Goal: Task Accomplishment & Management: Manage account settings

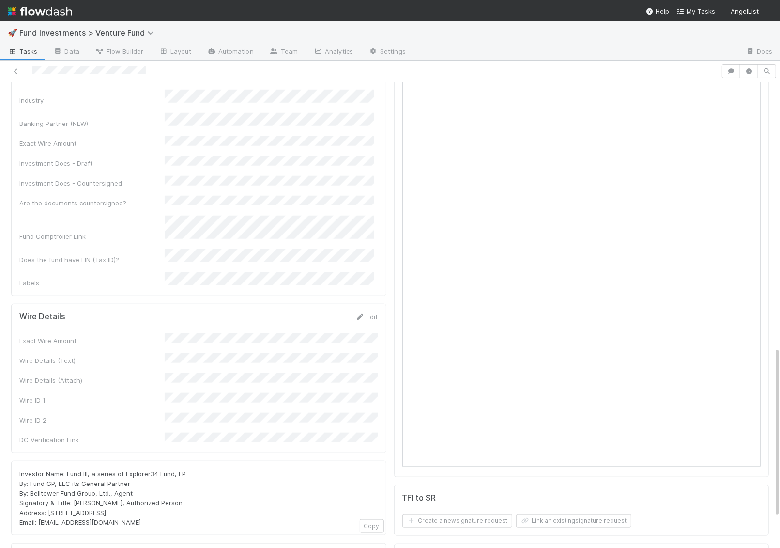
scroll to position [537, 0]
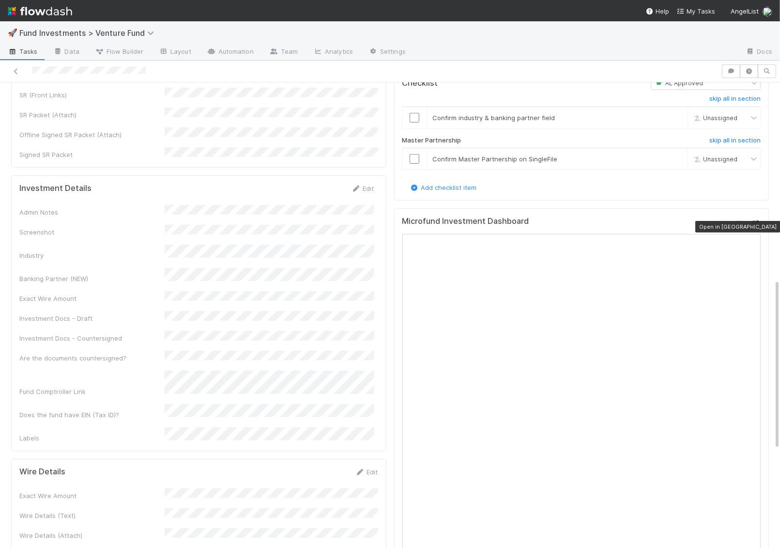
click at [758, 223] on icon at bounding box center [756, 223] width 10 height 6
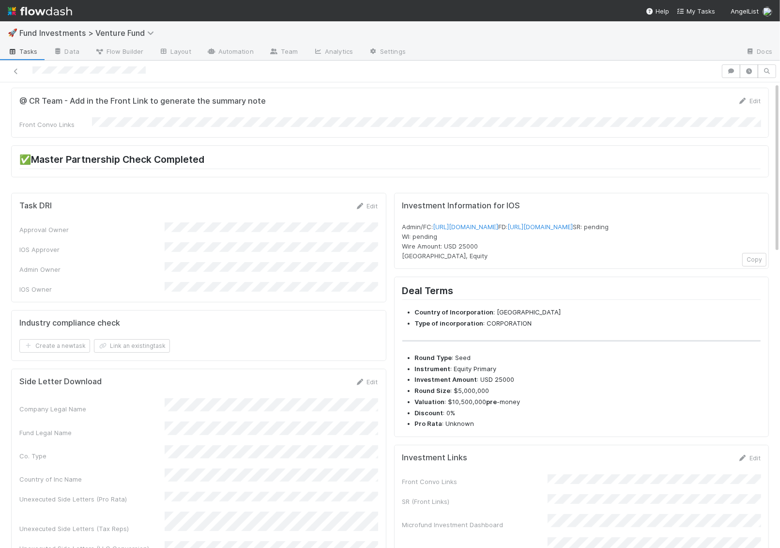
scroll to position [0, 0]
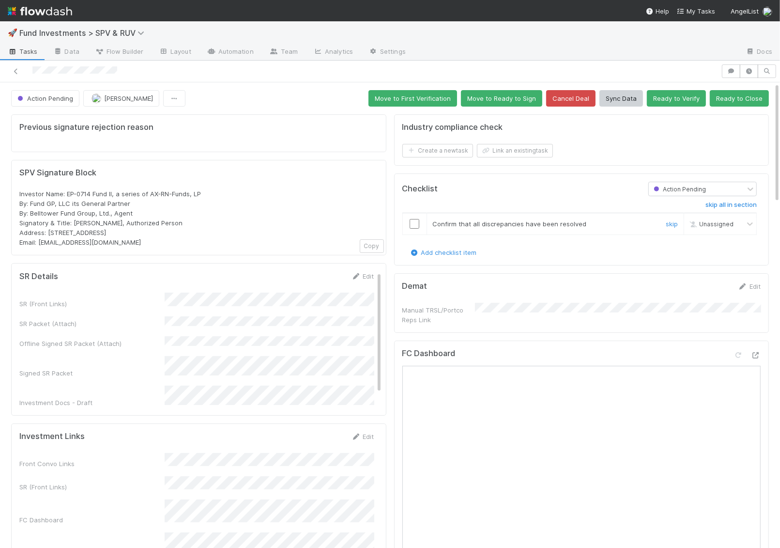
click at [412, 219] on input "checkbox" at bounding box center [415, 224] width 10 height 10
click at [506, 94] on button "Move to Ready to Sign" at bounding box center [501, 98] width 81 height 16
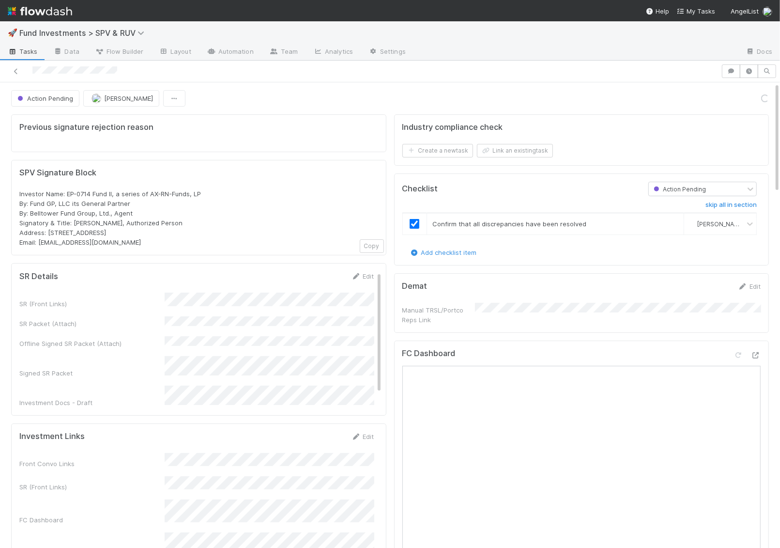
scroll to position [0, 0]
click at [47, 102] on button "Action Pending" at bounding box center [45, 98] width 68 height 16
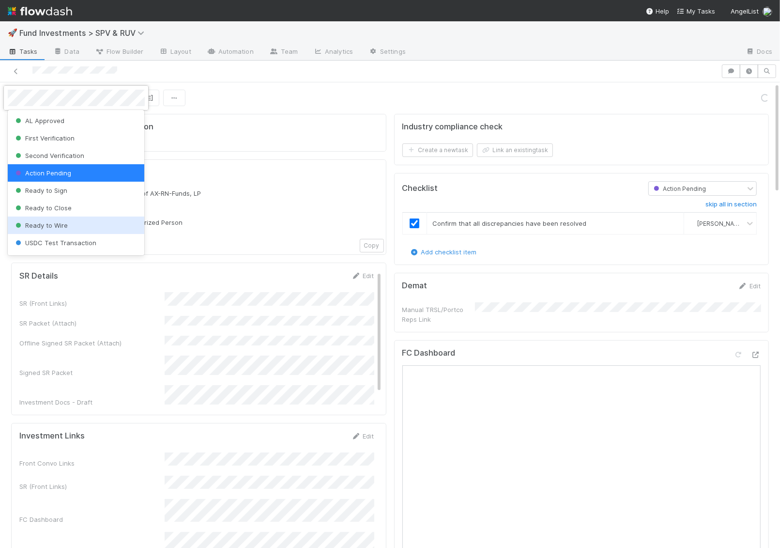
click at [82, 225] on div "Ready to Wire" at bounding box center [76, 224] width 137 height 17
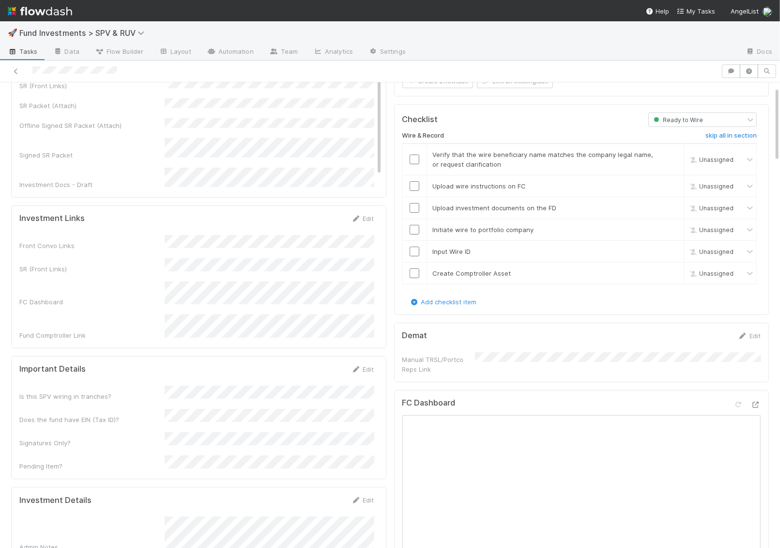
scroll to position [110, 0]
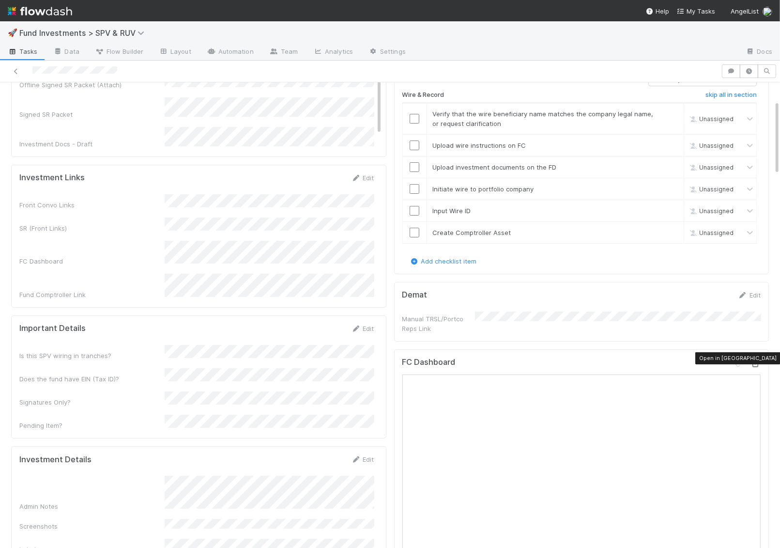
click at [757, 361] on icon at bounding box center [756, 364] width 10 height 6
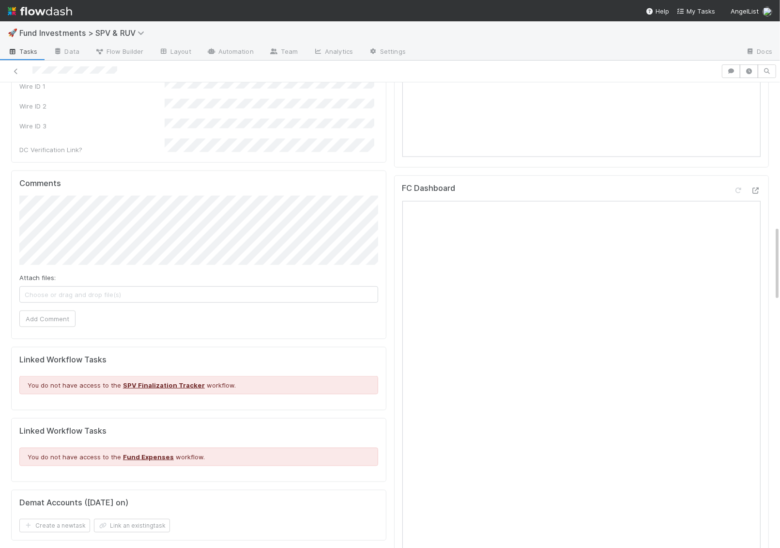
scroll to position [921, 0]
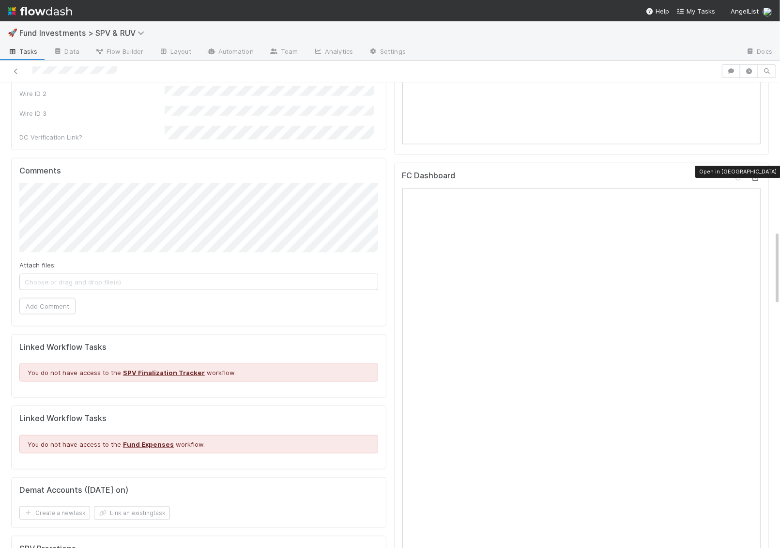
click at [758, 175] on icon at bounding box center [756, 178] width 10 height 6
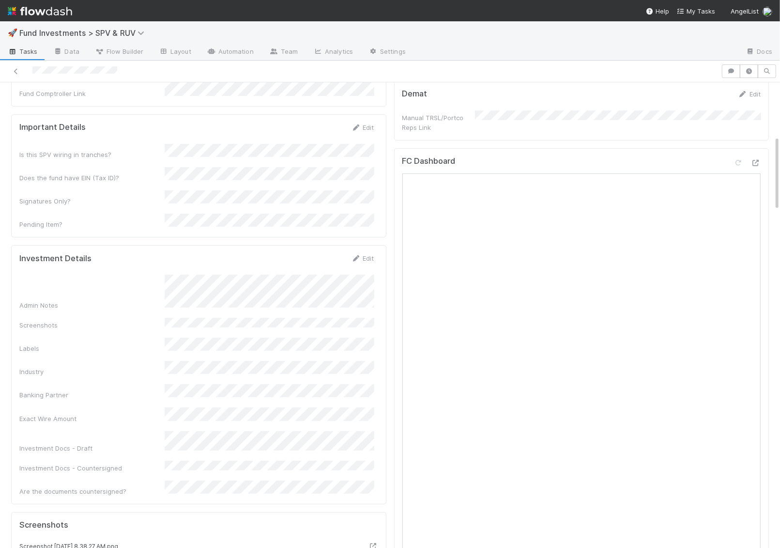
scroll to position [265, 0]
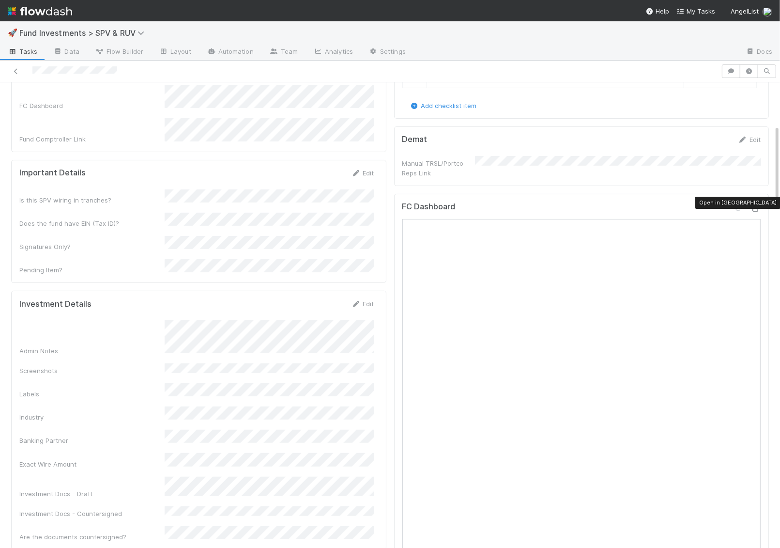
click at [760, 205] on icon at bounding box center [756, 208] width 10 height 6
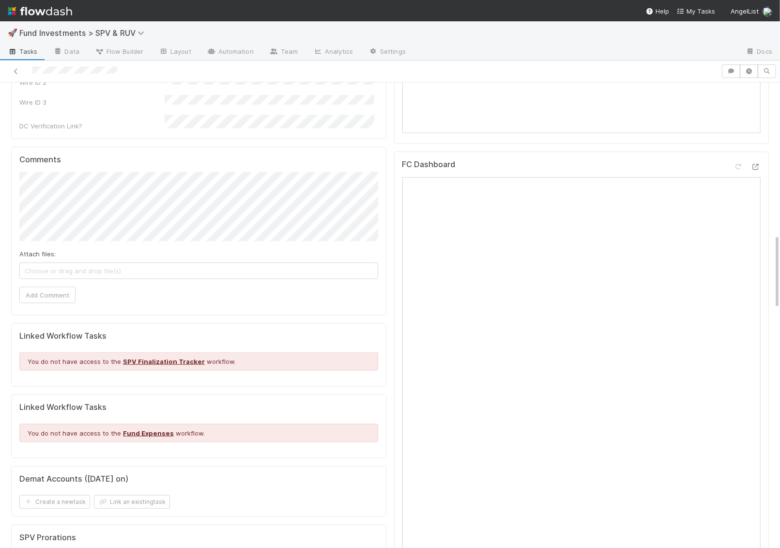
scroll to position [967, 0]
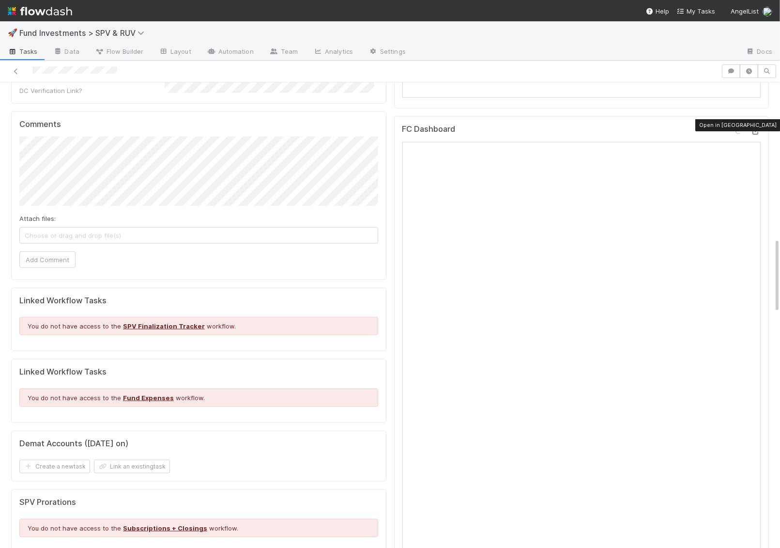
click at [758, 128] on icon at bounding box center [756, 131] width 10 height 6
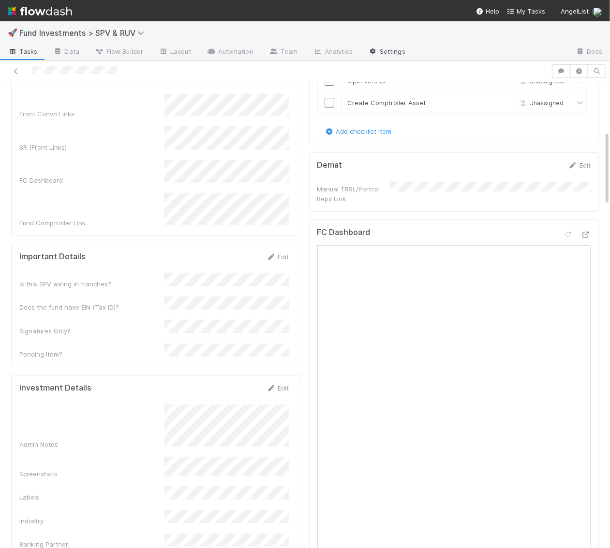
scroll to position [264, 0]
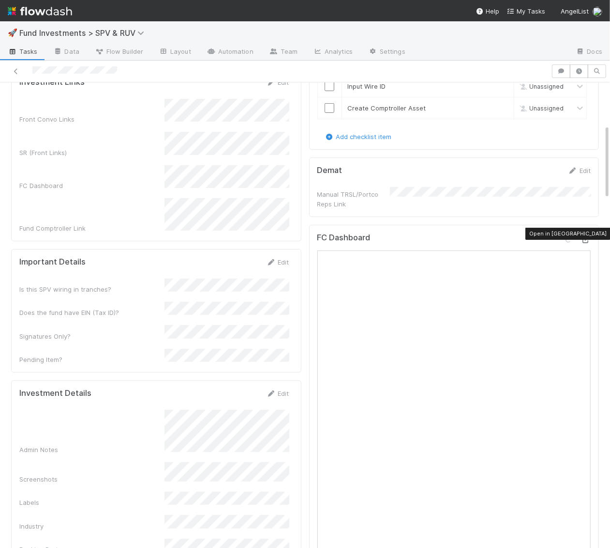
click at [589, 237] on icon at bounding box center [586, 240] width 10 height 6
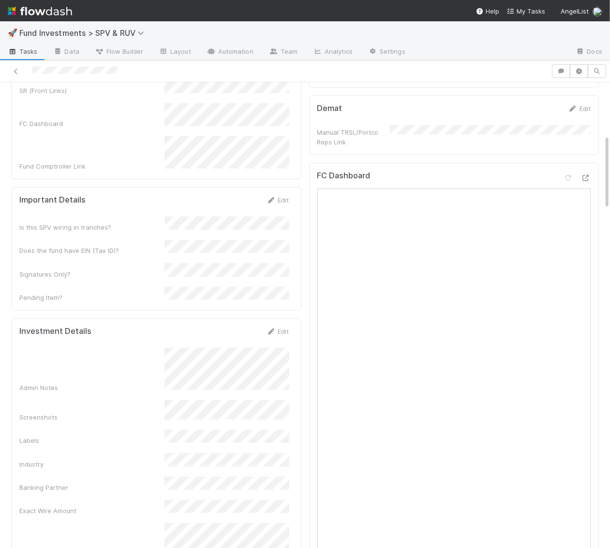
scroll to position [1488, 0]
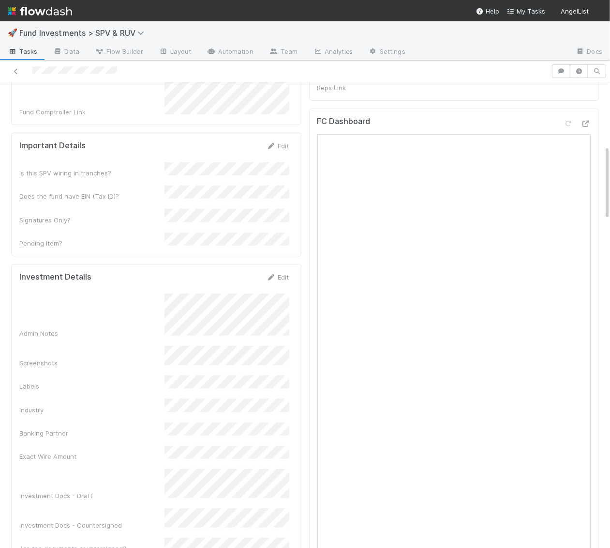
scroll to position [332, 0]
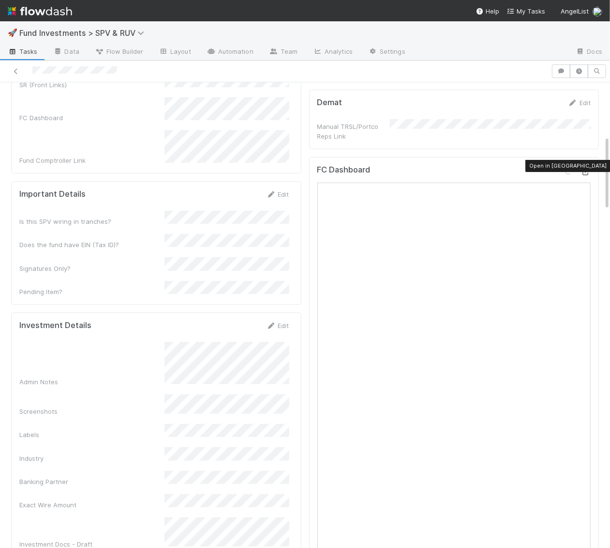
click at [589, 169] on icon at bounding box center [586, 172] width 10 height 6
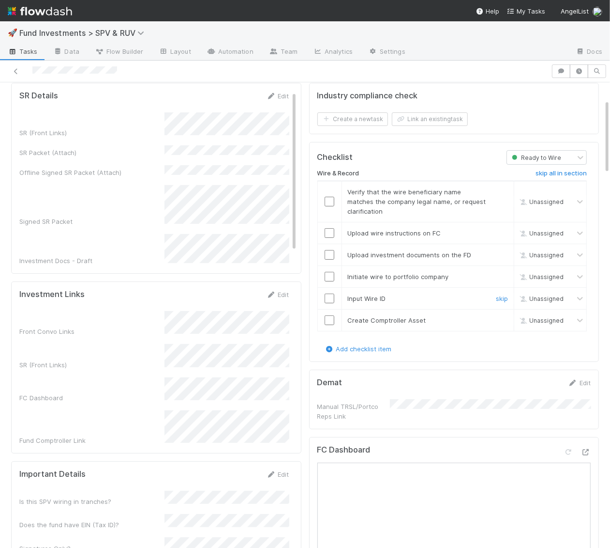
scroll to position [0, 0]
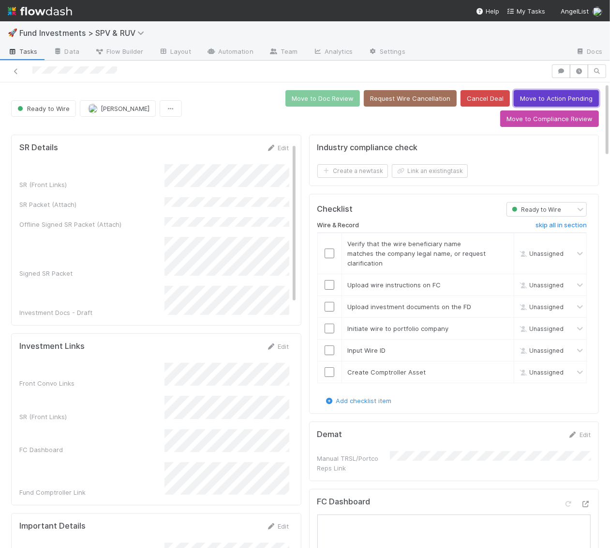
click at [514, 93] on button "Move to Action Pending" at bounding box center [556, 98] width 85 height 16
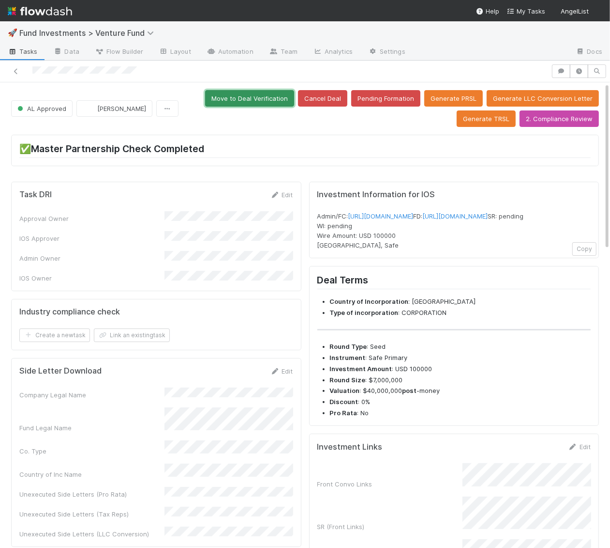
click at [240, 93] on button "Move to Deal Verification" at bounding box center [249, 98] width 89 height 16
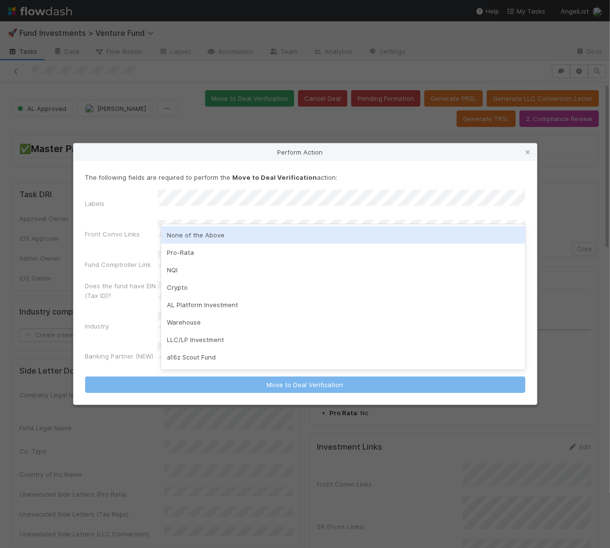
click at [185, 230] on div "None of the Above" at bounding box center [343, 234] width 365 height 17
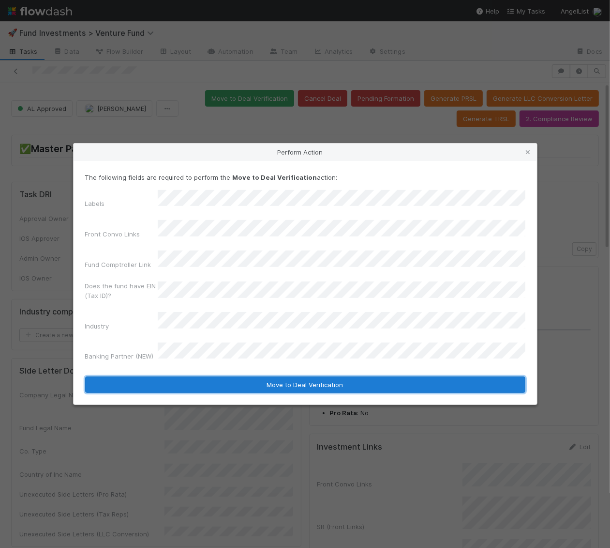
click at [201, 376] on button "Move to Deal Verification" at bounding box center [305, 384] width 441 height 16
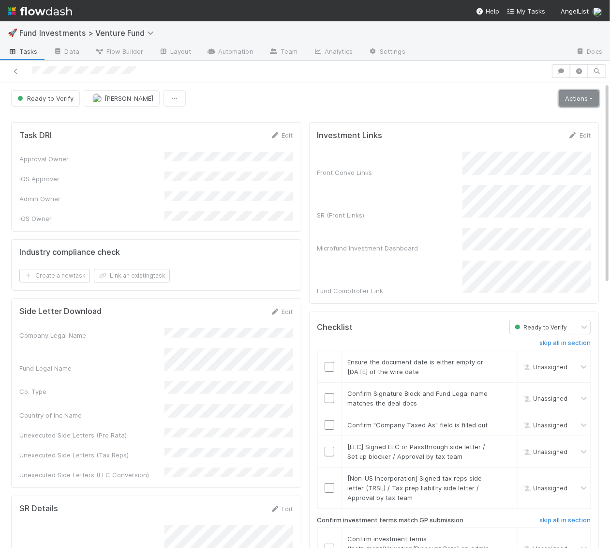
click at [574, 98] on link "Actions" at bounding box center [580, 98] width 40 height 16
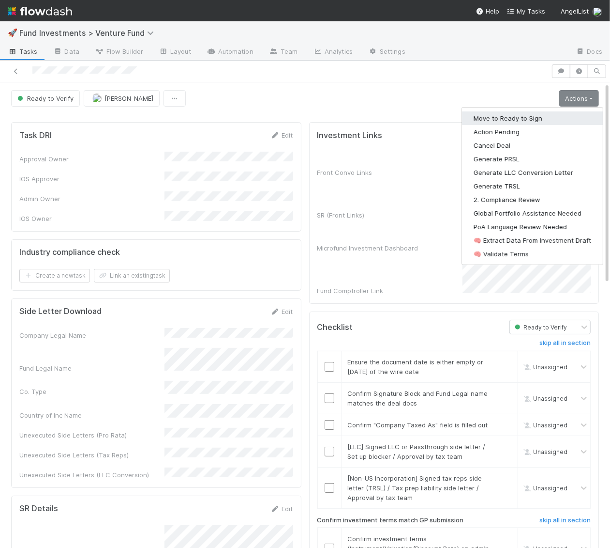
click at [547, 116] on button "Move to Ready to Sign" at bounding box center [532, 118] width 141 height 14
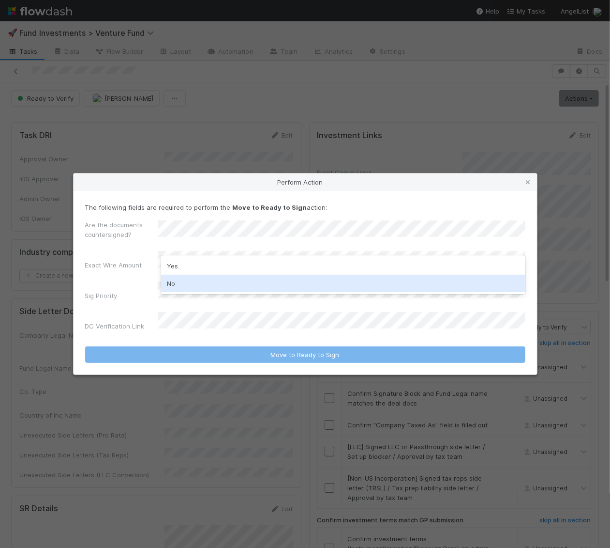
click at [191, 280] on div "No" at bounding box center [343, 282] width 365 height 17
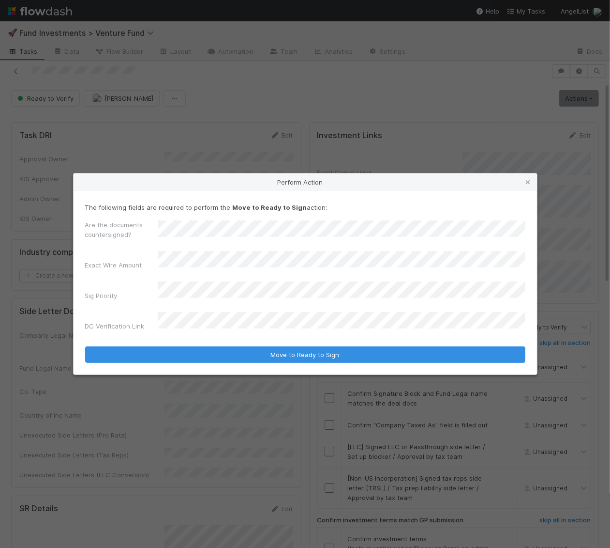
click at [112, 306] on div "Are the documents countersigned? Exact Wire Amount Sig Priority DC Verification…" at bounding box center [305, 277] width 441 height 115
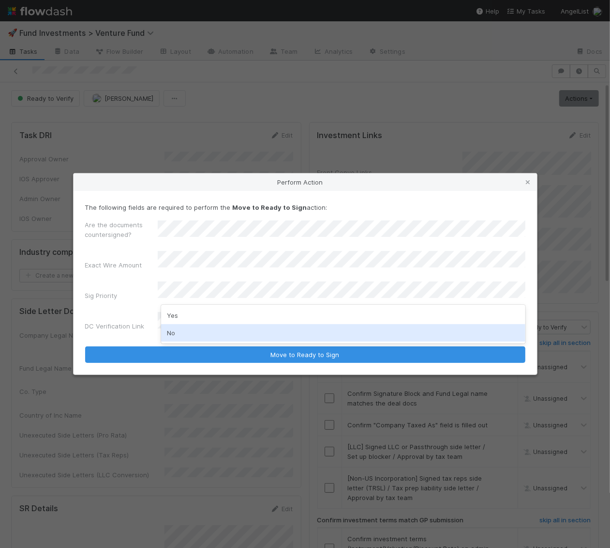
click at [191, 329] on div "No" at bounding box center [343, 332] width 365 height 17
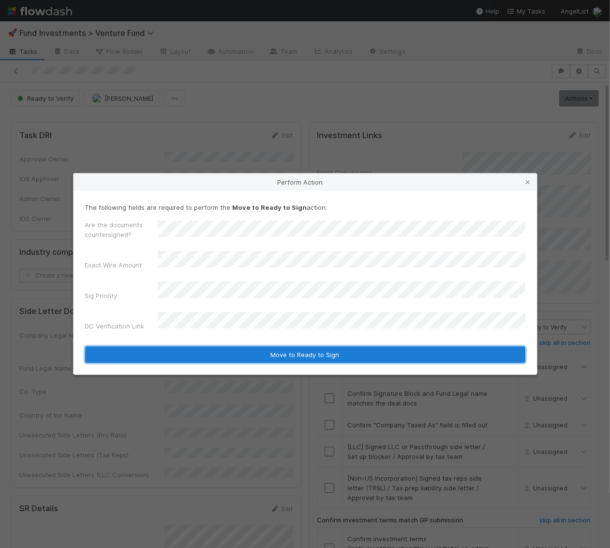
click at [198, 346] on button "Move to Ready to Sign" at bounding box center [305, 354] width 441 height 16
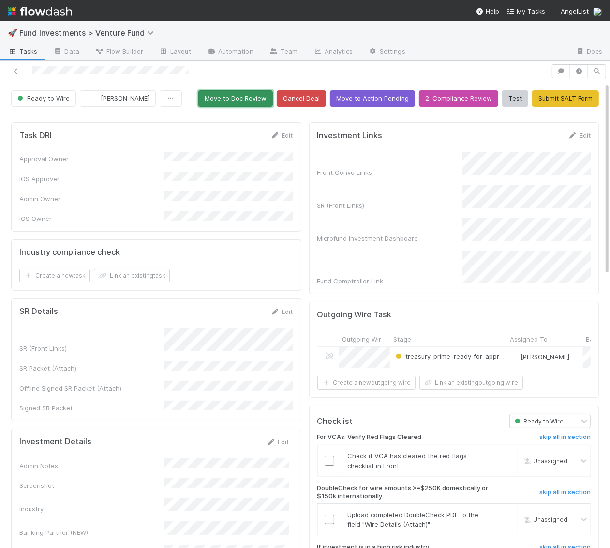
click at [258, 98] on button "Move to Doc Review" at bounding box center [235, 98] width 75 height 16
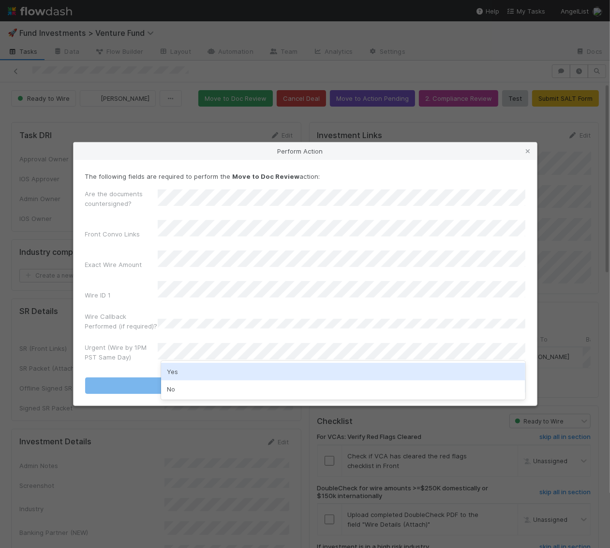
click at [194, 357] on div "Urgent (Wire by 1PM PST Same Day)" at bounding box center [305, 353] width 441 height 23
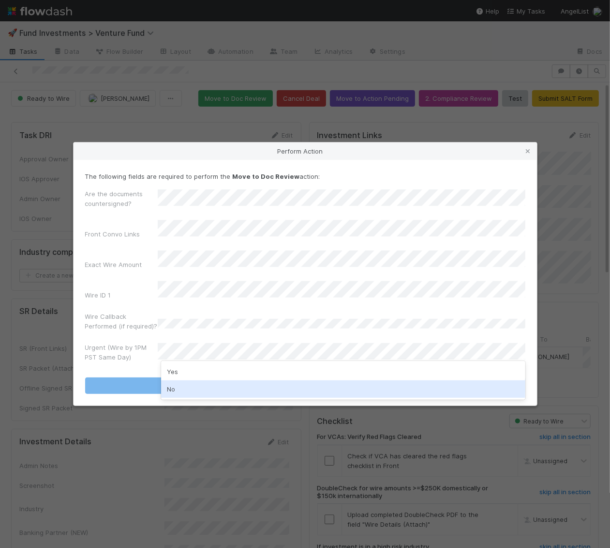
click at [188, 390] on div "No" at bounding box center [343, 388] width 365 height 17
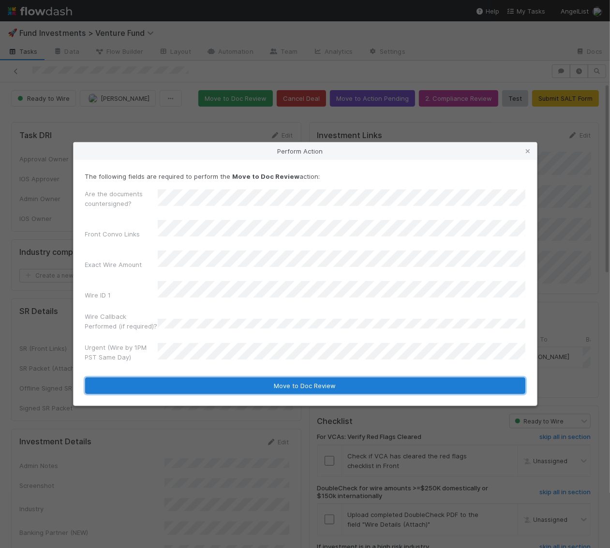
click at [188, 377] on button "Move to Doc Review" at bounding box center [305, 385] width 441 height 16
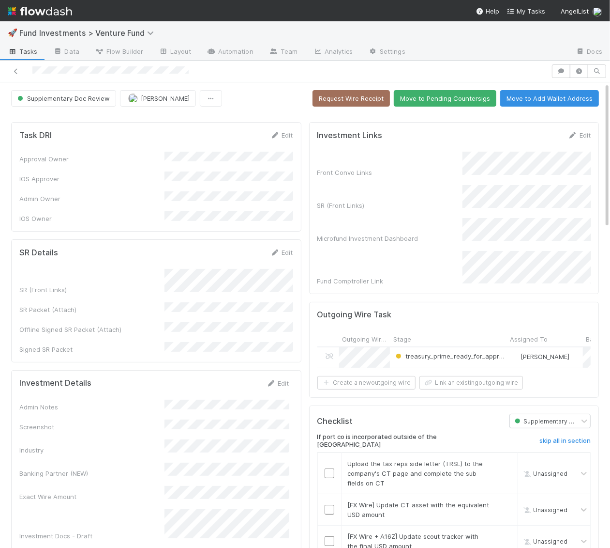
click at [455, 105] on button "Move to Pending Countersigs" at bounding box center [445, 98] width 103 height 16
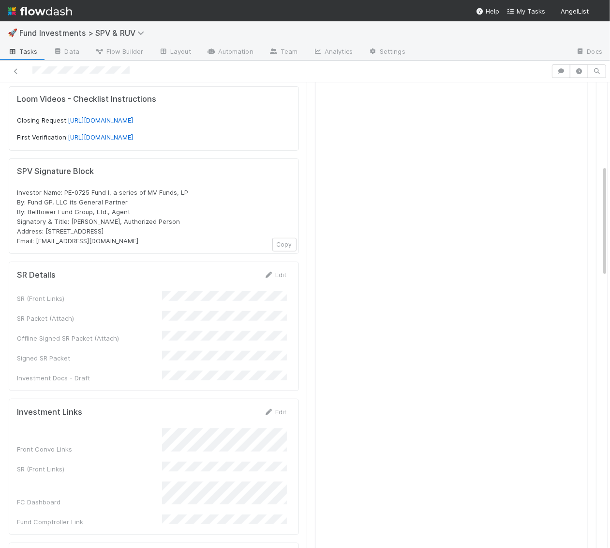
scroll to position [350, 0]
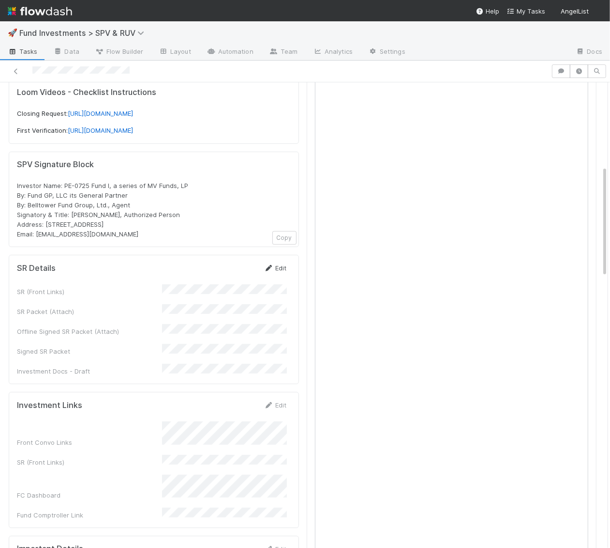
click at [279, 264] on link "Edit" at bounding box center [275, 268] width 23 height 8
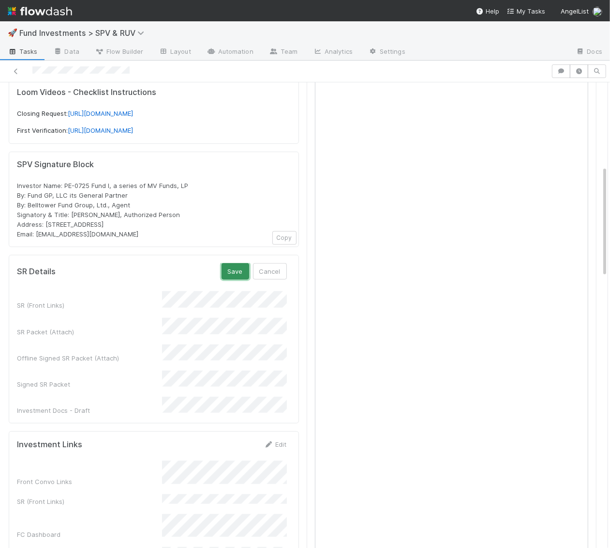
click at [233, 263] on button "Save" at bounding box center [236, 271] width 28 height 16
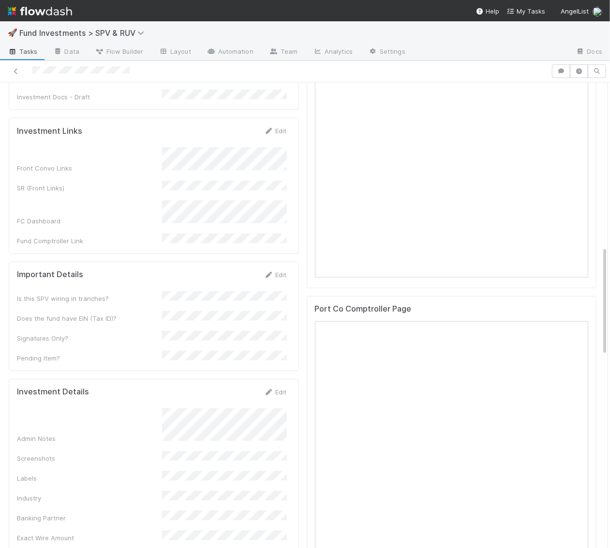
scroll to position [785, 0]
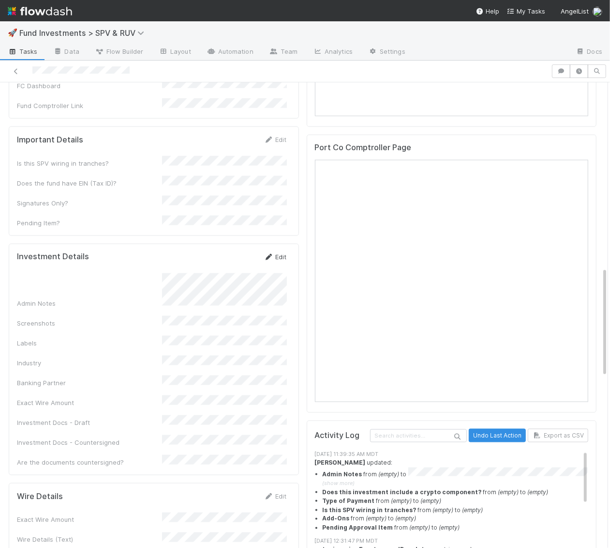
click at [283, 253] on link "Edit" at bounding box center [275, 257] width 23 height 8
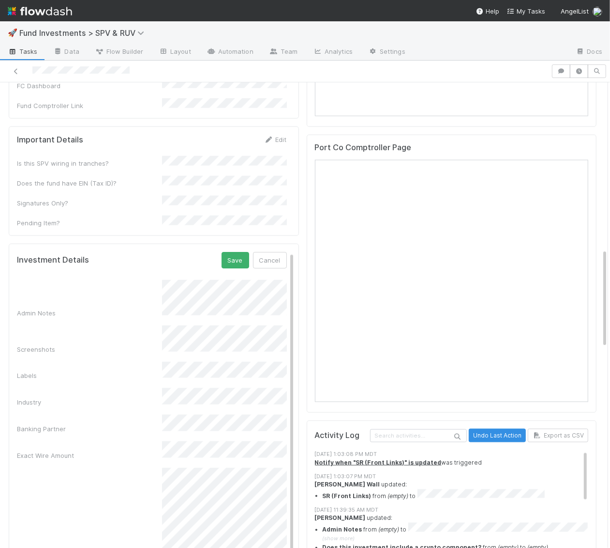
scroll to position [771, 0]
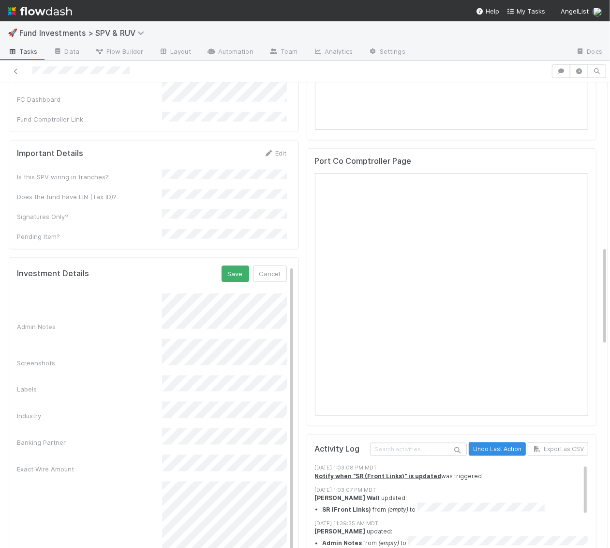
click at [259, 314] on div "Admin Notes Screenshots Labels Industry Banking Partner Exact Wire Amount Inves…" at bounding box center [152, 506] width 270 height 427
click at [236, 265] on button "Save" at bounding box center [236, 273] width 28 height 16
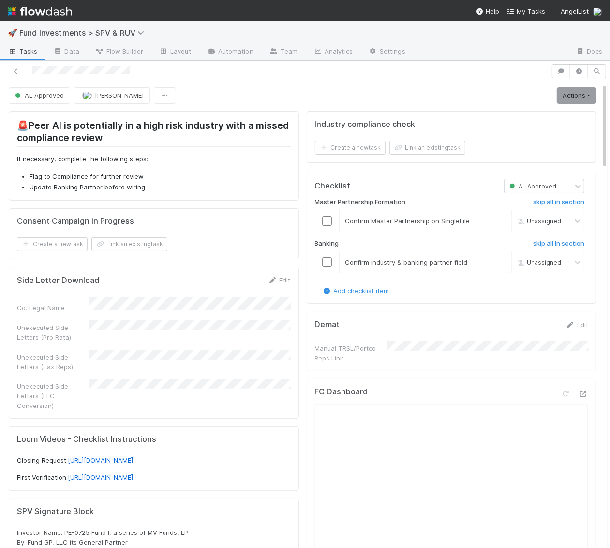
scroll to position [0, 0]
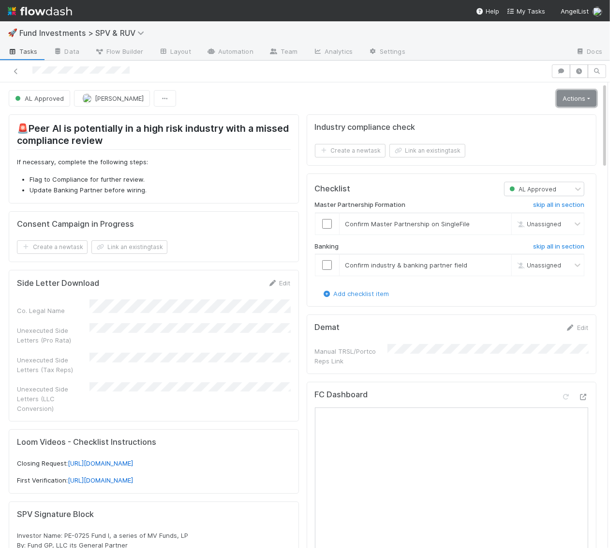
click at [591, 99] on link "Actions" at bounding box center [577, 98] width 40 height 16
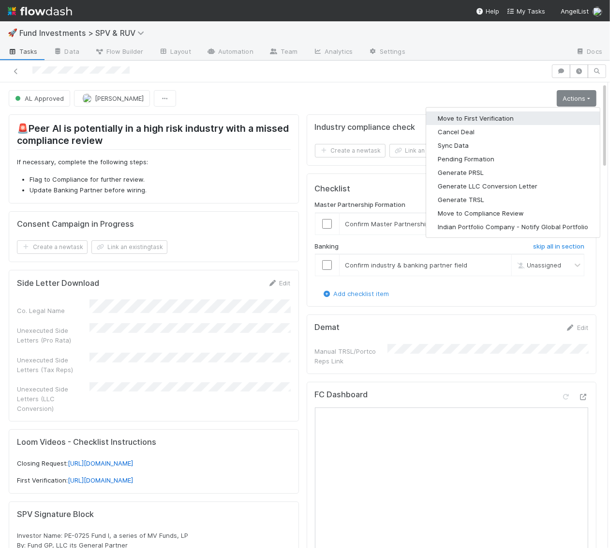
click at [534, 115] on button "Move to First Verification" at bounding box center [514, 118] width 174 height 14
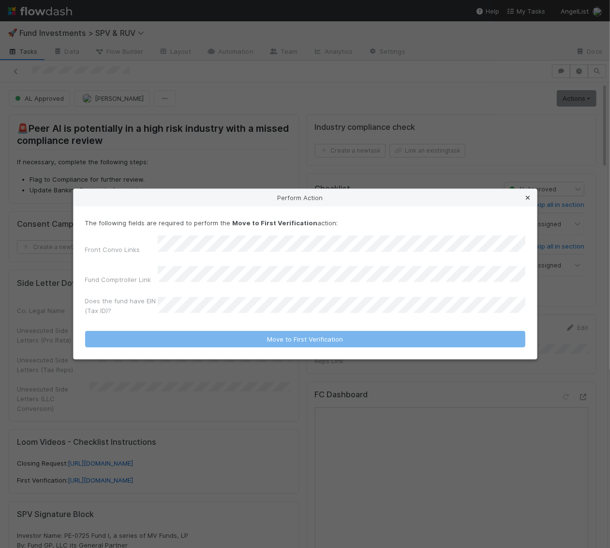
click at [527, 201] on icon at bounding box center [529, 198] width 10 height 6
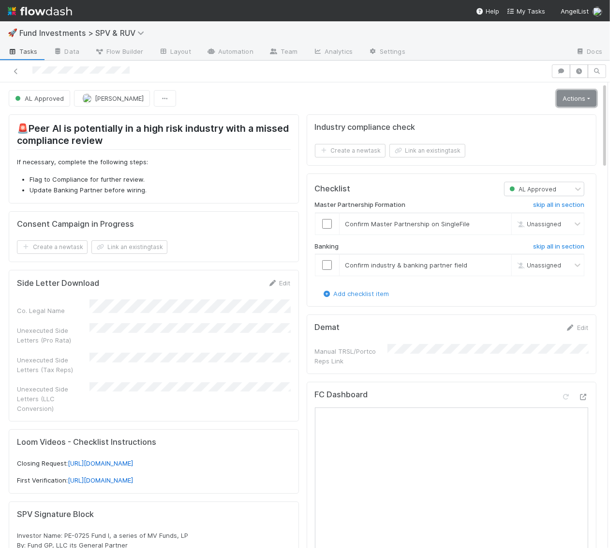
click at [575, 95] on link "Actions" at bounding box center [577, 98] width 40 height 16
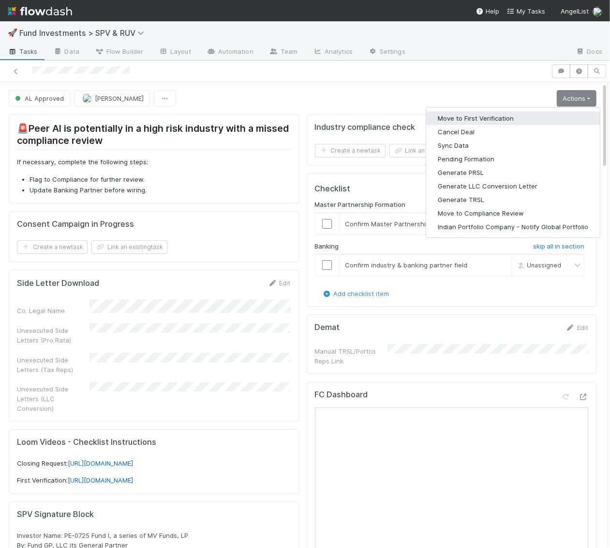
click at [548, 117] on button "Move to First Verification" at bounding box center [514, 118] width 174 height 14
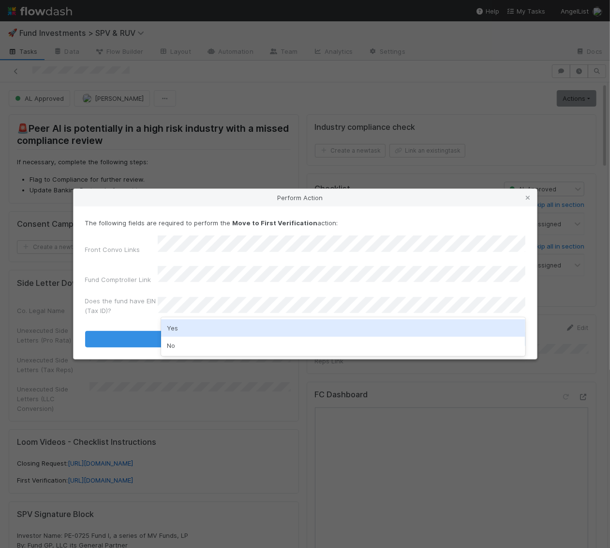
click at [178, 326] on div "Yes" at bounding box center [343, 327] width 365 height 17
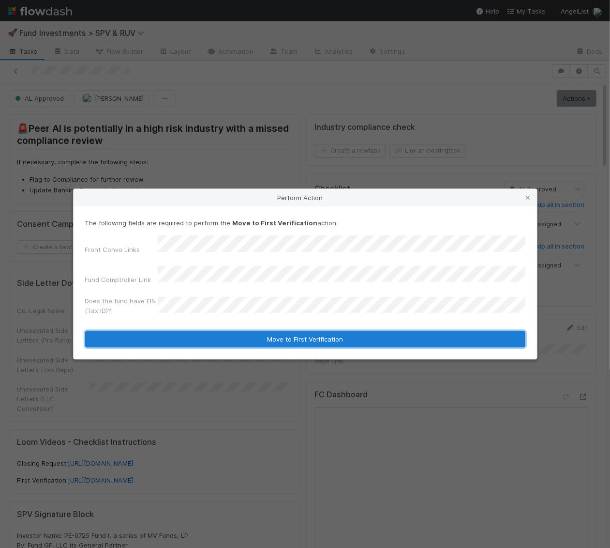
click at [178, 335] on button "Move to First Verification" at bounding box center [305, 339] width 441 height 16
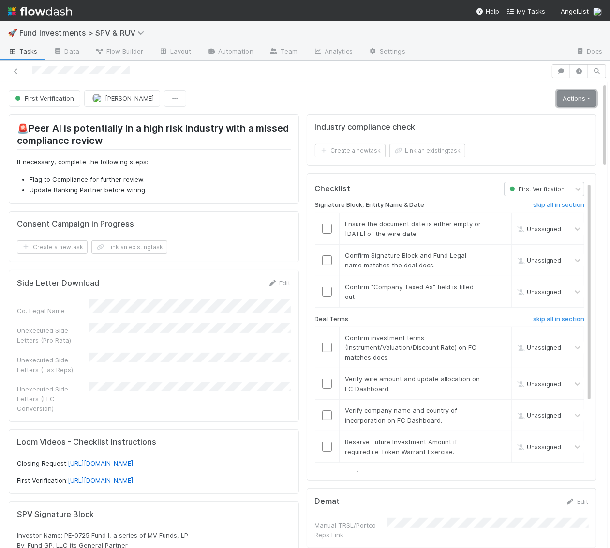
click at [569, 99] on link "Actions" at bounding box center [577, 98] width 40 height 16
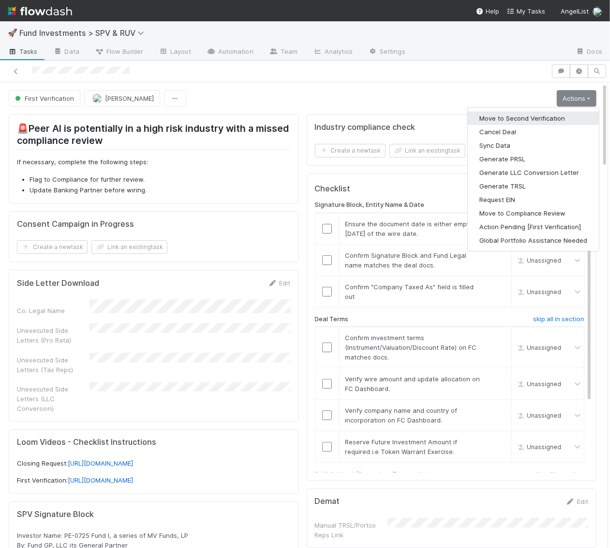
click at [549, 117] on button "Move to Second Verification" at bounding box center [533, 118] width 131 height 14
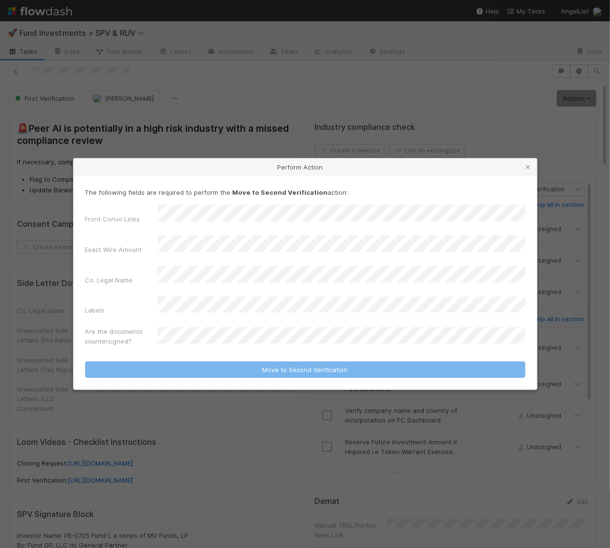
click at [196, 308] on div "Front Convo Links Exact Wire Amount Co. Legal Name Labels Are the documents cou…" at bounding box center [305, 277] width 441 height 145
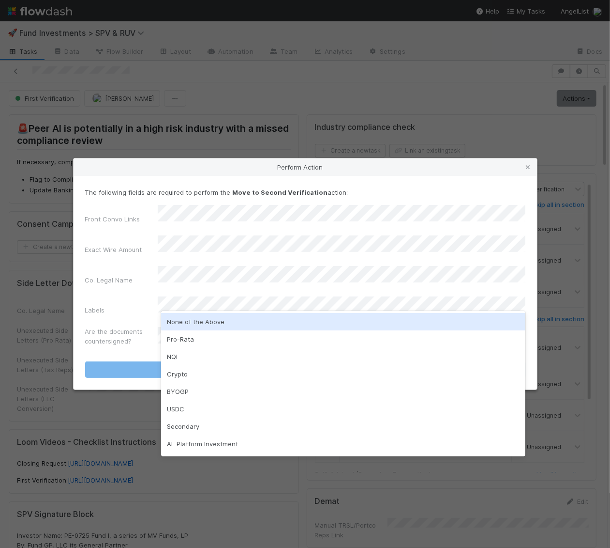
click at [191, 326] on div "None of the Above" at bounding box center [343, 321] width 365 height 17
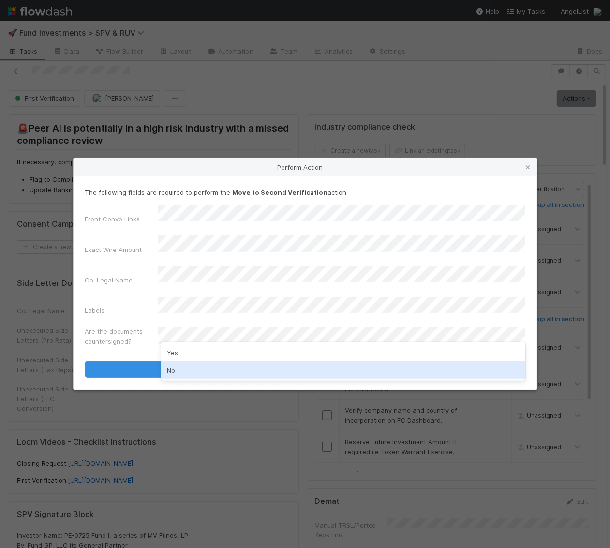
click at [184, 366] on div "No" at bounding box center [343, 369] width 365 height 17
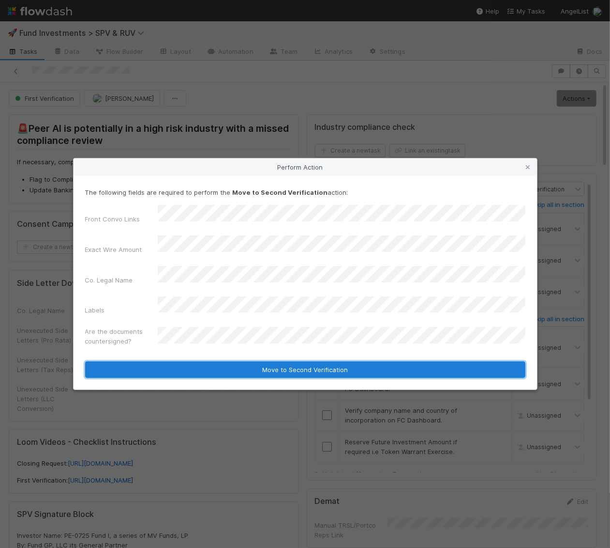
click at [184, 361] on button "Move to Second Verification" at bounding box center [305, 369] width 441 height 16
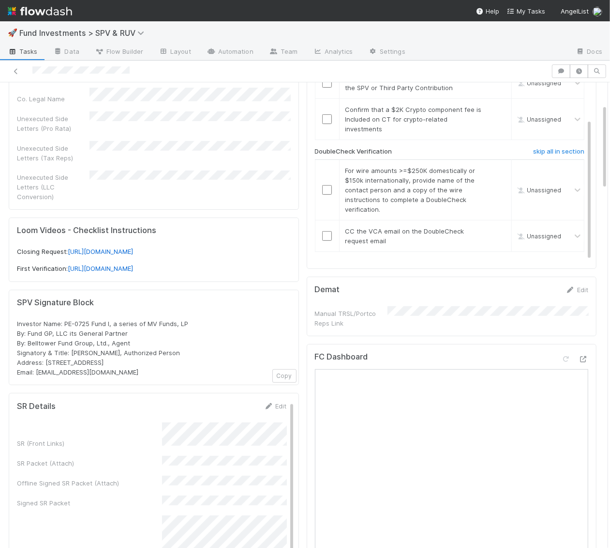
scroll to position [350, 0]
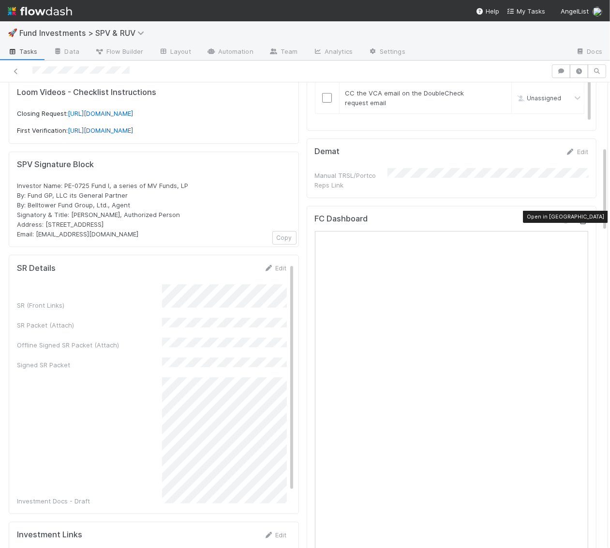
click at [585, 218] on icon at bounding box center [584, 221] width 10 height 6
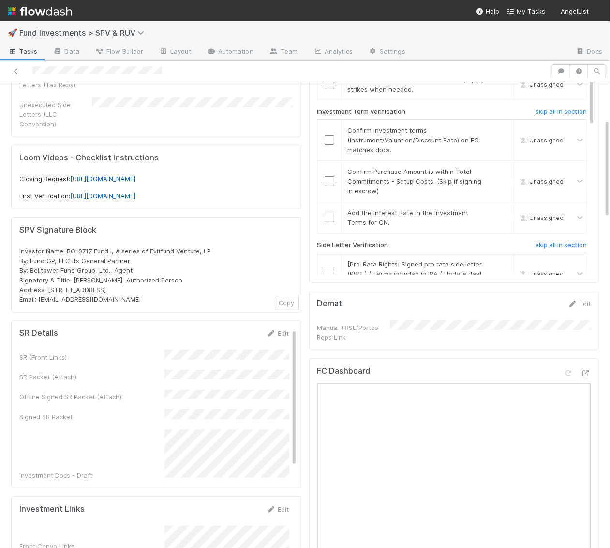
scroll to position [200, 0]
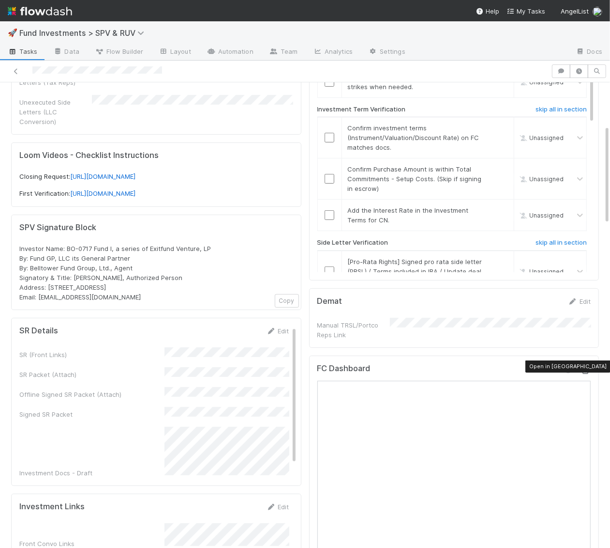
click at [584, 367] on icon at bounding box center [586, 370] width 10 height 6
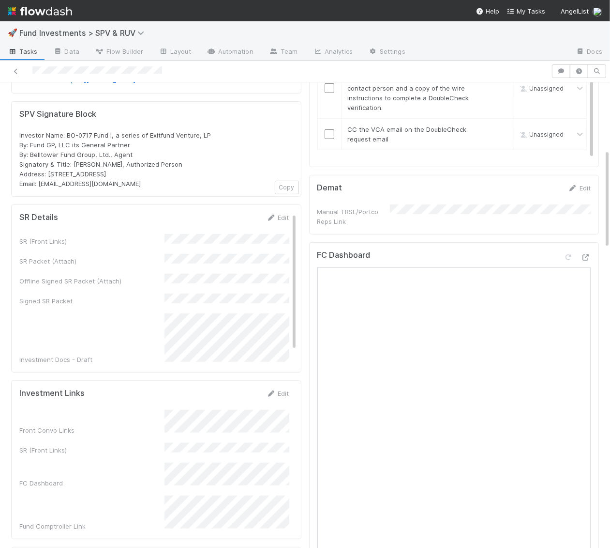
scroll to position [0, 0]
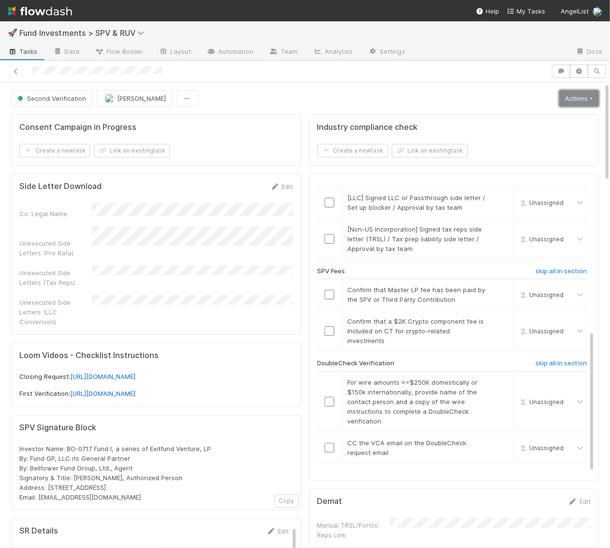
click at [582, 98] on link "Actions" at bounding box center [580, 98] width 40 height 16
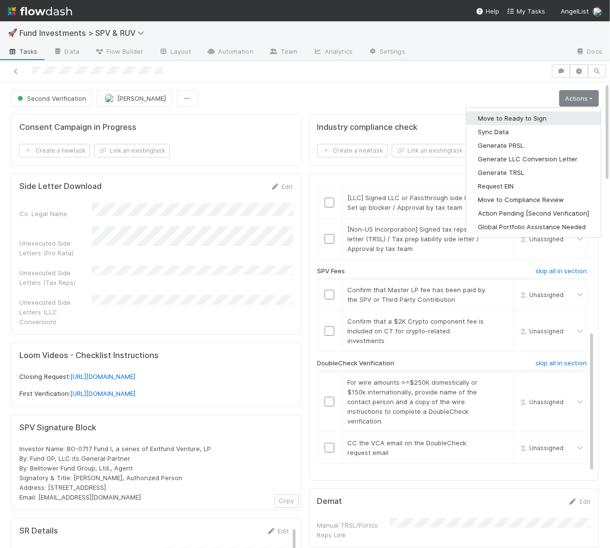
click at [557, 114] on button "Move to Ready to Sign" at bounding box center [534, 118] width 135 height 14
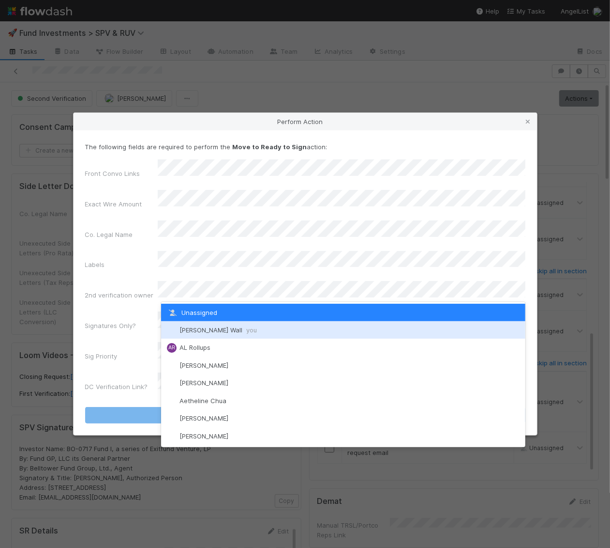
click at [173, 328] on img at bounding box center [172, 330] width 10 height 10
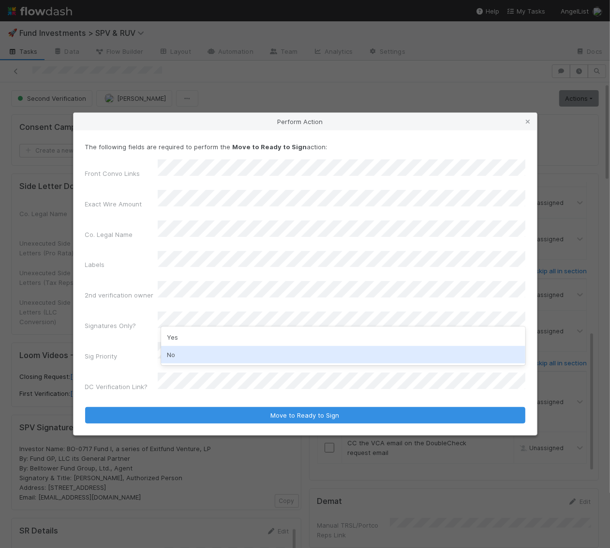
click at [180, 351] on div "No" at bounding box center [343, 354] width 365 height 17
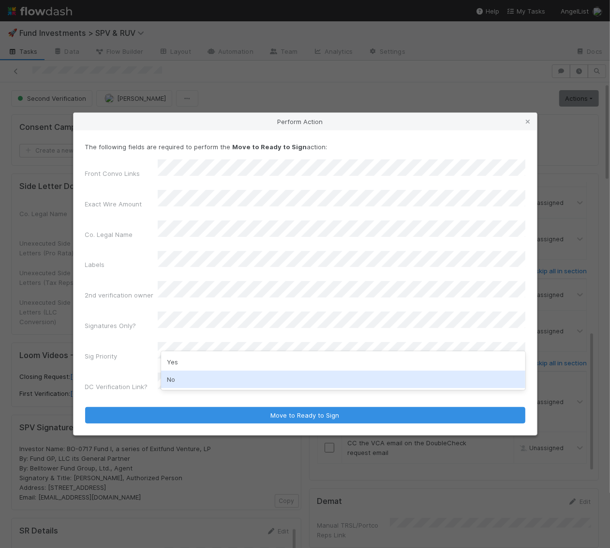
click at [180, 372] on div "No" at bounding box center [343, 378] width 365 height 17
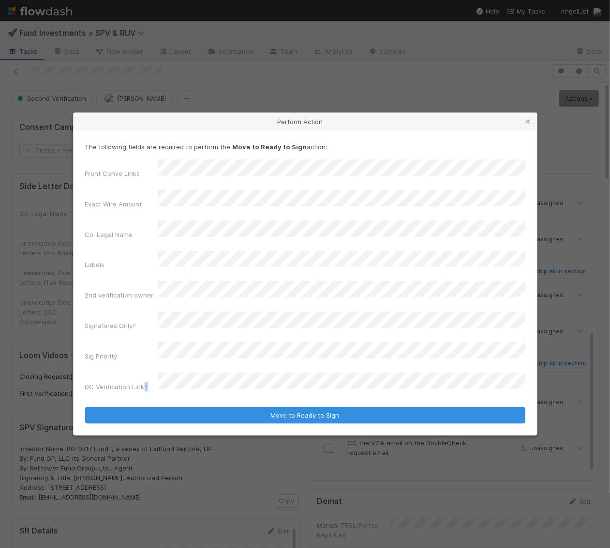
click at [181, 372] on form "The following fields are required to perform the Move to Ready to Sign action: …" at bounding box center [305, 282] width 441 height 281
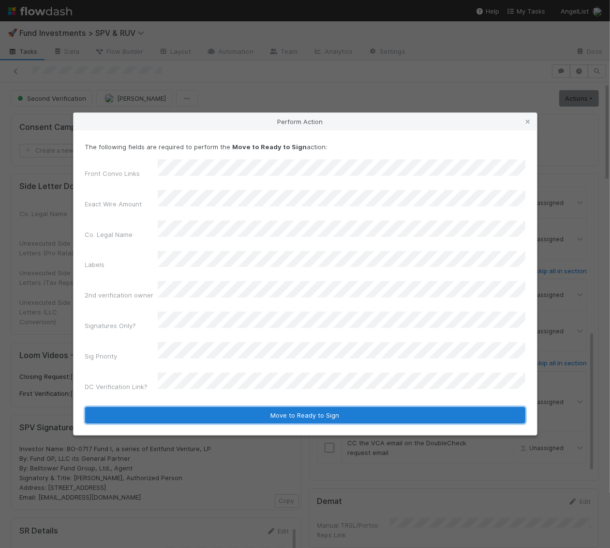
click at [252, 407] on button "Move to Ready to Sign" at bounding box center [305, 415] width 441 height 16
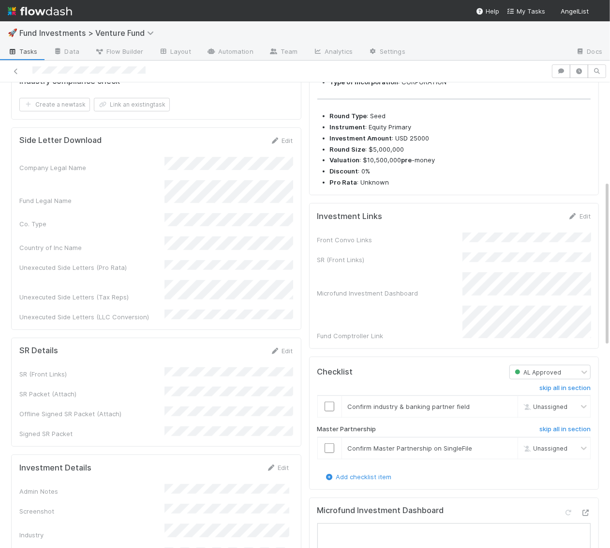
scroll to position [301, 0]
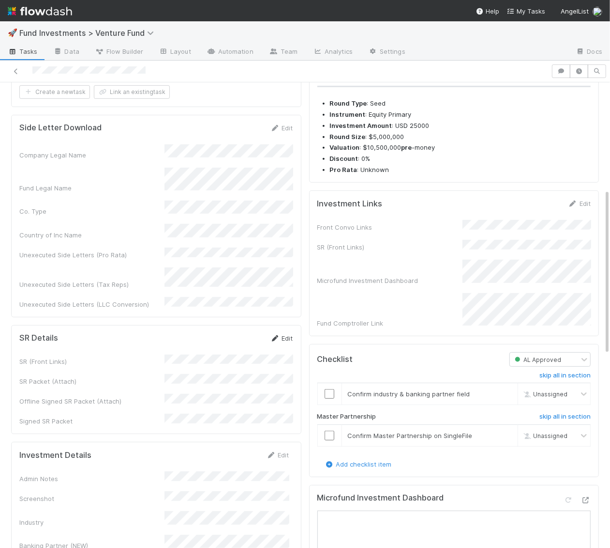
click at [271, 335] on icon at bounding box center [276, 338] width 10 height 6
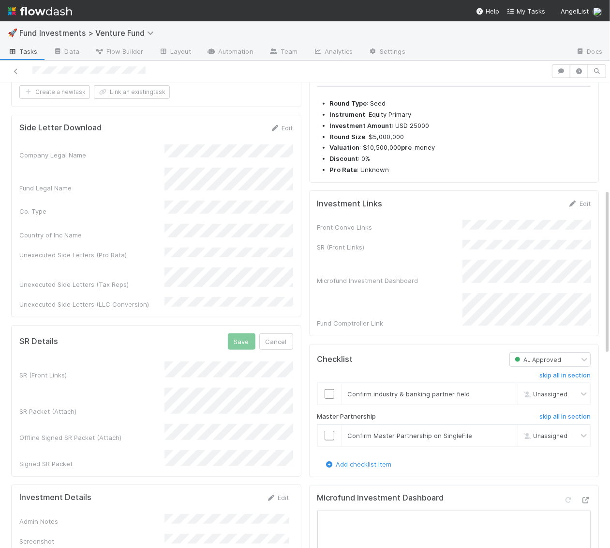
click at [246, 333] on button "Save" at bounding box center [242, 341] width 28 height 16
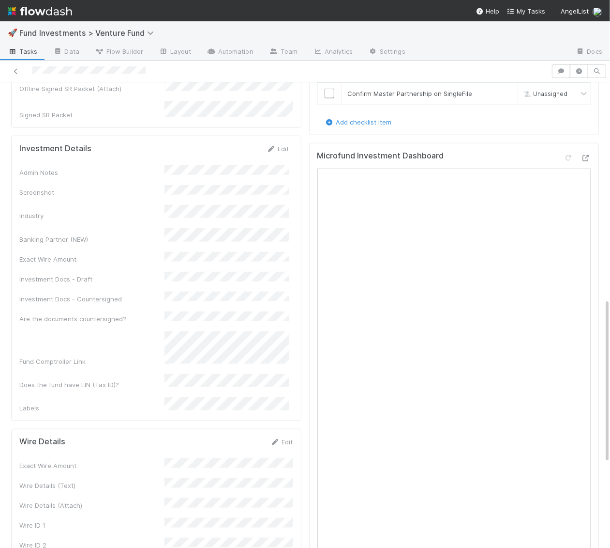
scroll to position [610, 0]
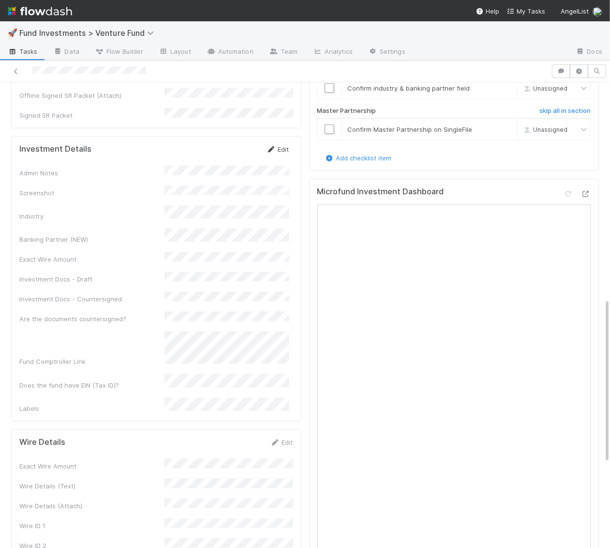
click at [279, 145] on link "Edit" at bounding box center [278, 149] width 23 height 8
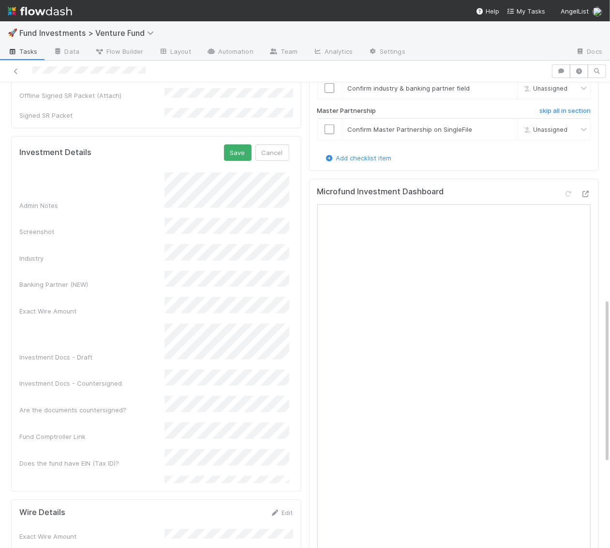
scroll to position [0, 0]
click at [239, 144] on button "Save" at bounding box center [238, 152] width 28 height 16
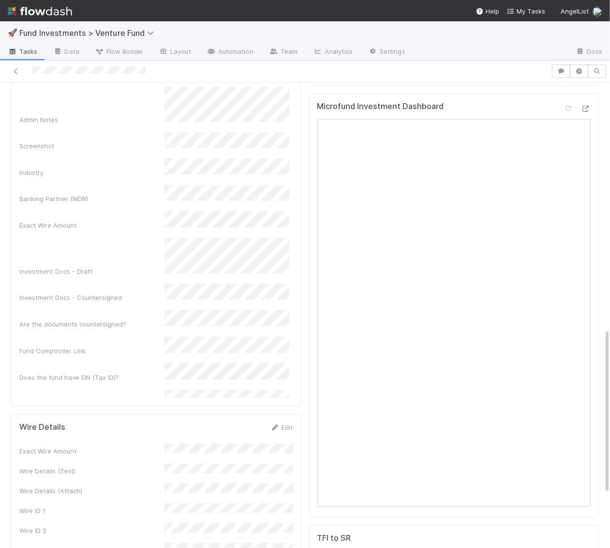
scroll to position [782, 0]
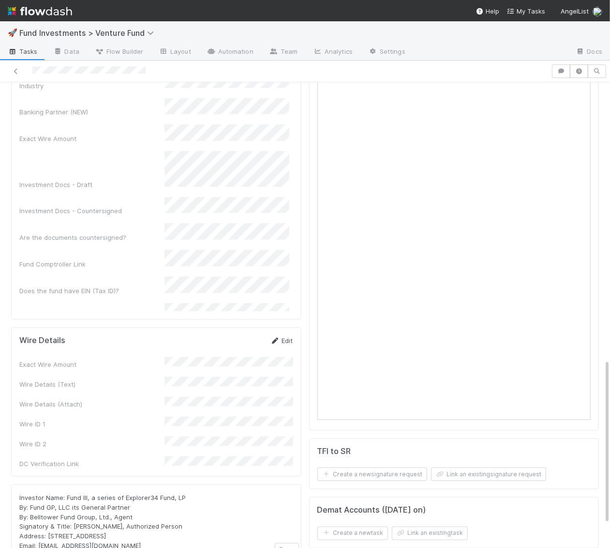
click at [289, 336] on link "Edit" at bounding box center [282, 340] width 23 height 8
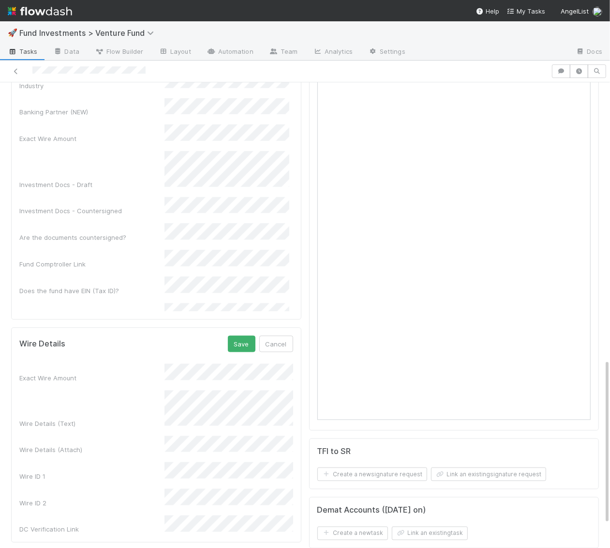
scroll to position [734, 0]
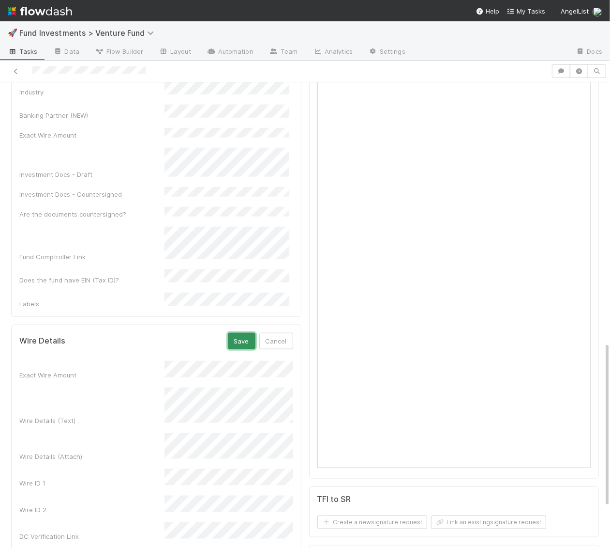
click at [244, 333] on button "Save" at bounding box center [242, 341] width 28 height 16
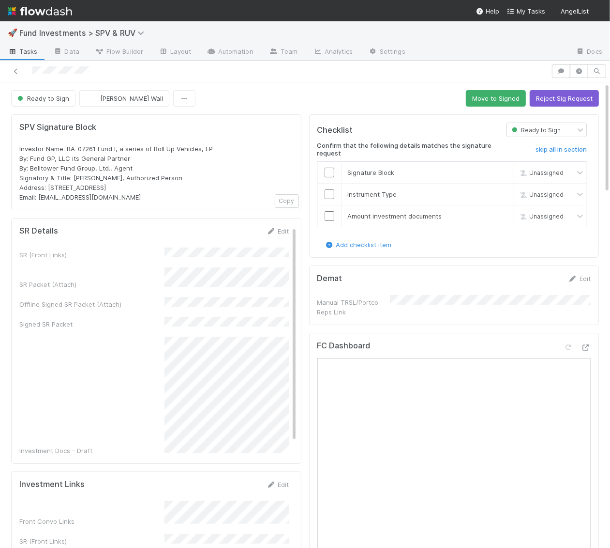
scroll to position [1, 0]
drag, startPoint x: 214, startPoint y: 146, endPoint x: 66, endPoint y: 145, distance: 148.1
click at [66, 145] on div "Investor Name: RA-07261 Fund I, a series of Roll Up Vehicles, LP By: Fund GP, L…" at bounding box center [156, 173] width 274 height 58
copy span "RA-07261 Fund I, a series of Roll Up Vehicles, LP"
drag, startPoint x: 47, startPoint y: 185, endPoint x: 141, endPoint y: 183, distance: 94.4
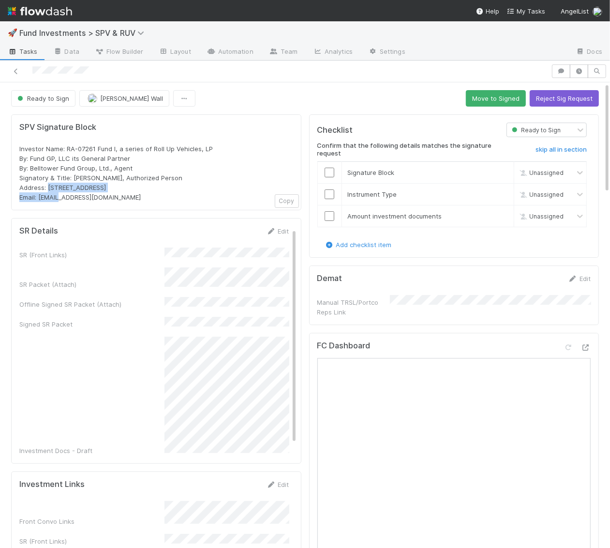
click at [141, 183] on div "Investor Name: RA-07261 Fund I, a series of Roll Up Vehicles, LP By: Fund GP, L…" at bounding box center [156, 173] width 274 height 58
copy span "[STREET_ADDRESS]"
drag, startPoint x: 38, startPoint y: 198, endPoint x: 108, endPoint y: 198, distance: 69.7
click at [108, 198] on div "Investor Name: RA-07261 Fund I, a series of Roll Up Vehicles, LP By: Fund GP, L…" at bounding box center [156, 173] width 274 height 58
copy span "rollups@angellist.com"
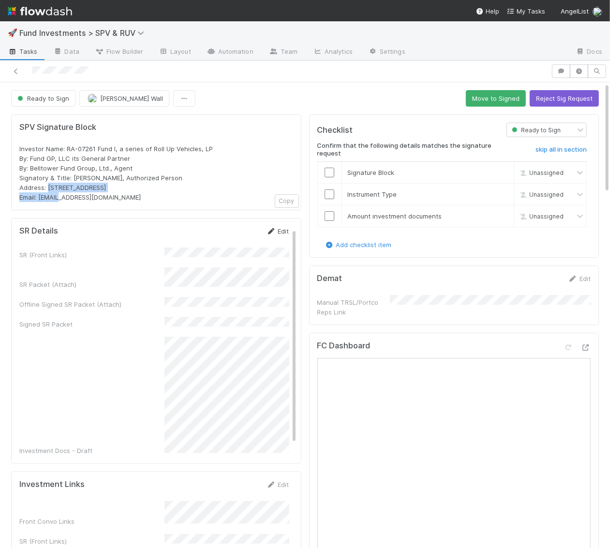
click at [280, 230] on link "Edit" at bounding box center [278, 231] width 23 height 8
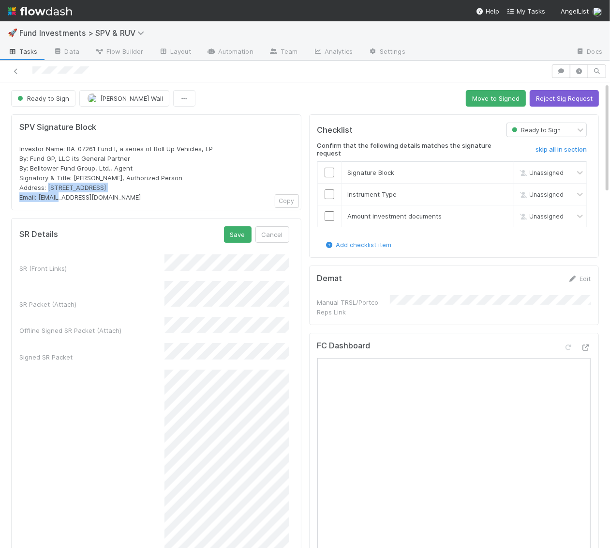
scroll to position [0, 0]
click at [234, 232] on button "Save" at bounding box center [238, 234] width 28 height 16
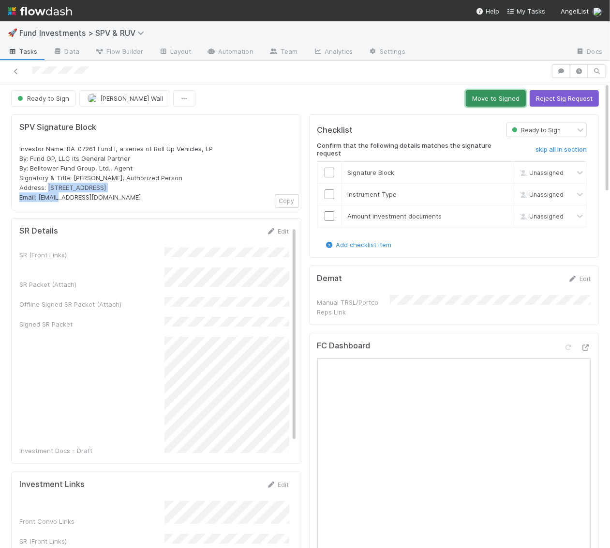
click at [488, 95] on button "Move to Signed" at bounding box center [496, 98] width 60 height 16
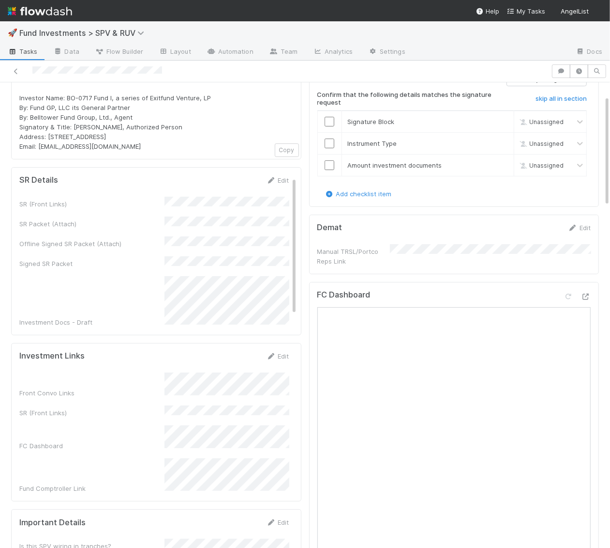
scroll to position [69, 0]
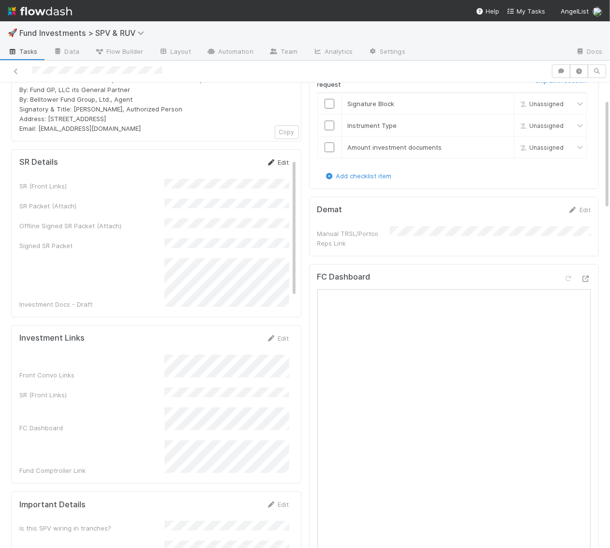
click at [279, 158] on link "Edit" at bounding box center [278, 162] width 23 height 8
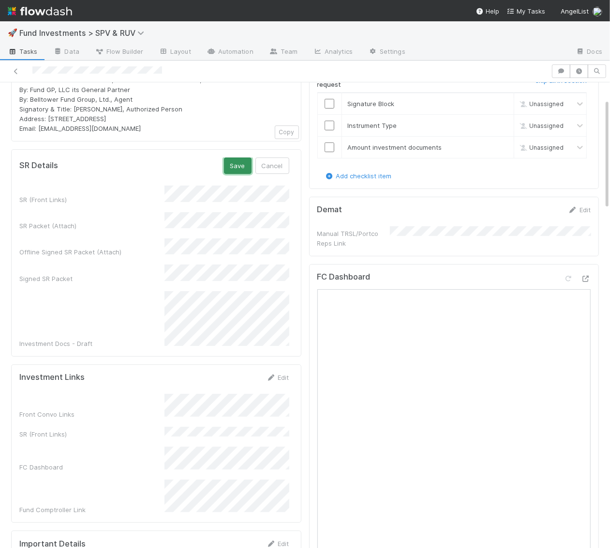
click at [233, 157] on button "Save" at bounding box center [238, 165] width 28 height 16
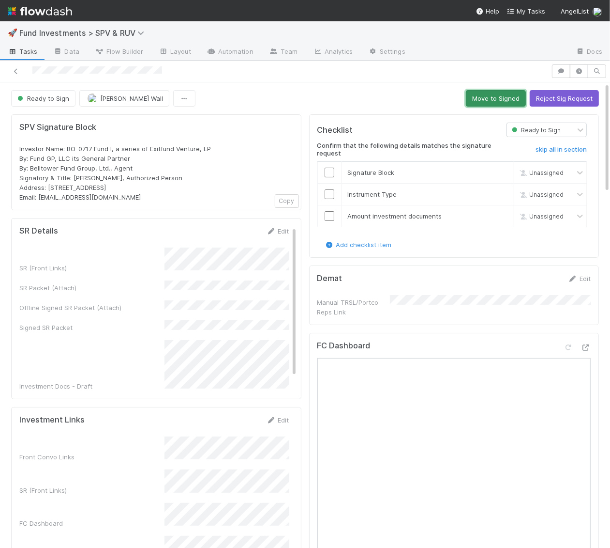
click at [493, 100] on button "Move to Signed" at bounding box center [496, 98] width 60 height 16
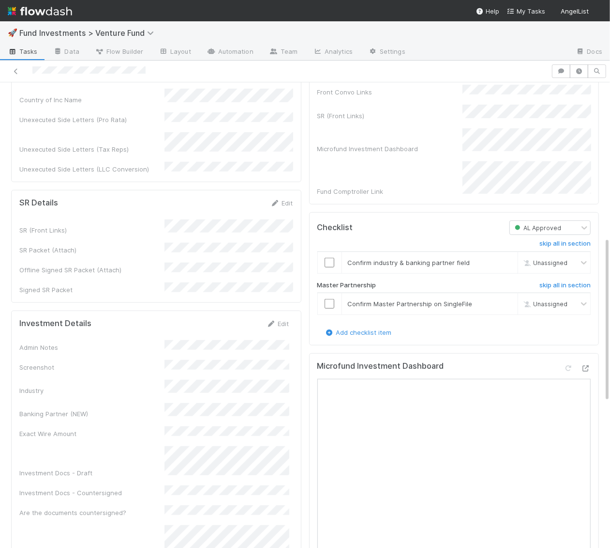
scroll to position [439, 0]
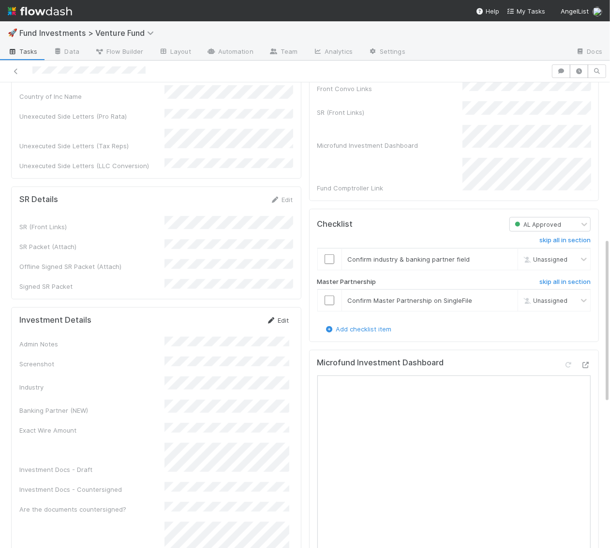
click at [284, 316] on link "Edit" at bounding box center [278, 320] width 23 height 8
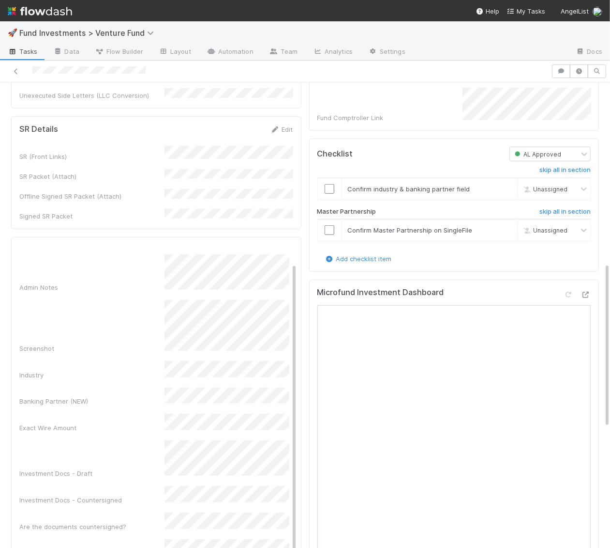
scroll to position [0, 0]
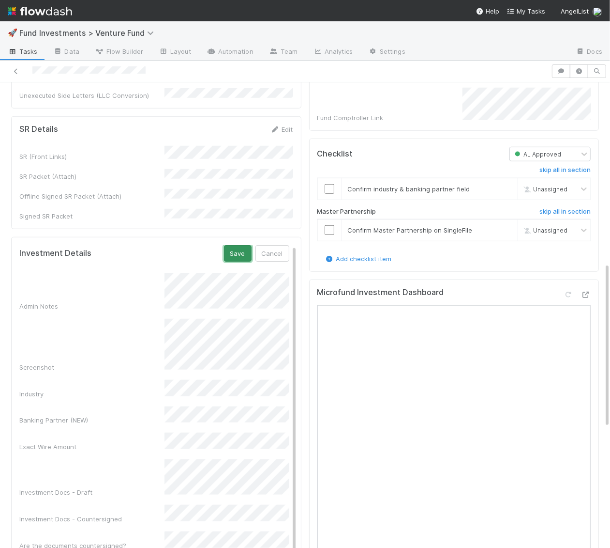
click at [232, 245] on button "Save" at bounding box center [238, 253] width 28 height 16
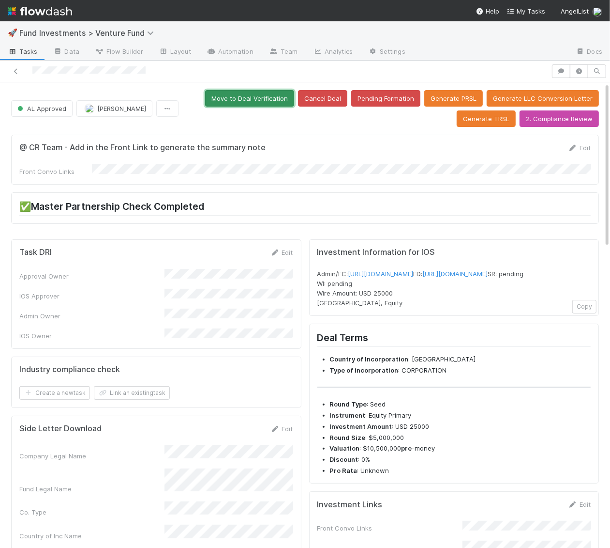
click at [261, 99] on button "Move to Deal Verification" at bounding box center [249, 98] width 89 height 16
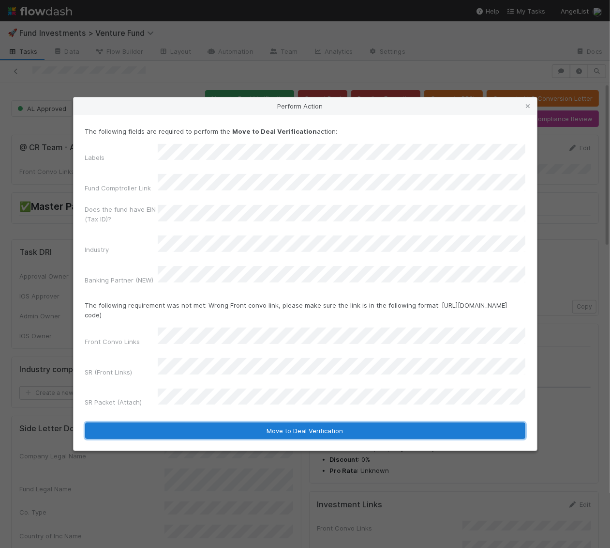
click at [167, 422] on button "Move to Deal Verification" at bounding box center [305, 430] width 441 height 16
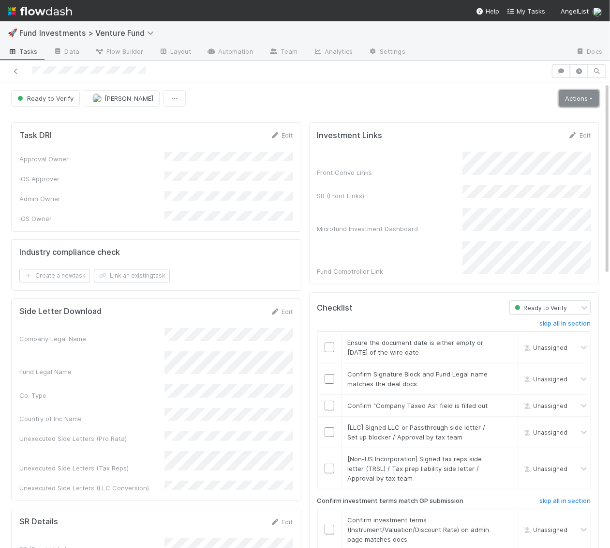
click at [574, 101] on link "Actions" at bounding box center [580, 98] width 40 height 16
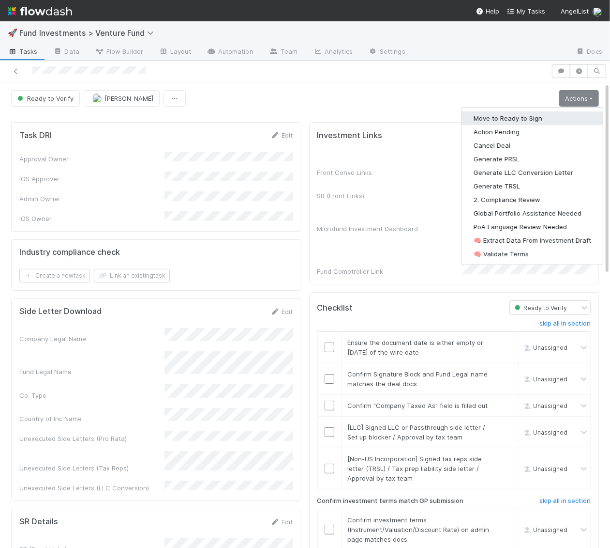
click at [558, 118] on button "Move to Ready to Sign" at bounding box center [532, 118] width 141 height 14
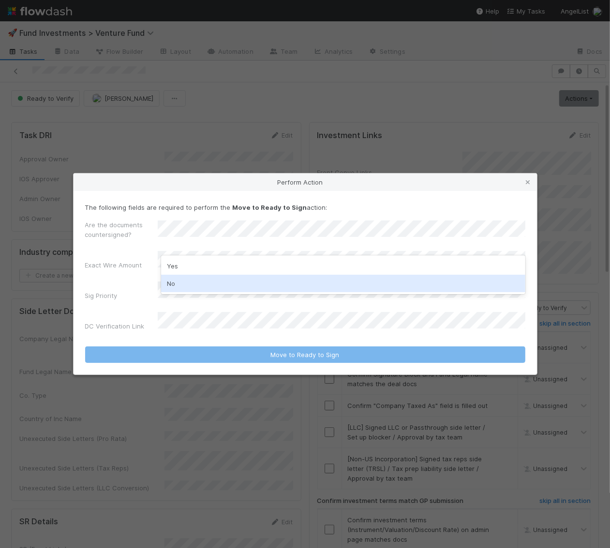
click at [174, 287] on div "No" at bounding box center [343, 282] width 365 height 17
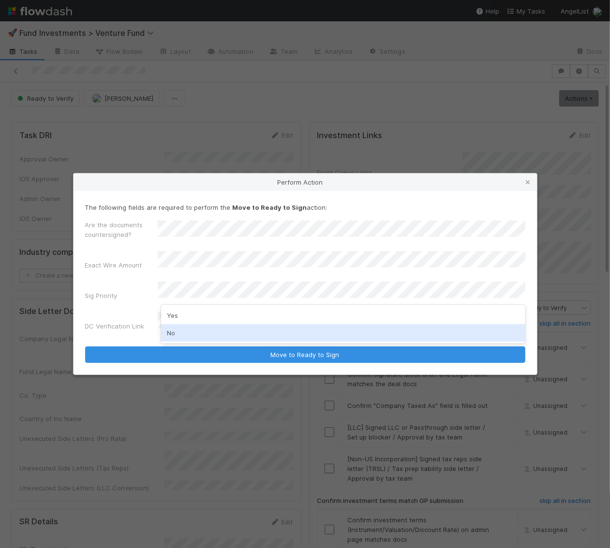
click at [173, 340] on div "No" at bounding box center [343, 332] width 365 height 17
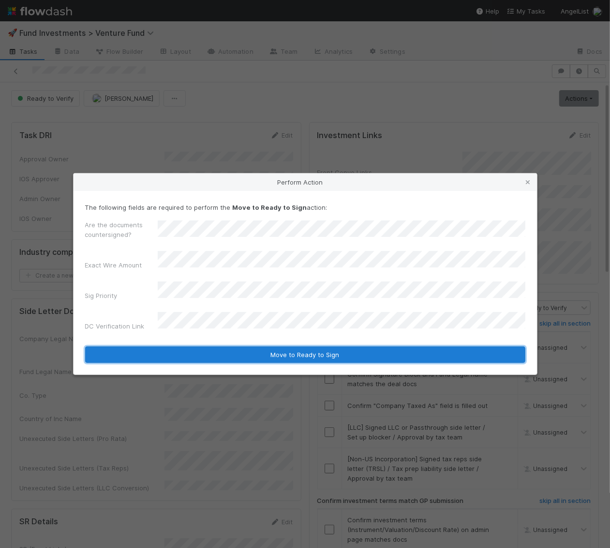
click at [176, 347] on button "Move to Ready to Sign" at bounding box center [305, 354] width 441 height 16
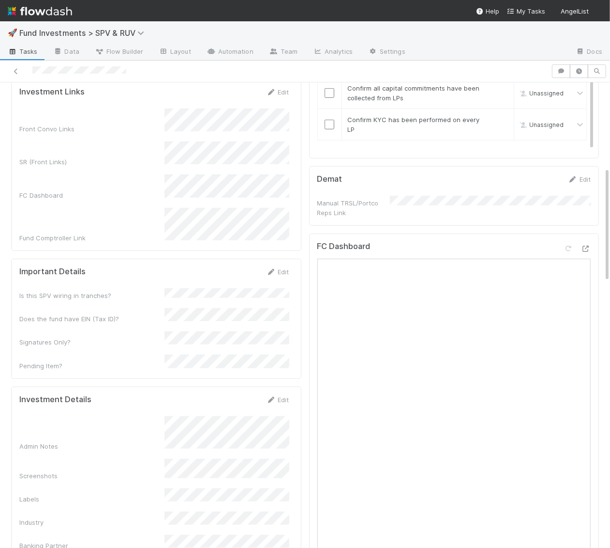
scroll to position [318, 0]
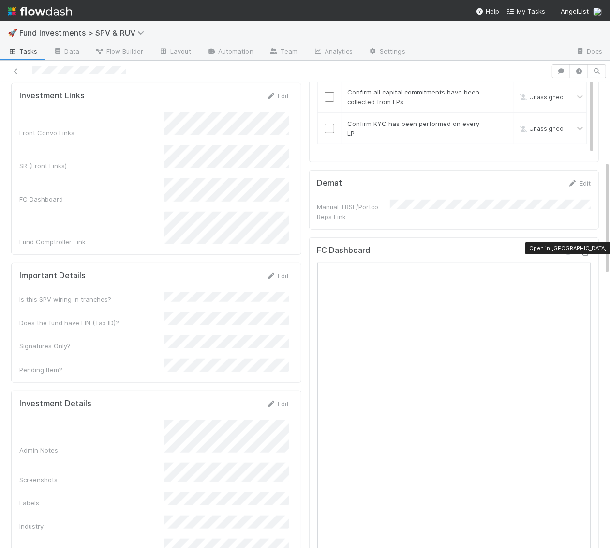
click at [587, 247] on div at bounding box center [586, 252] width 10 height 10
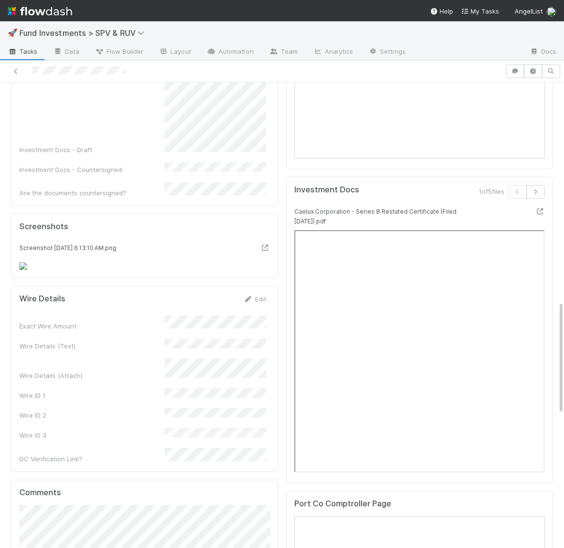
scroll to position [1086, 0]
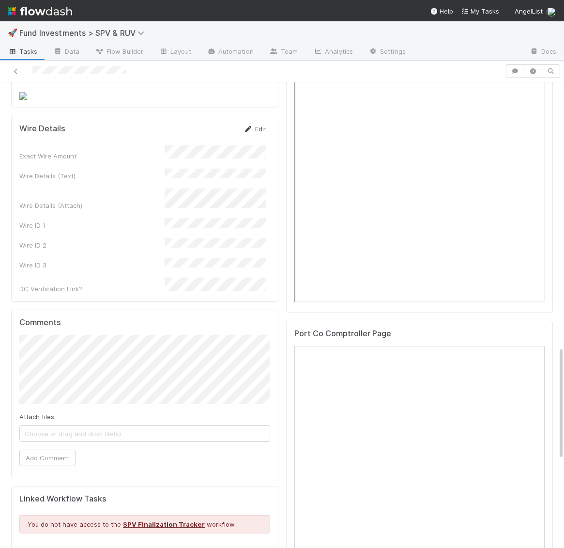
click at [264, 133] on link "Edit" at bounding box center [255, 129] width 23 height 8
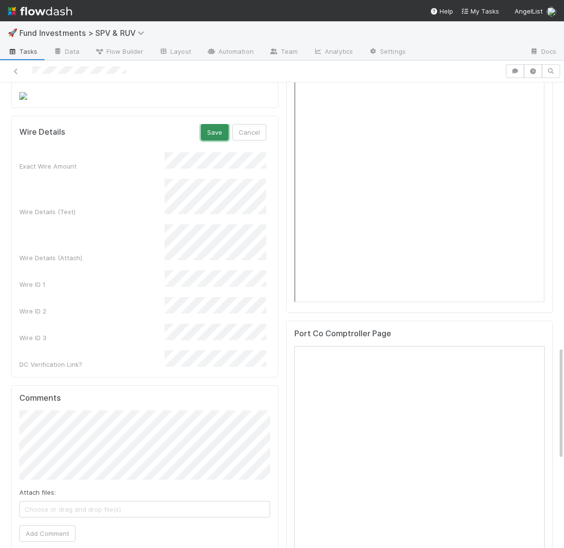
click at [216, 140] on button "Save" at bounding box center [215, 132] width 28 height 16
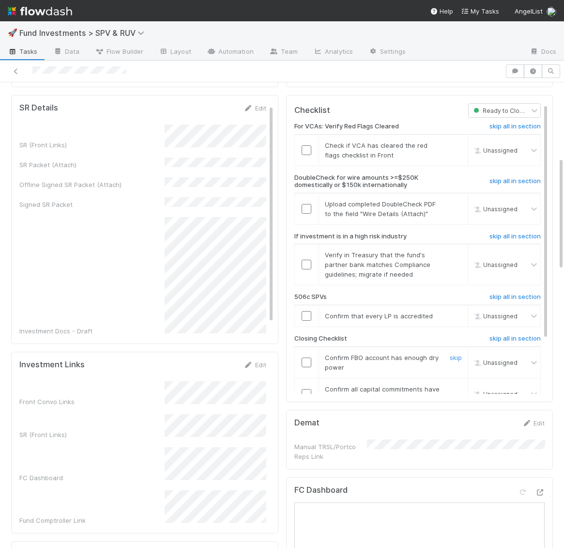
scroll to position [0, 0]
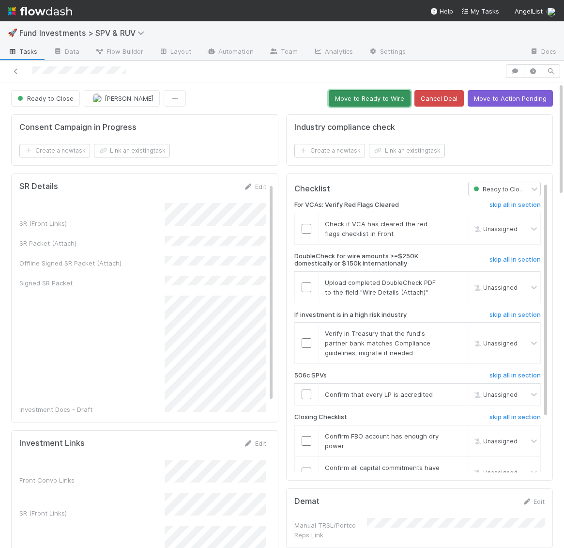
click at [371, 98] on button "Move to Ready to Wire" at bounding box center [370, 98] width 82 height 16
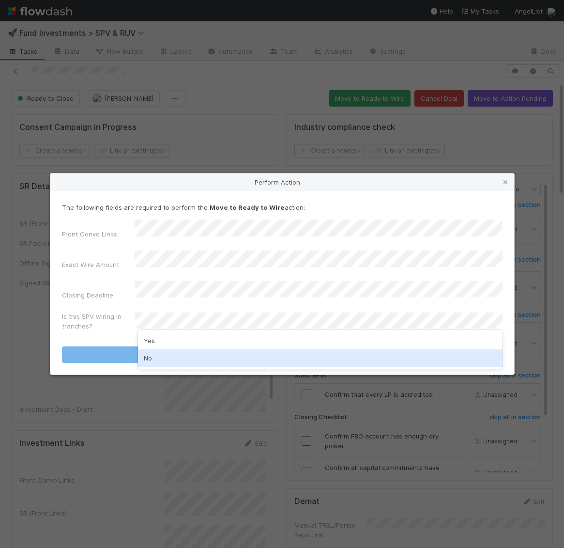
click at [155, 356] on div "No" at bounding box center [320, 357] width 365 height 17
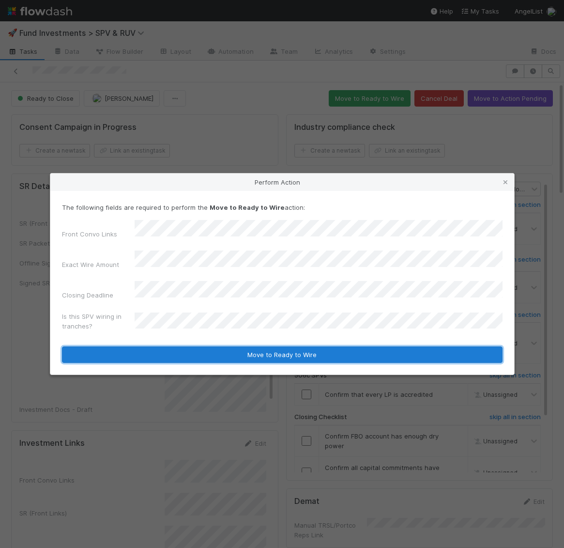
click at [156, 348] on button "Move to Ready to Wire" at bounding box center [282, 354] width 441 height 16
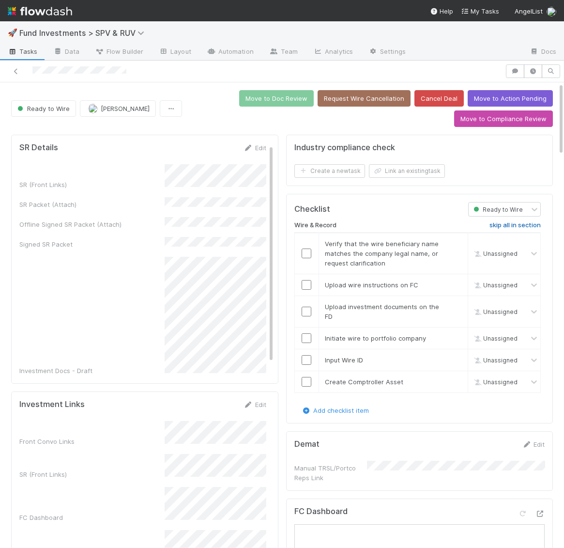
click at [502, 222] on h6 "skip all in section" at bounding box center [514, 225] width 51 height 8
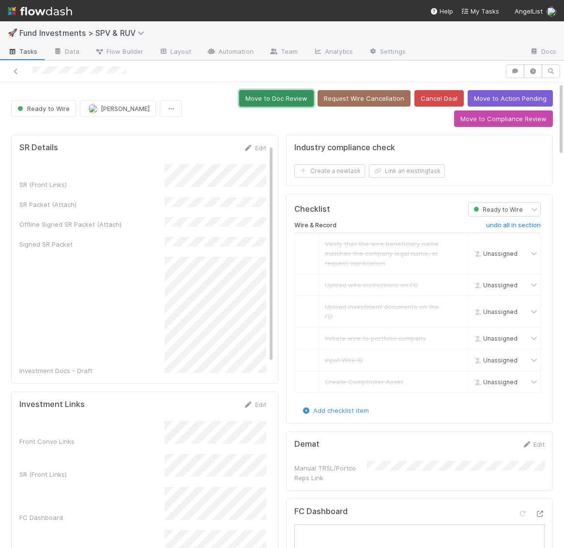
click at [287, 94] on button "Move to Doc Review" at bounding box center [276, 98] width 75 height 16
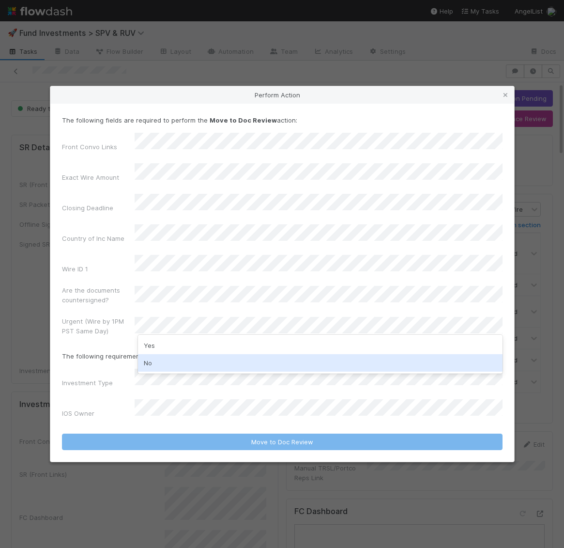
click at [162, 359] on div "No" at bounding box center [320, 362] width 365 height 17
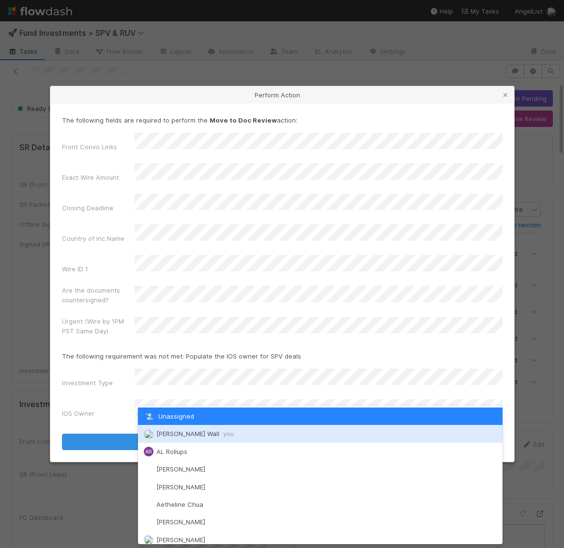
click at [153, 433] on img at bounding box center [149, 434] width 10 height 10
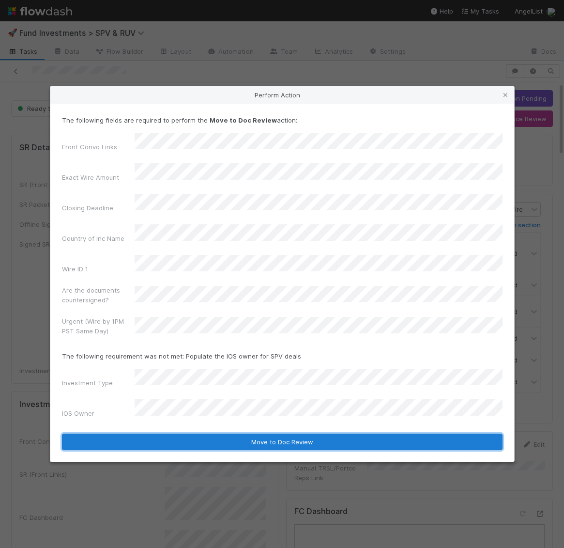
click at [155, 433] on button "Move to Doc Review" at bounding box center [282, 441] width 441 height 16
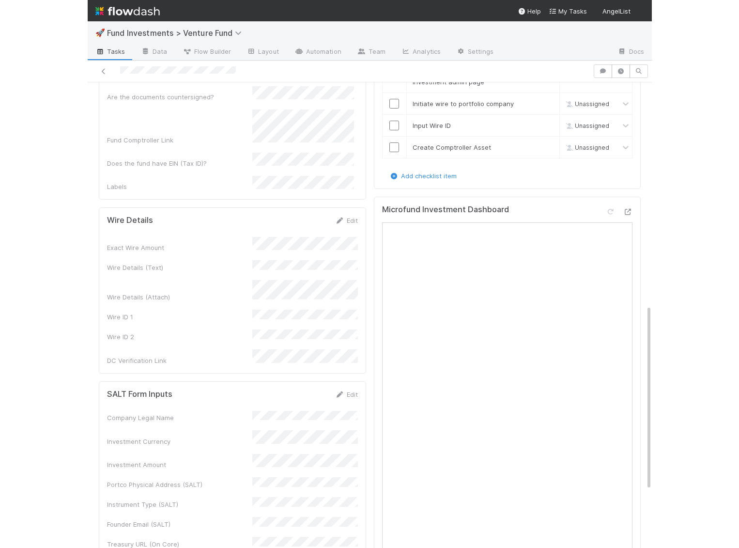
scroll to position [550, 0]
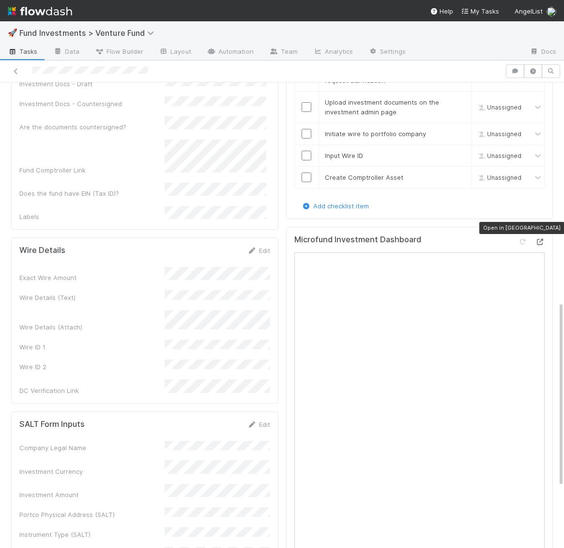
click at [540, 239] on icon at bounding box center [540, 242] width 10 height 6
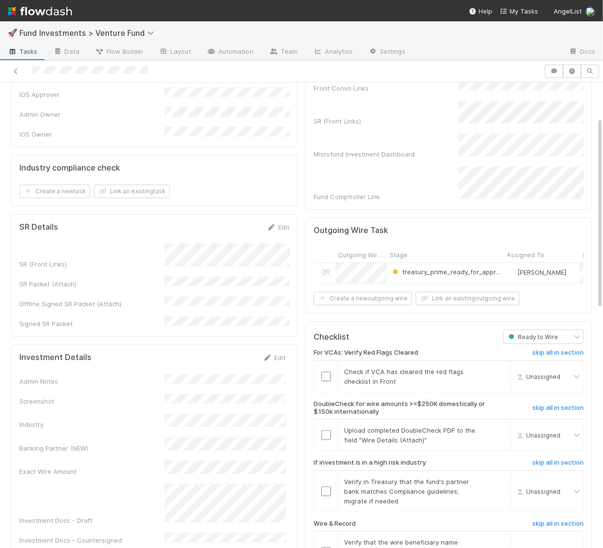
scroll to position [0, 0]
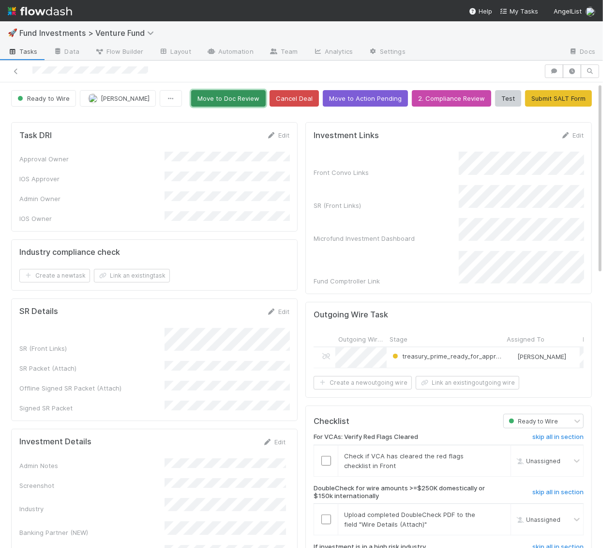
click at [236, 96] on button "Move to Doc Review" at bounding box center [228, 98] width 75 height 16
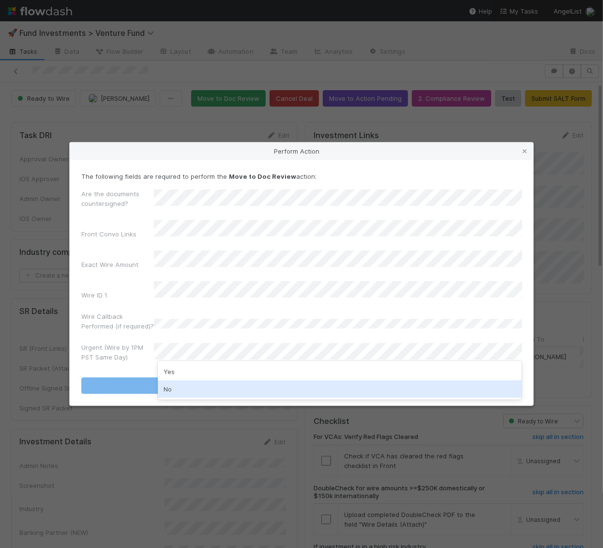
click at [212, 393] on div "No" at bounding box center [340, 388] width 365 height 17
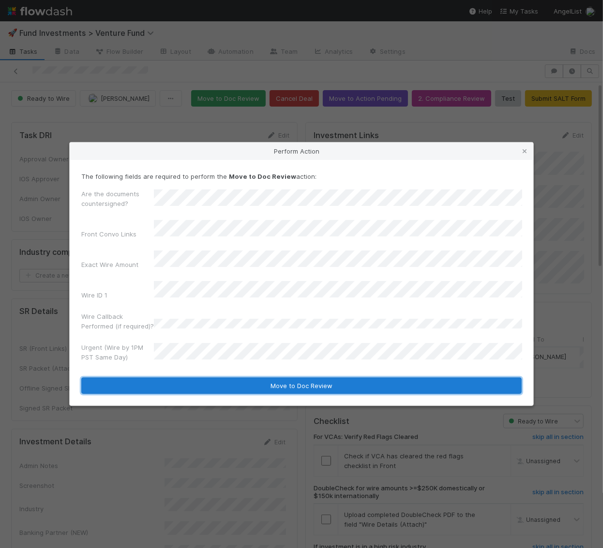
click at [213, 377] on button "Move to Doc Review" at bounding box center [301, 385] width 441 height 16
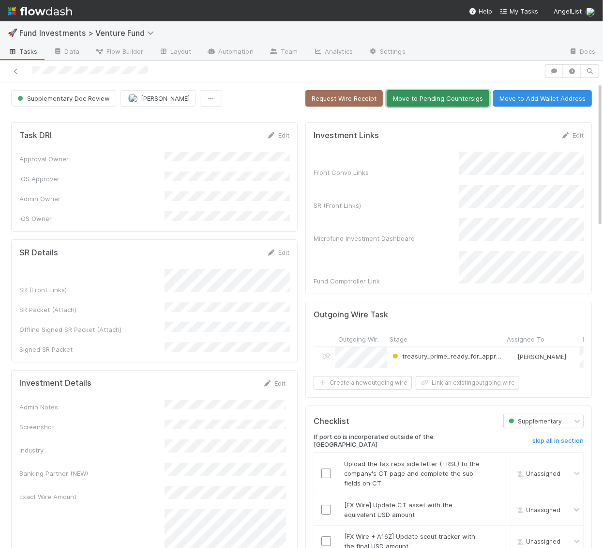
click at [440, 101] on button "Move to Pending Countersigs" at bounding box center [438, 98] width 103 height 16
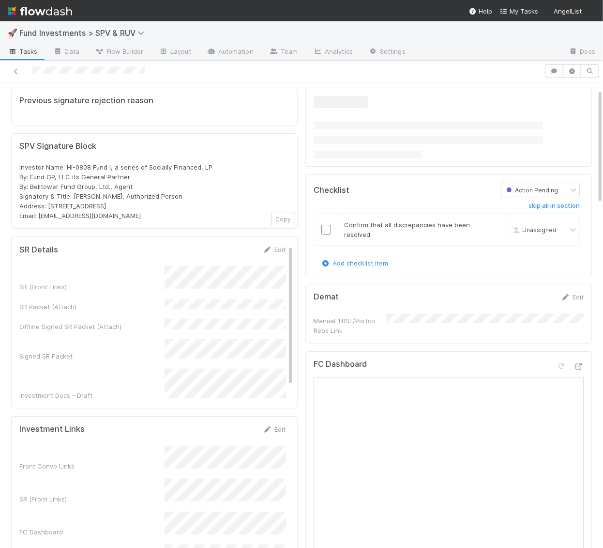
scroll to position [56, 0]
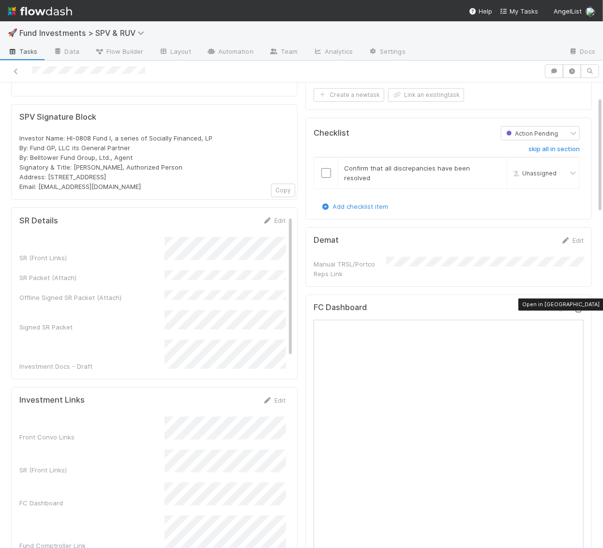
click at [581, 306] on icon at bounding box center [579, 309] width 10 height 6
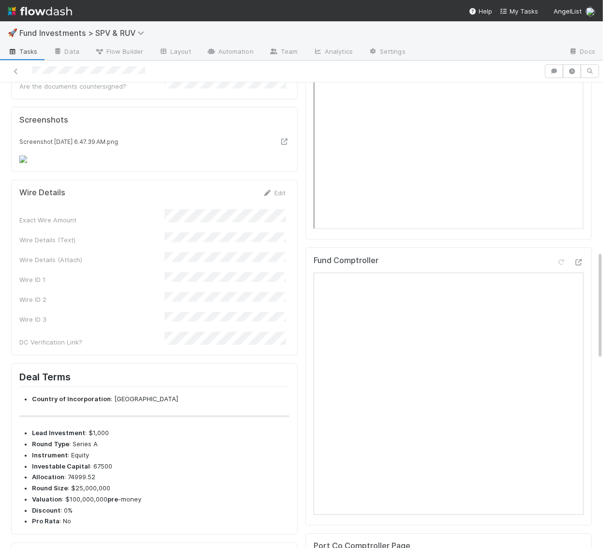
scroll to position [1003, 0]
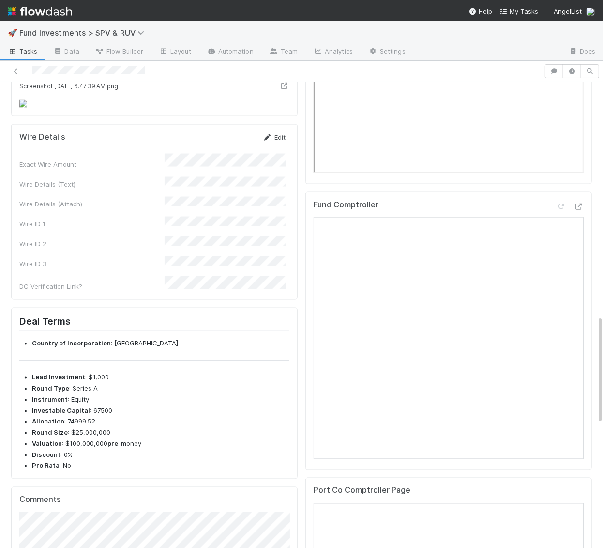
click at [277, 141] on link "Edit" at bounding box center [274, 137] width 23 height 8
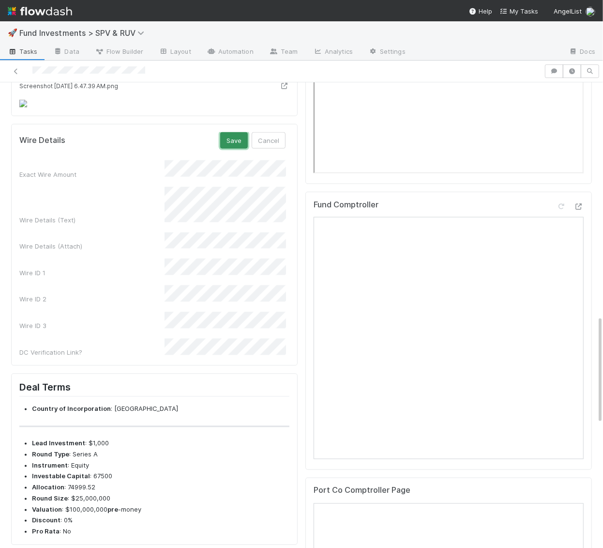
click at [239, 149] on button "Save" at bounding box center [234, 140] width 28 height 16
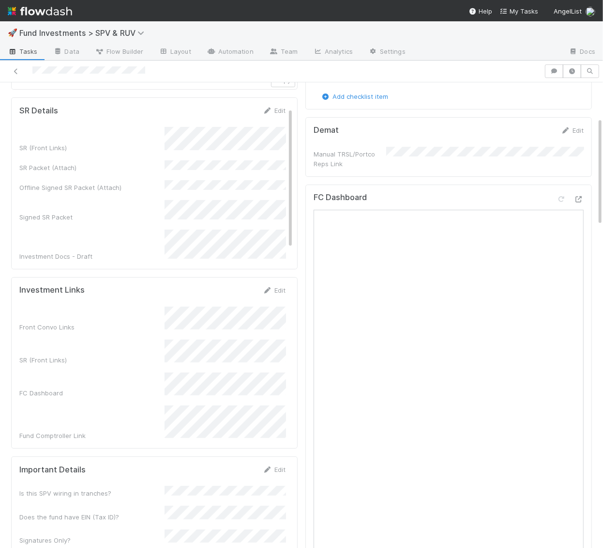
scroll to position [0, 0]
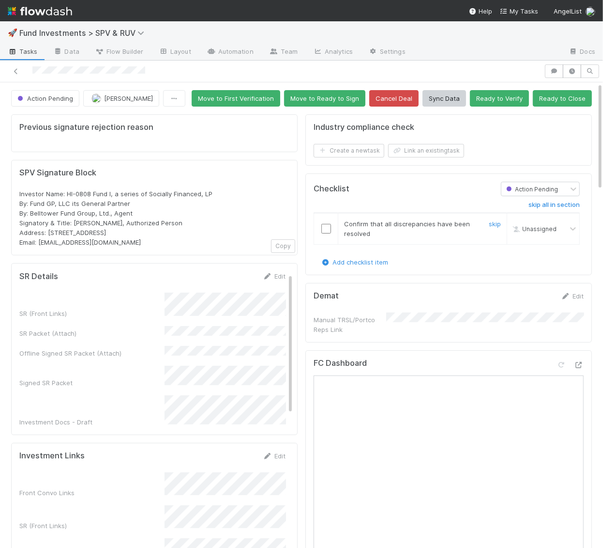
click at [328, 226] on input "checkbox" at bounding box center [326, 229] width 10 height 10
click at [558, 94] on button "Ready to Close" at bounding box center [562, 98] width 59 height 16
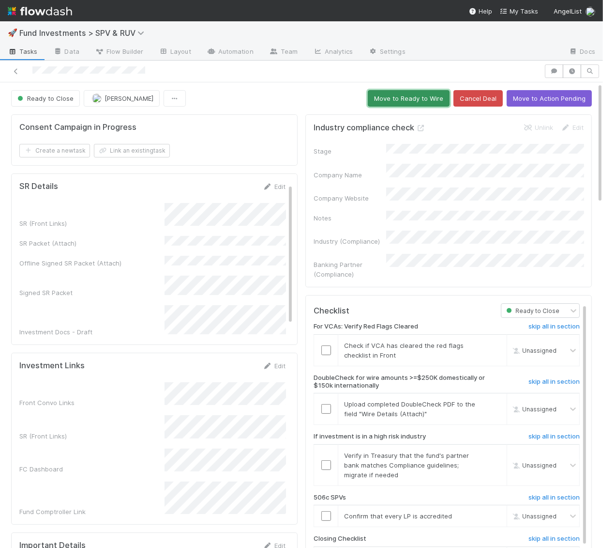
click at [402, 98] on button "Move to Ready to Wire" at bounding box center [409, 98] width 82 height 16
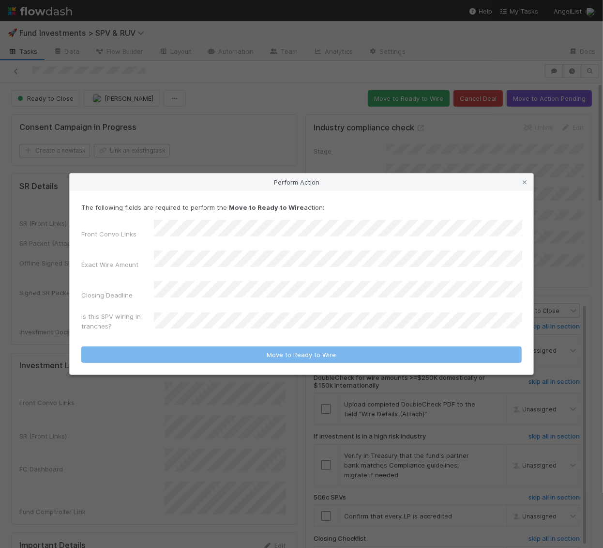
click at [193, 328] on form "The following fields are required to perform the Move to Ready to Wire action: …" at bounding box center [301, 282] width 441 height 160
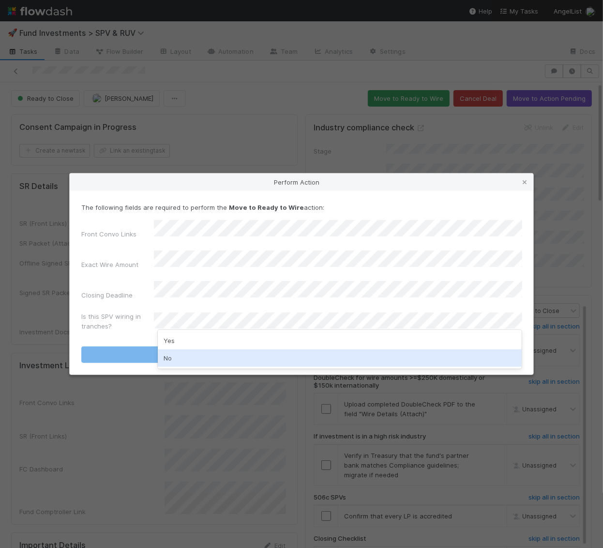
click at [180, 360] on div "No" at bounding box center [340, 357] width 365 height 17
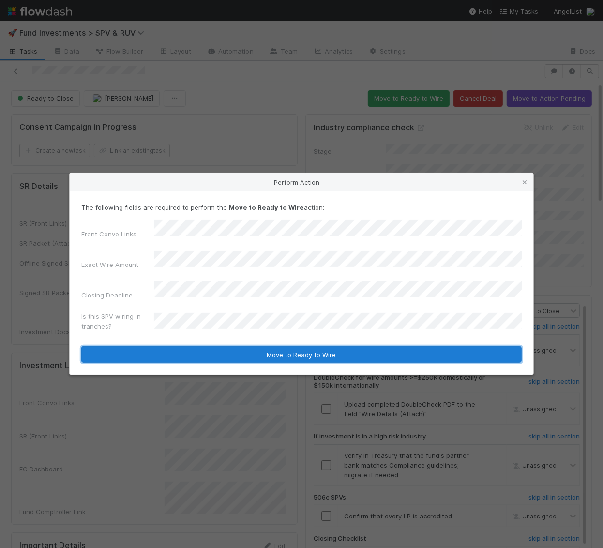
click at [180, 346] on button "Move to Ready to Wire" at bounding box center [301, 354] width 441 height 16
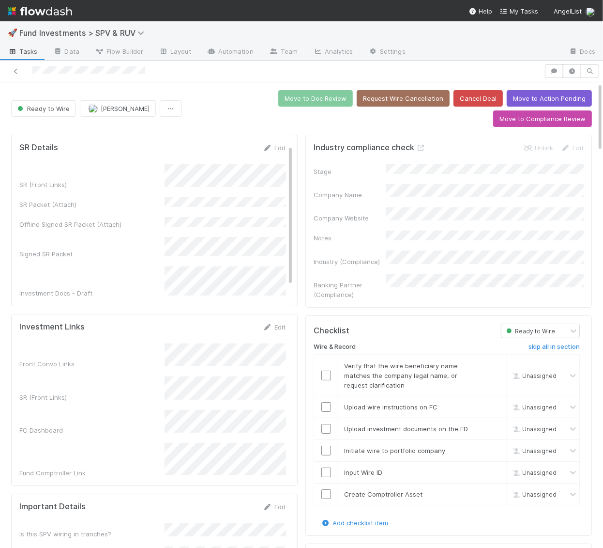
click at [549, 338] on div "Wire & Record skip all in section Verify that the wire beneficiary name matches…" at bounding box center [447, 428] width 266 height 180
click at [549, 343] on h6 "skip all in section" at bounding box center [554, 347] width 51 height 8
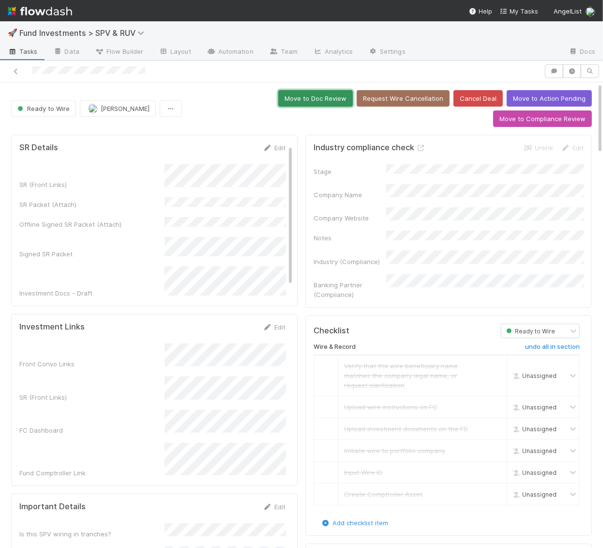
click at [325, 94] on button "Move to Doc Review" at bounding box center [315, 98] width 75 height 16
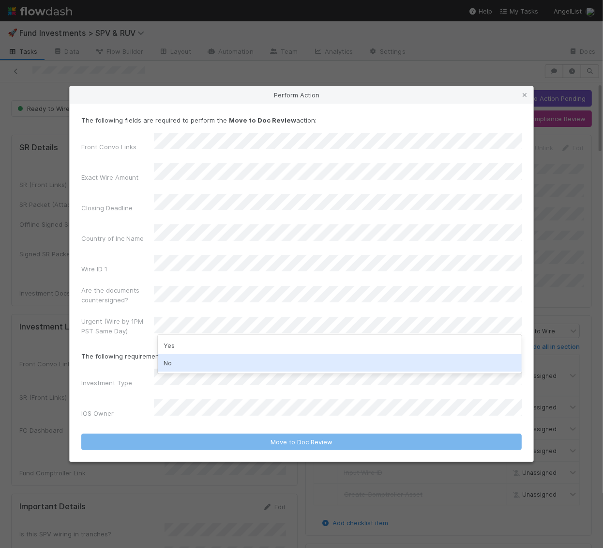
click at [170, 365] on div "No" at bounding box center [340, 362] width 365 height 17
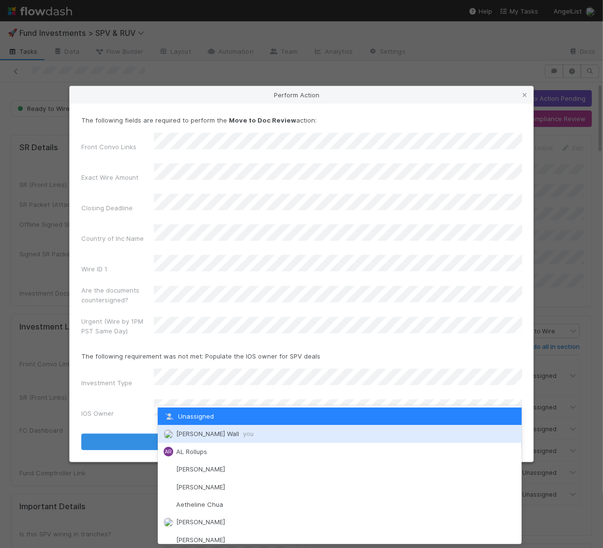
click at [171, 431] on img at bounding box center [169, 434] width 10 height 10
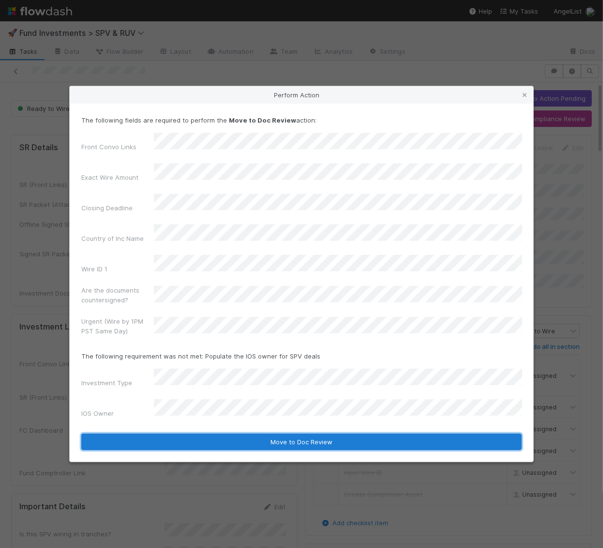
click at [171, 433] on button "Move to Doc Review" at bounding box center [301, 441] width 441 height 16
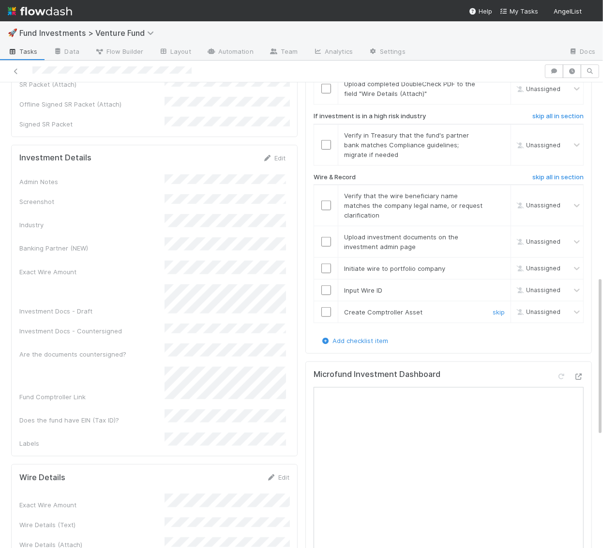
scroll to position [566, 0]
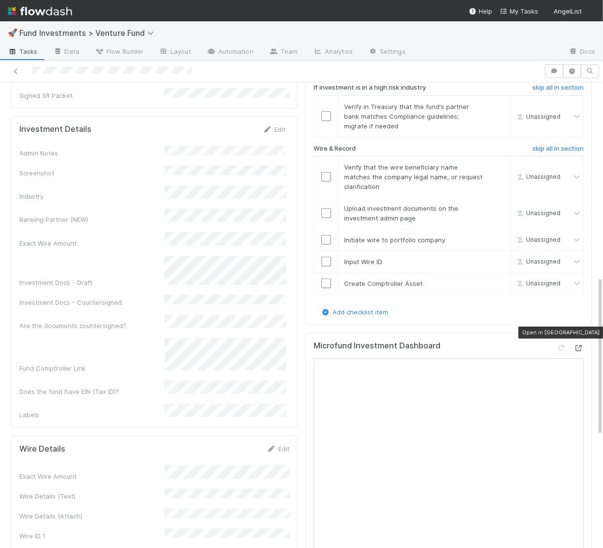
click at [579, 345] on icon at bounding box center [579, 348] width 10 height 6
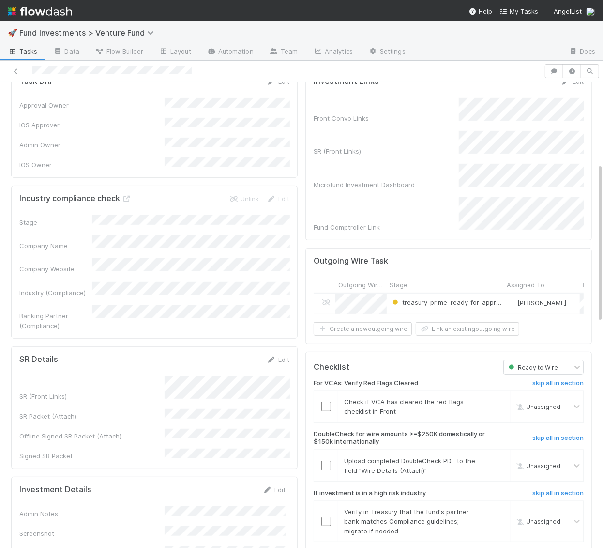
scroll to position [0, 0]
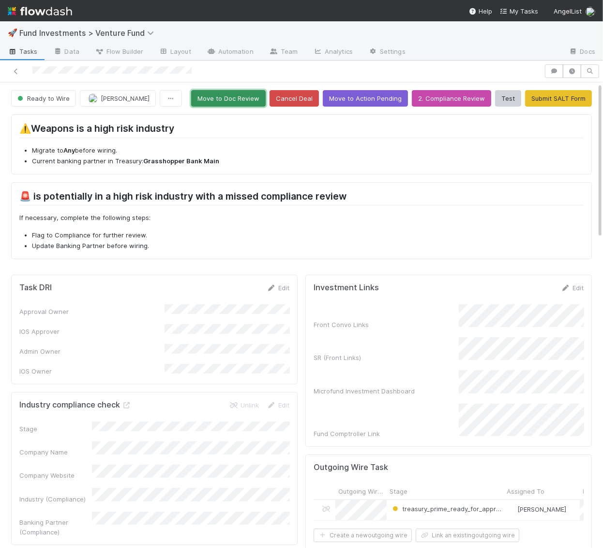
click at [250, 91] on button "Move to Doc Review" at bounding box center [228, 98] width 75 height 16
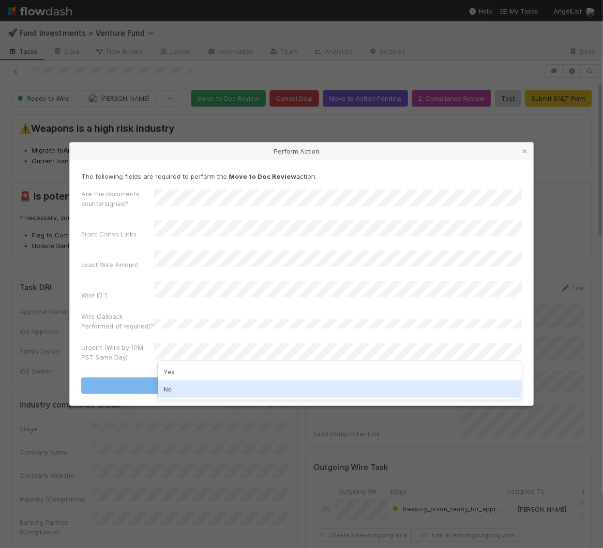
click at [177, 387] on div "No" at bounding box center [340, 388] width 365 height 17
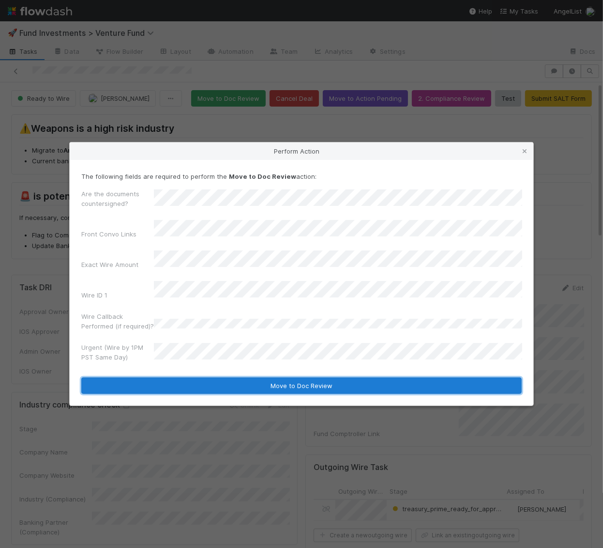
click at [177, 379] on button "Move to Doc Review" at bounding box center [301, 385] width 441 height 16
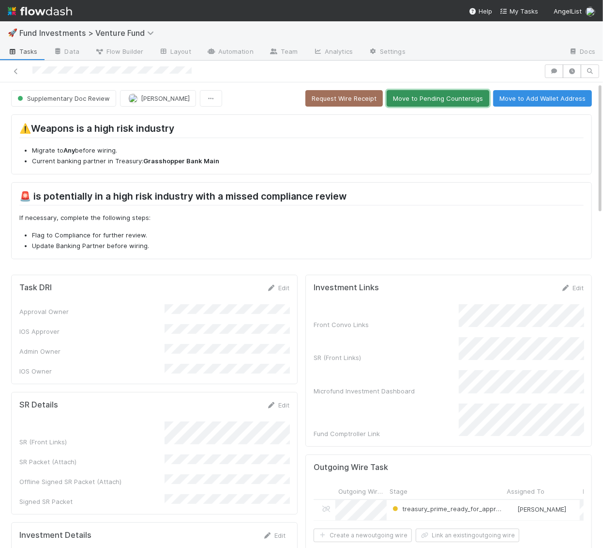
click at [450, 94] on button "Move to Pending Countersigs" at bounding box center [438, 98] width 103 height 16
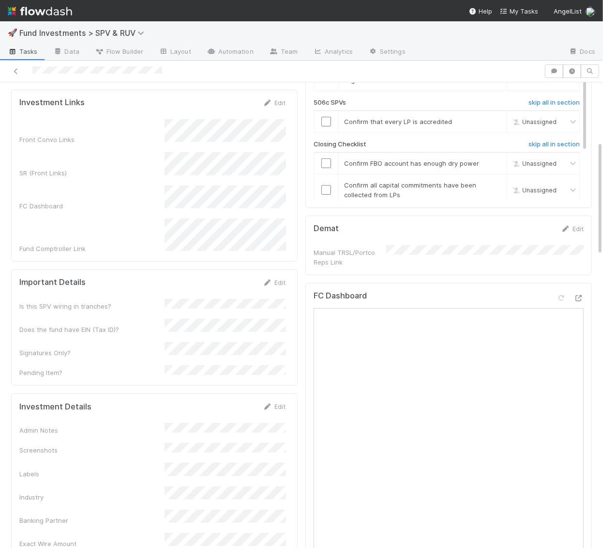
scroll to position [466, 0]
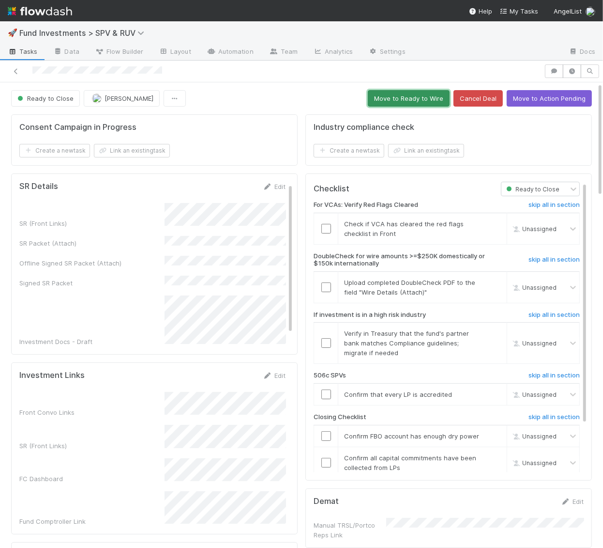
click at [416, 100] on button "Move to Ready to Wire" at bounding box center [409, 98] width 82 height 16
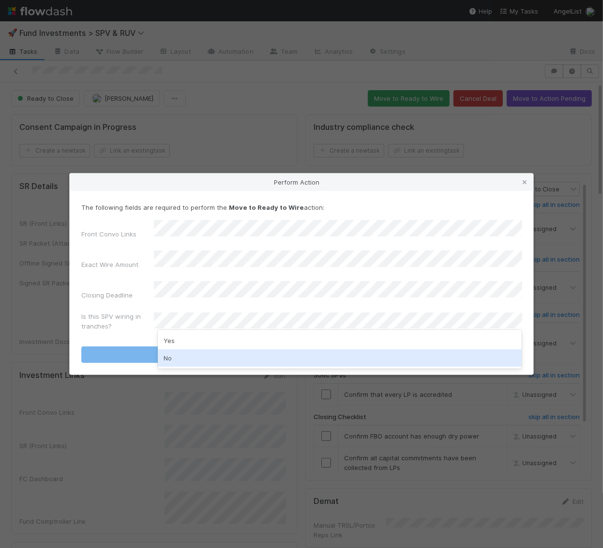
click at [195, 352] on div "No" at bounding box center [340, 357] width 365 height 17
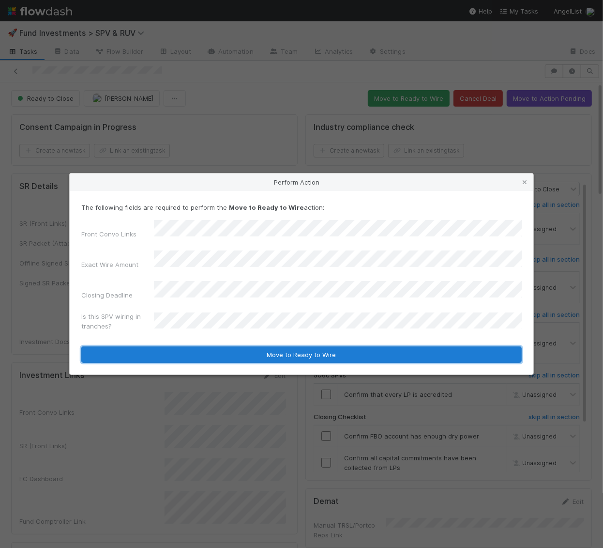
click at [233, 348] on button "Move to Ready to Wire" at bounding box center [301, 354] width 441 height 16
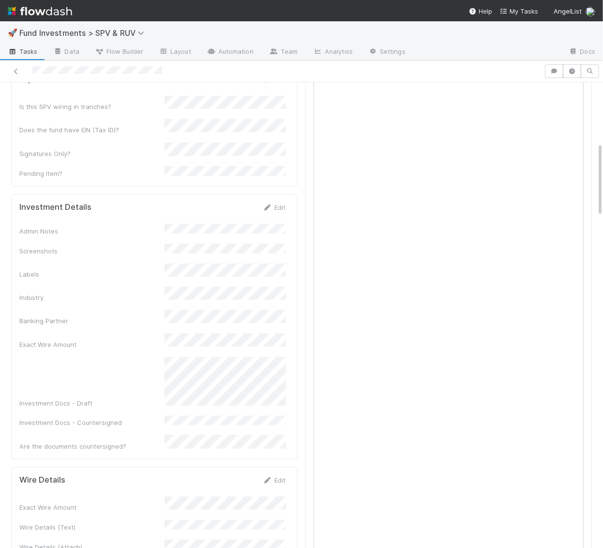
scroll to position [379, 0]
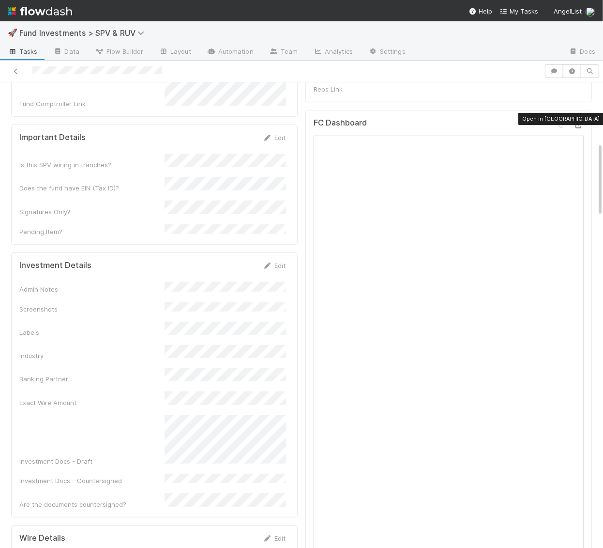
click at [579, 122] on icon at bounding box center [579, 125] width 10 height 6
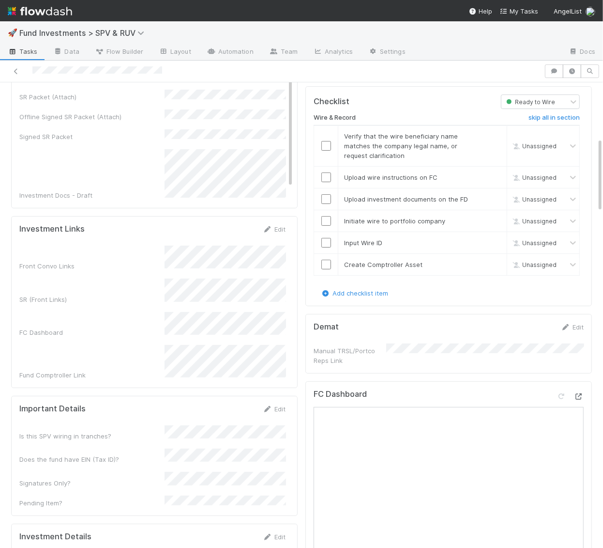
scroll to position [0, 0]
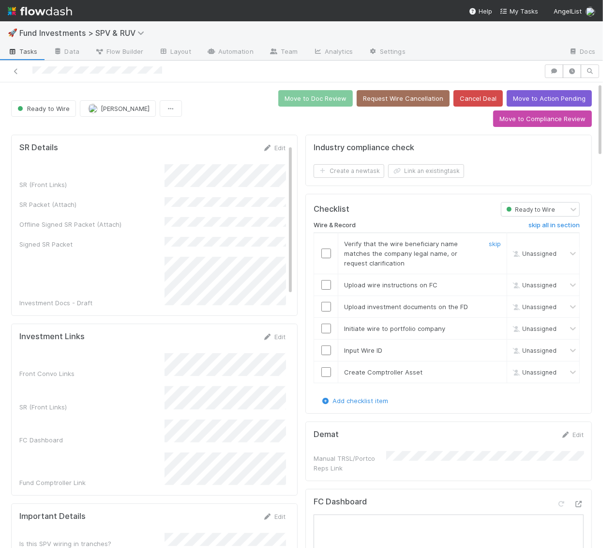
click at [562, 233] on td "Unassigned" at bounding box center [543, 253] width 73 height 41
click at [562, 221] on link "skip all in section" at bounding box center [554, 227] width 51 height 12
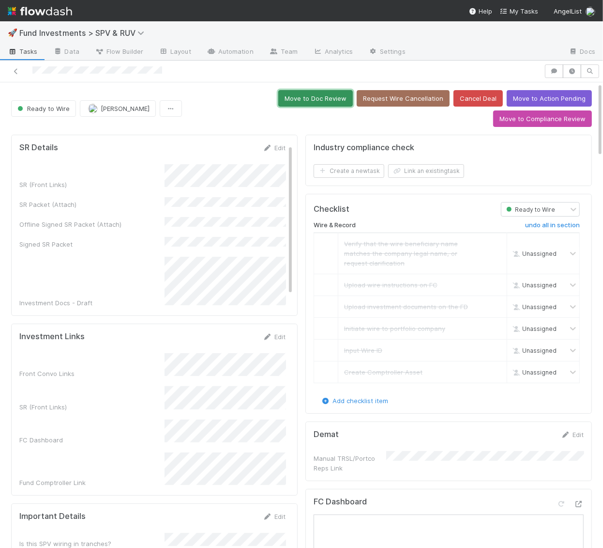
click at [278, 103] on button "Move to Doc Review" at bounding box center [315, 98] width 75 height 16
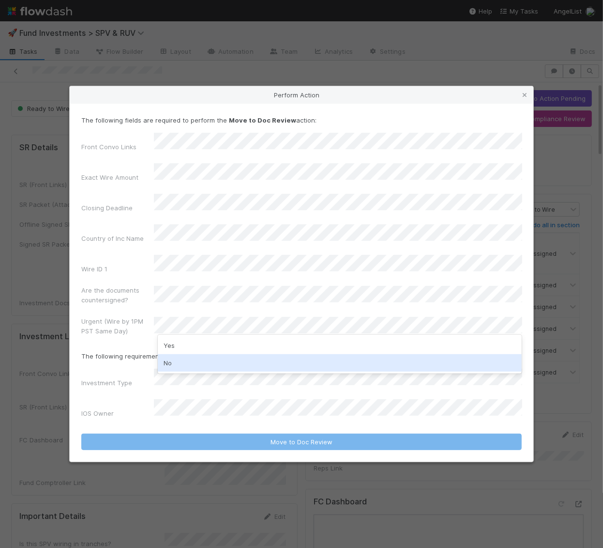
click at [189, 357] on div "No" at bounding box center [340, 362] width 365 height 17
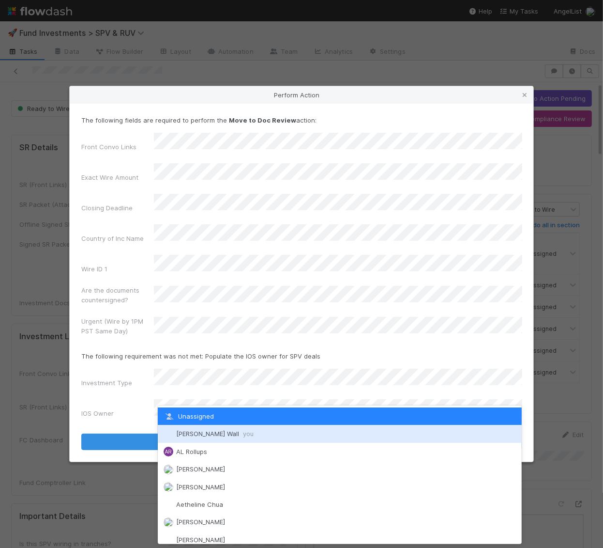
click at [190, 435] on span "Kennedy Wall you" at bounding box center [214, 433] width 77 height 8
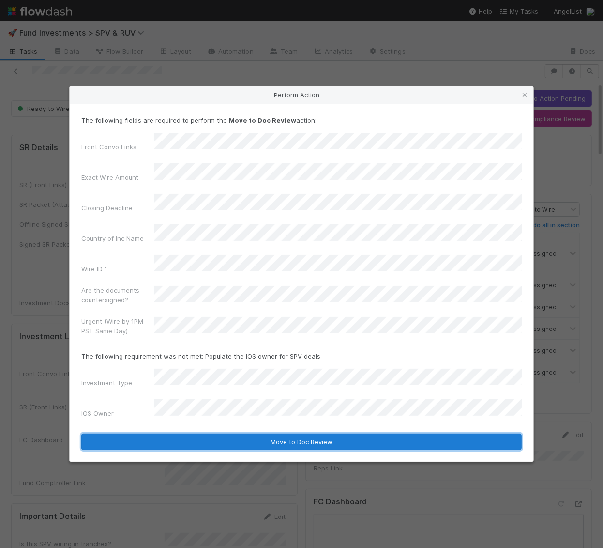
click at [191, 433] on button "Move to Doc Review" at bounding box center [301, 441] width 441 height 16
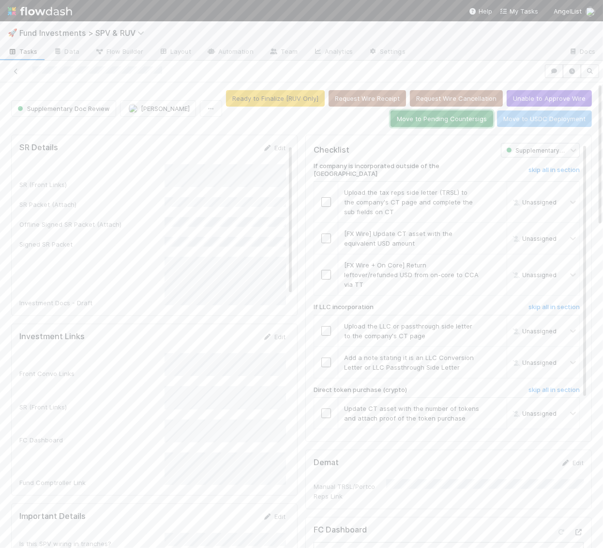
click at [475, 119] on button "Move to Pending Countersigs" at bounding box center [442, 118] width 103 height 16
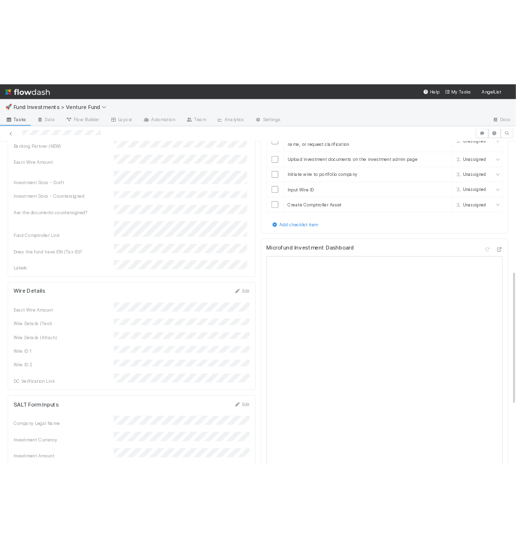
scroll to position [457, 0]
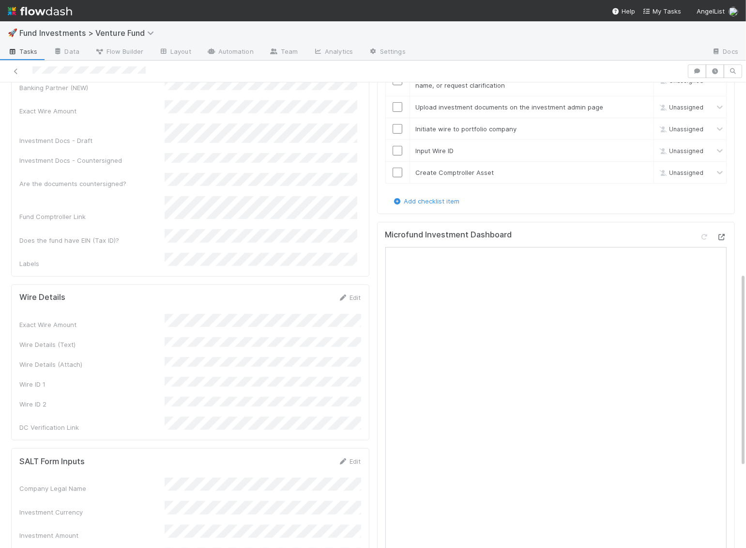
click at [430, 234] on icon at bounding box center [722, 237] width 10 height 6
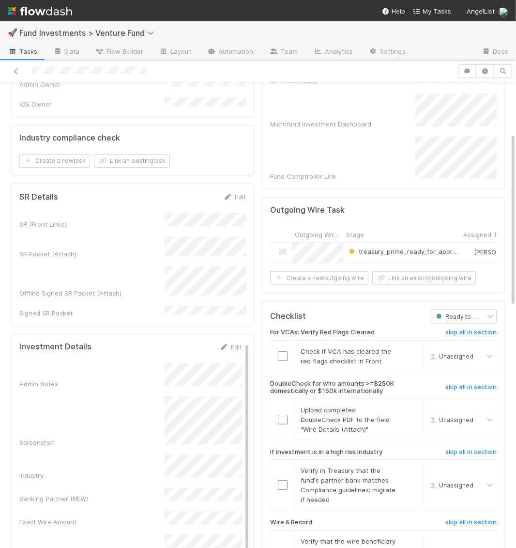
scroll to position [0, 0]
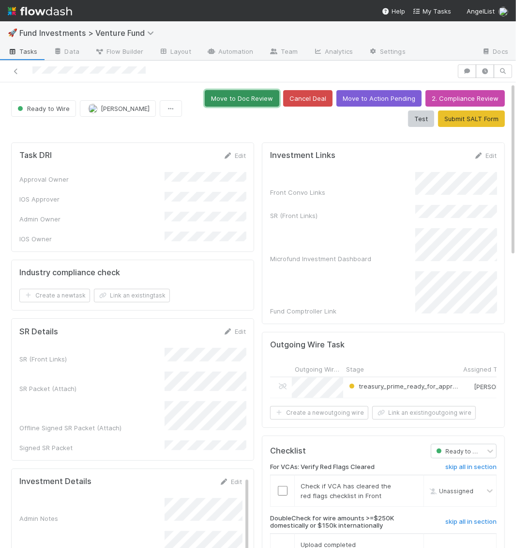
click at [230, 93] on button "Move to Doc Review" at bounding box center [242, 98] width 75 height 16
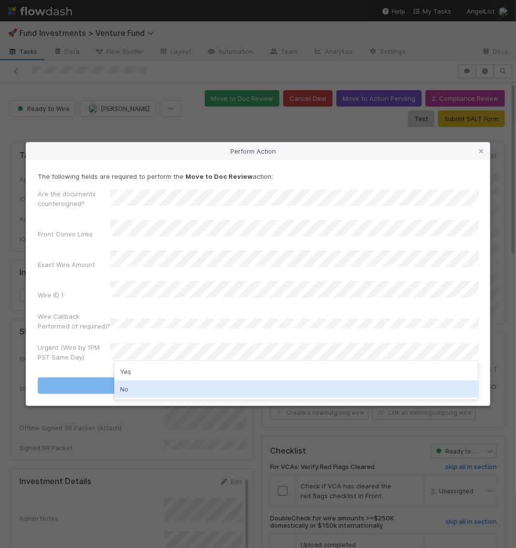
click at [201, 383] on div "No" at bounding box center [296, 388] width 365 height 17
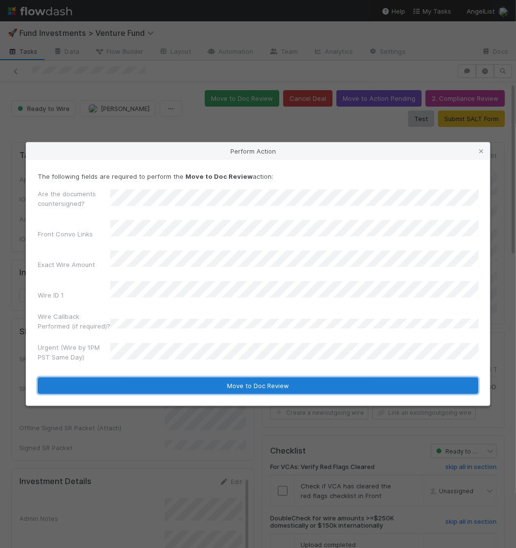
click at [201, 377] on button "Move to Doc Review" at bounding box center [258, 385] width 441 height 16
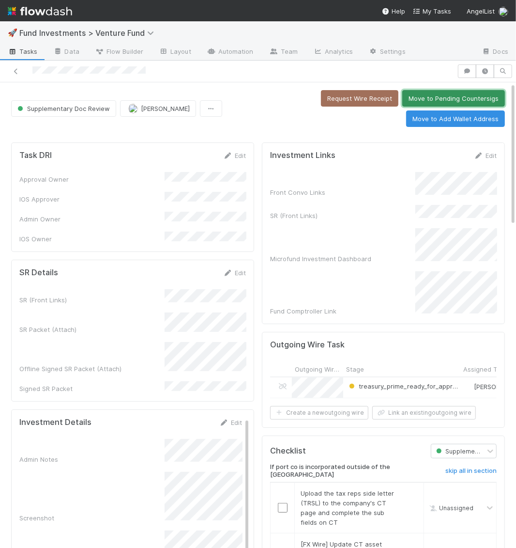
click at [402, 100] on button "Move to Pending Countersigs" at bounding box center [453, 98] width 103 height 16
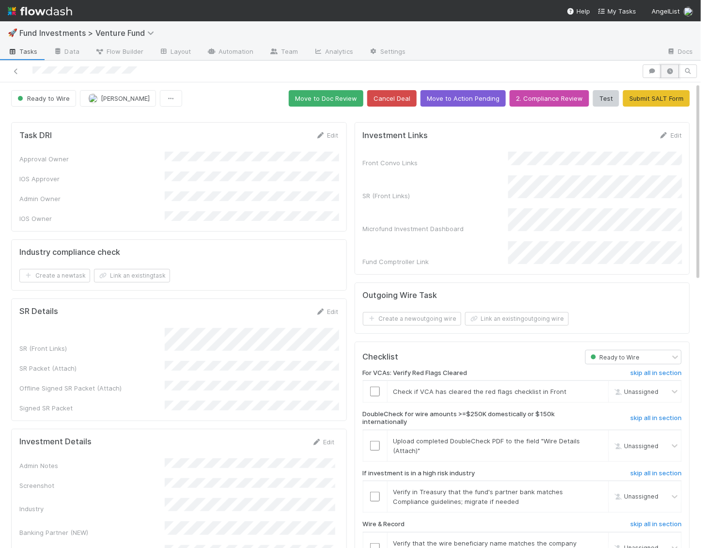
click at [516, 72] on icon "button" at bounding box center [670, 71] width 10 height 6
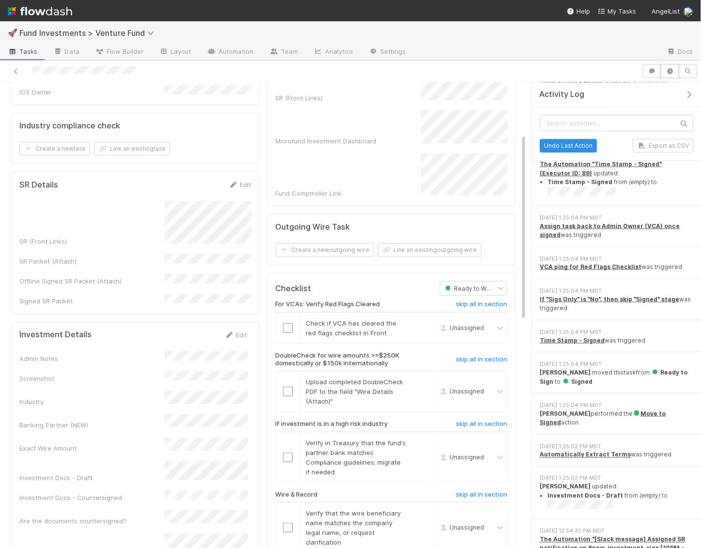
scroll to position [306, 0]
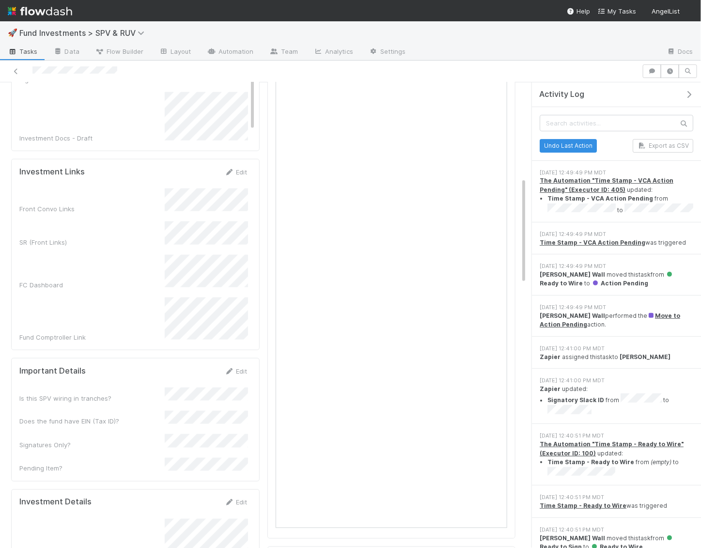
scroll to position [265, 0]
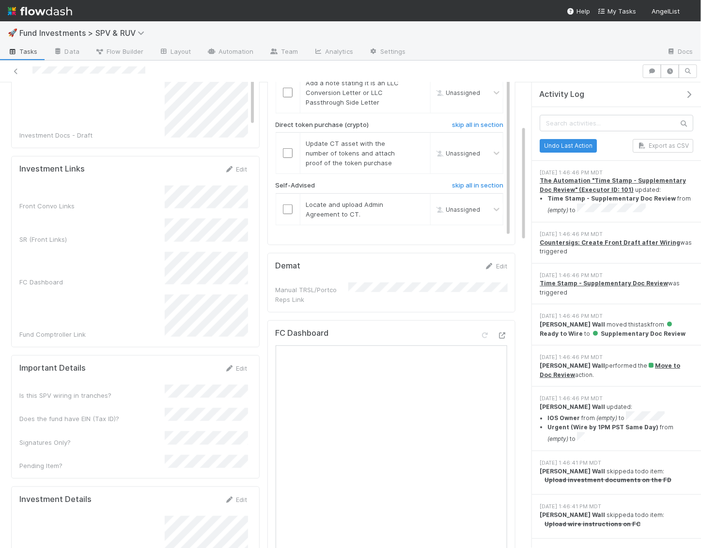
scroll to position [361, 0]
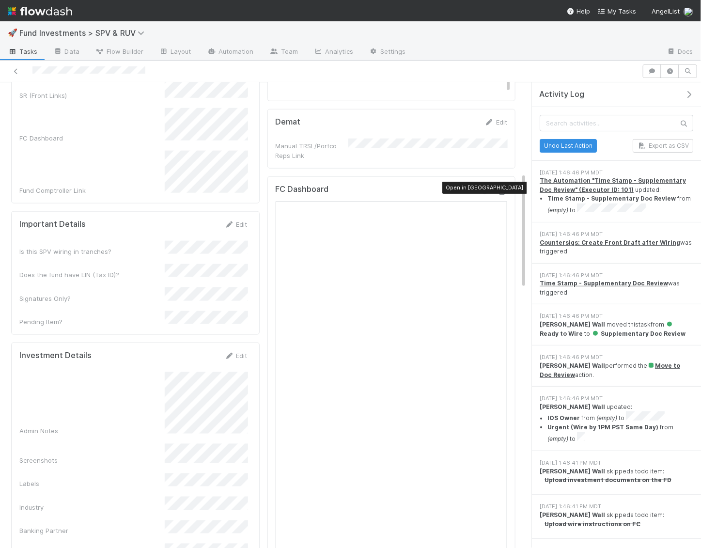
click at [503, 188] on icon at bounding box center [502, 191] width 10 height 6
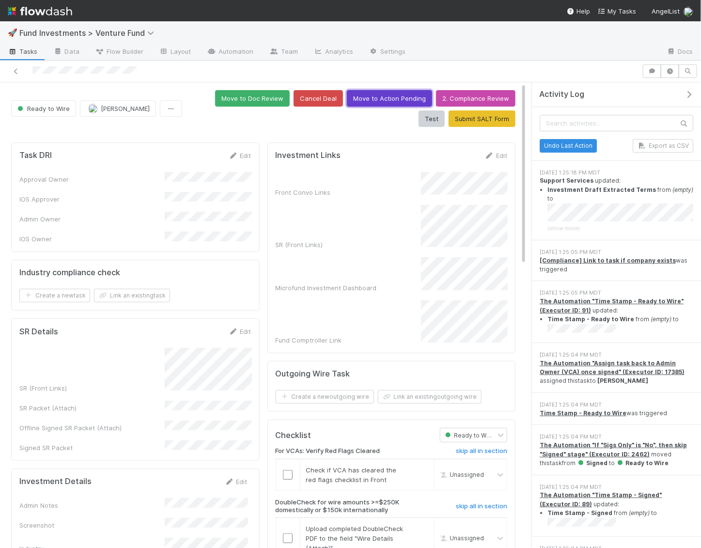
click at [379, 95] on button "Move to Action Pending" at bounding box center [389, 98] width 85 height 16
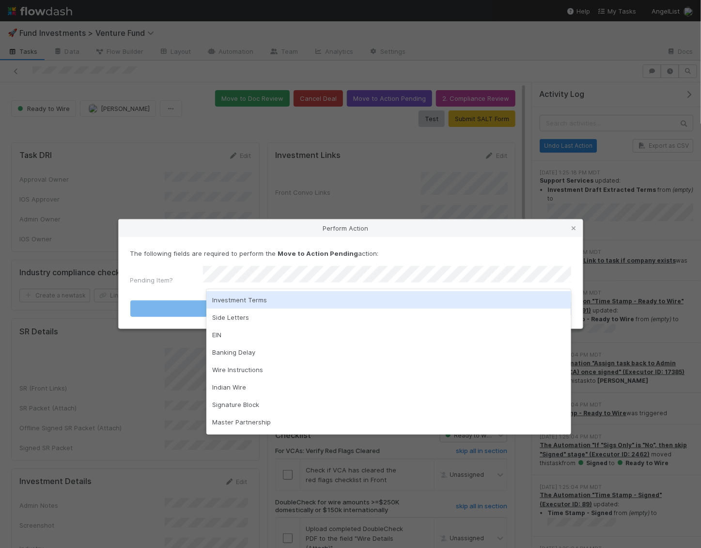
click at [257, 298] on div "Investment Terms" at bounding box center [388, 299] width 365 height 17
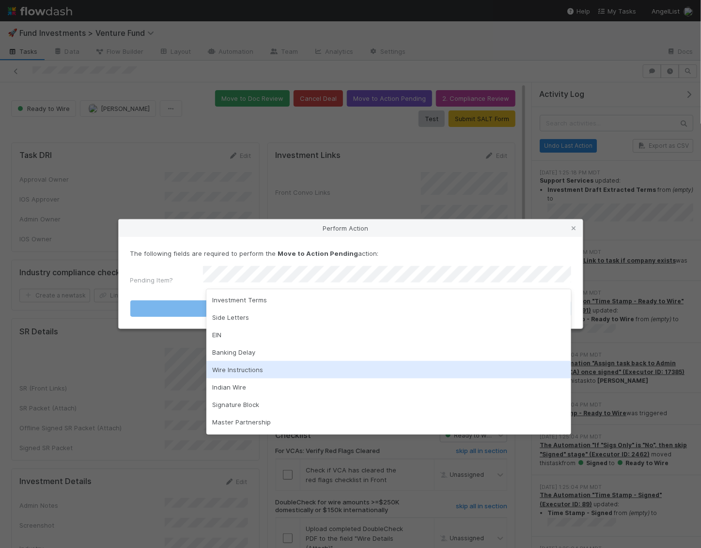
click at [249, 361] on div "Wire Instructions" at bounding box center [388, 369] width 365 height 17
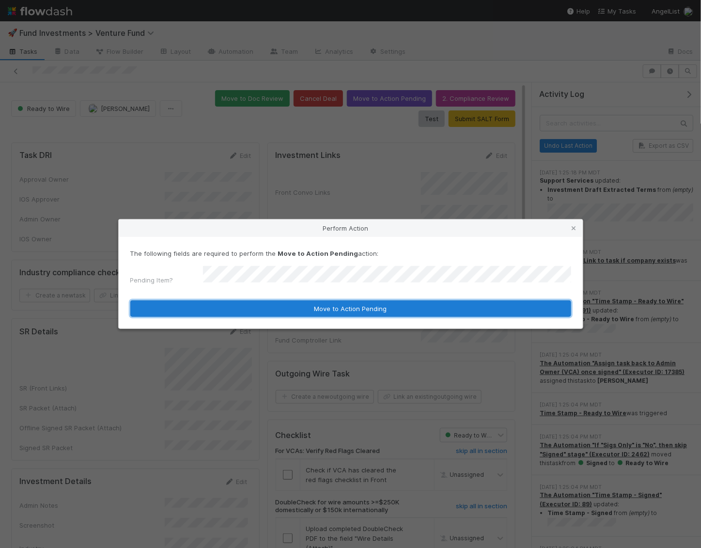
click at [251, 306] on button "Move to Action Pending" at bounding box center [350, 308] width 441 height 16
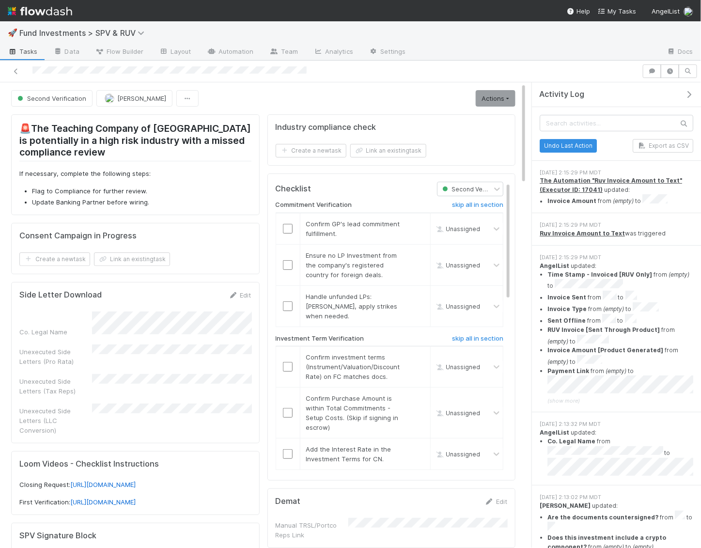
click at [688, 96] on icon "button" at bounding box center [689, 95] width 10 height 8
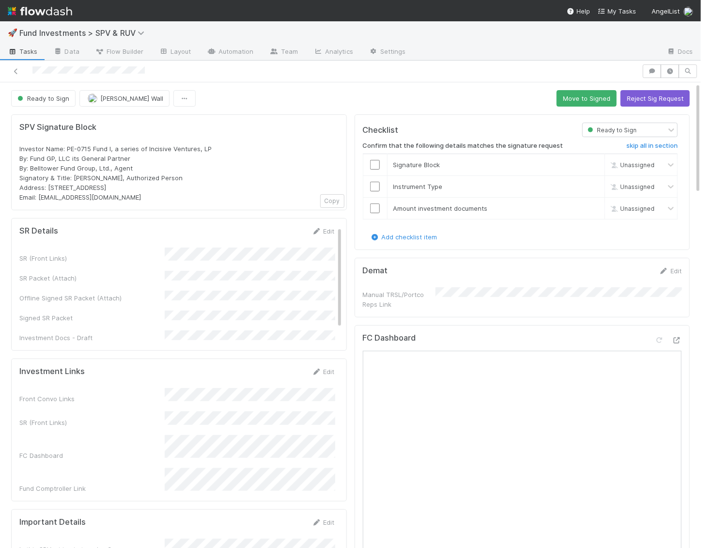
click at [321, 220] on div "SR Details Edit SR (Front Links) SR Packet (Attach) Offline Signed SR Packet (A…" at bounding box center [178, 284] width 335 height 133
click at [321, 224] on div "SR Details Edit SR (Front Links) SR Packet (Attach) Offline Signed SR Packet (A…" at bounding box center [178, 284] width 335 height 133
click at [324, 229] on link "Edit" at bounding box center [323, 231] width 23 height 8
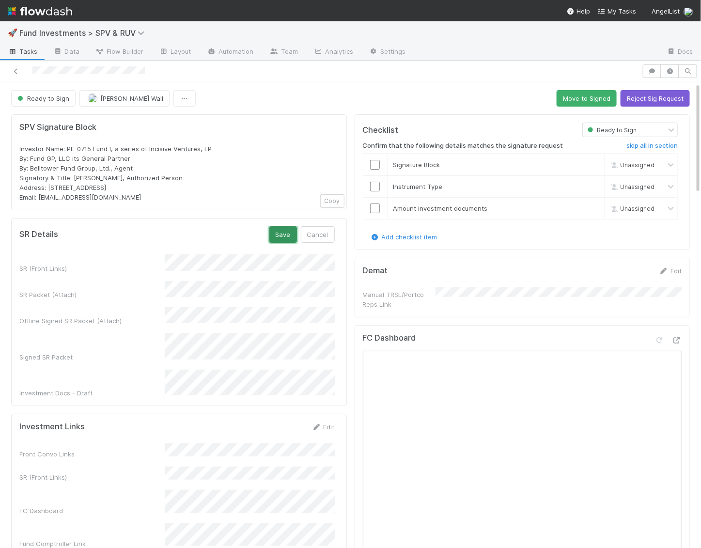
click at [286, 233] on button "Save" at bounding box center [283, 234] width 28 height 16
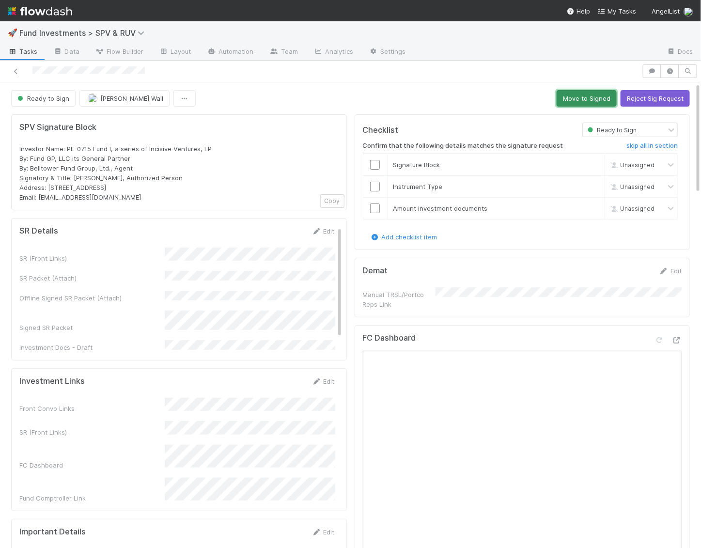
click at [585, 94] on button "Move to Signed" at bounding box center [586, 98] width 60 height 16
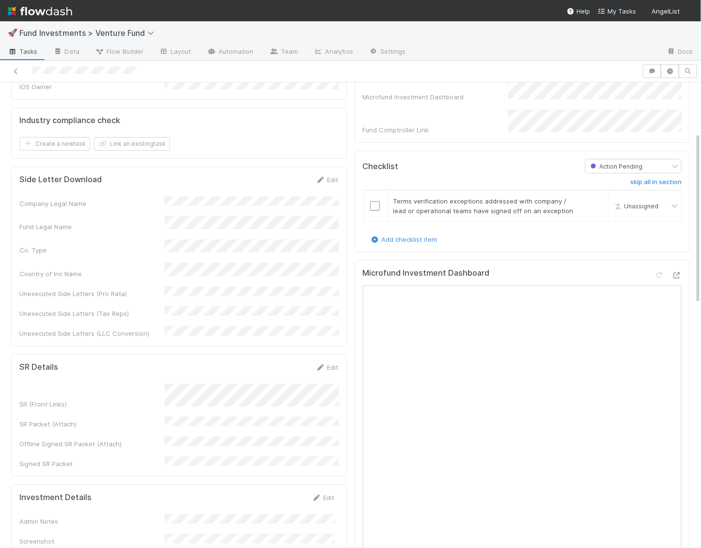
scroll to position [164, 0]
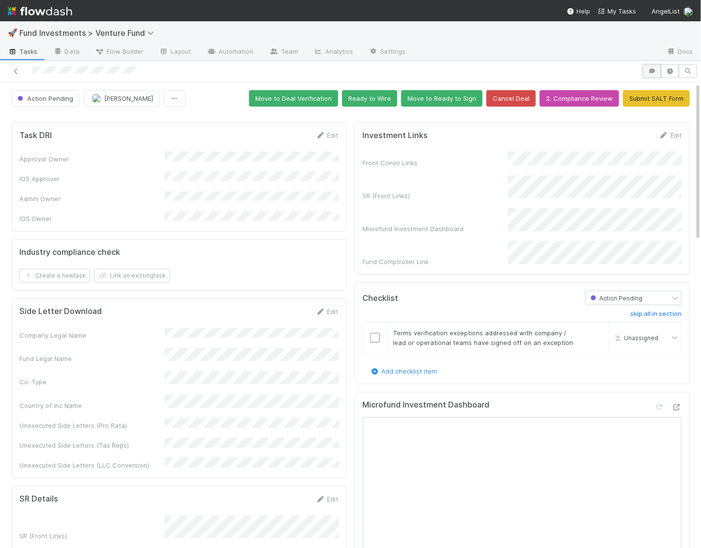
click at [649, 73] on icon "button" at bounding box center [652, 71] width 10 height 6
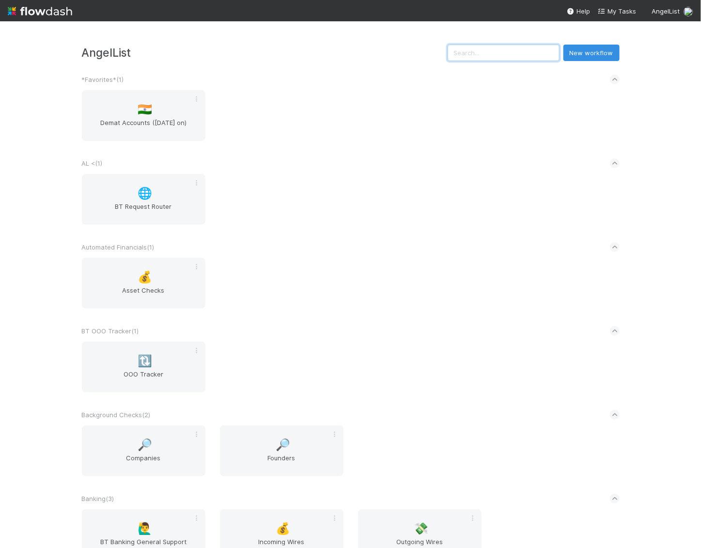
click at [503, 53] on input "text" at bounding box center [503, 53] width 112 height 16
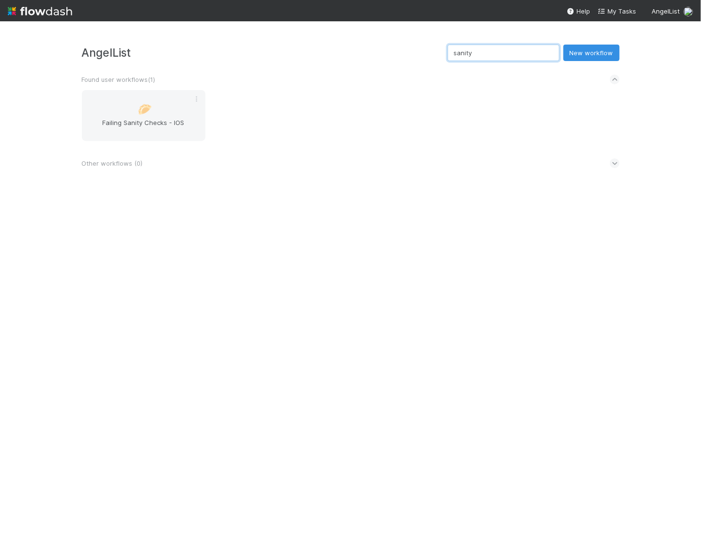
type input "sanity"
click at [169, 110] on div "🥟 Failing Sanity Checks - IOS" at bounding box center [143, 115] width 123 height 51
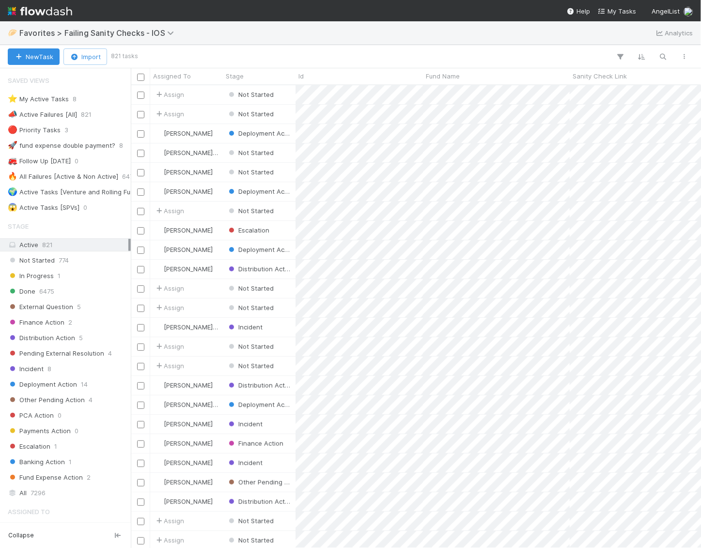
scroll to position [462, 570]
click at [59, 95] on div "⭐ My Active Tasks" at bounding box center [38, 99] width 61 height 12
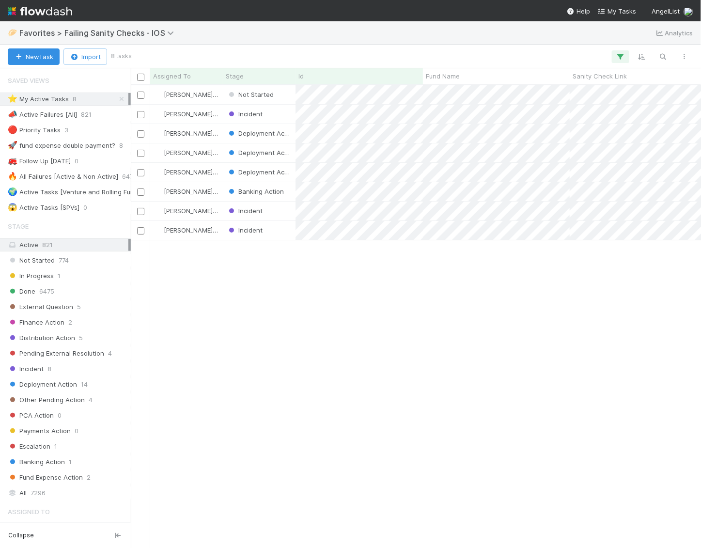
scroll to position [462, 570]
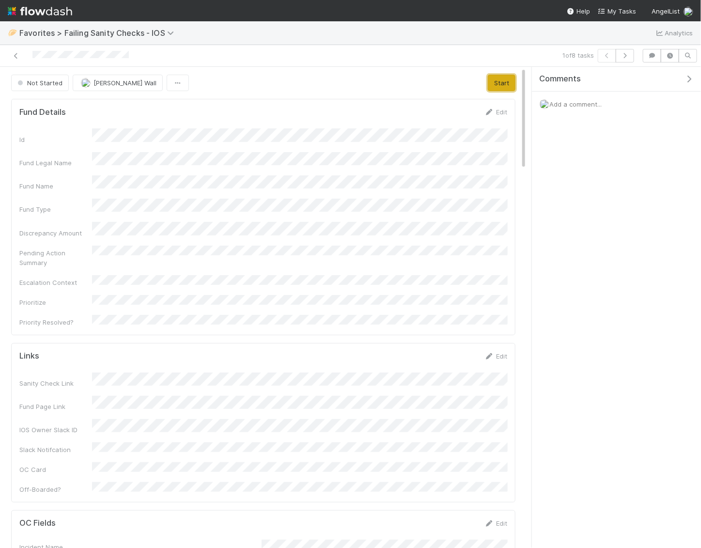
click at [500, 80] on button "Start" at bounding box center [502, 83] width 28 height 16
click at [17, 56] on icon at bounding box center [16, 56] width 10 height 6
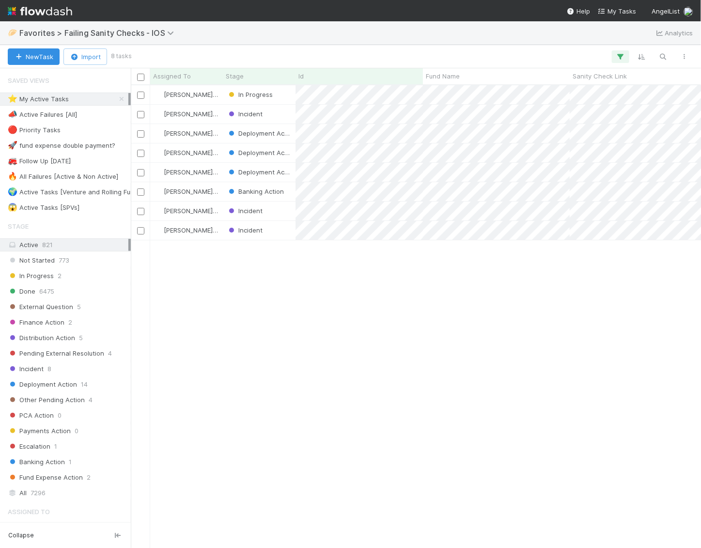
scroll to position [462, 570]
click at [52, 13] on img at bounding box center [40, 11] width 64 height 16
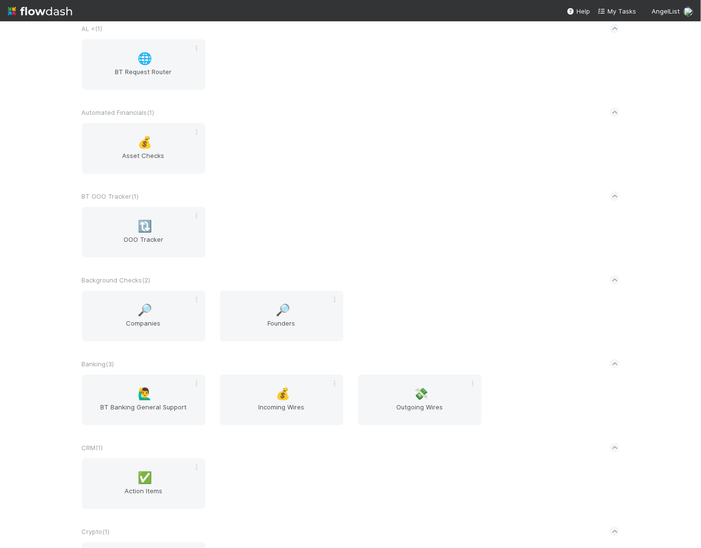
scroll to position [1, 0]
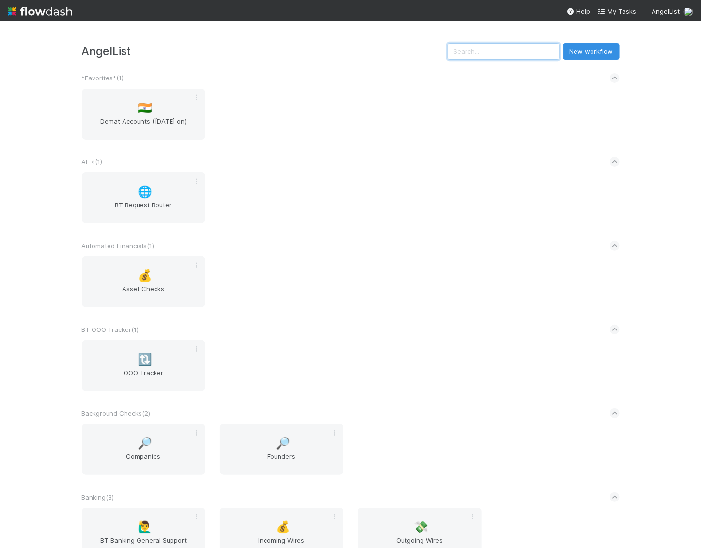
click at [524, 49] on input "text" at bounding box center [503, 51] width 112 height 16
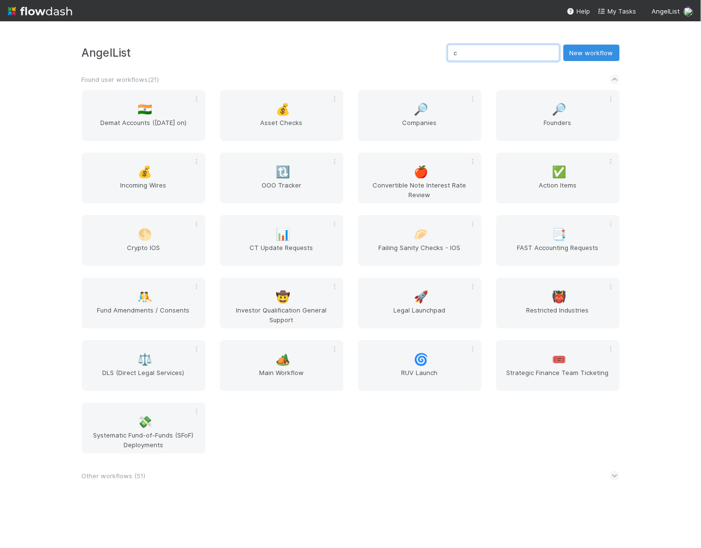
scroll to position [0, 0]
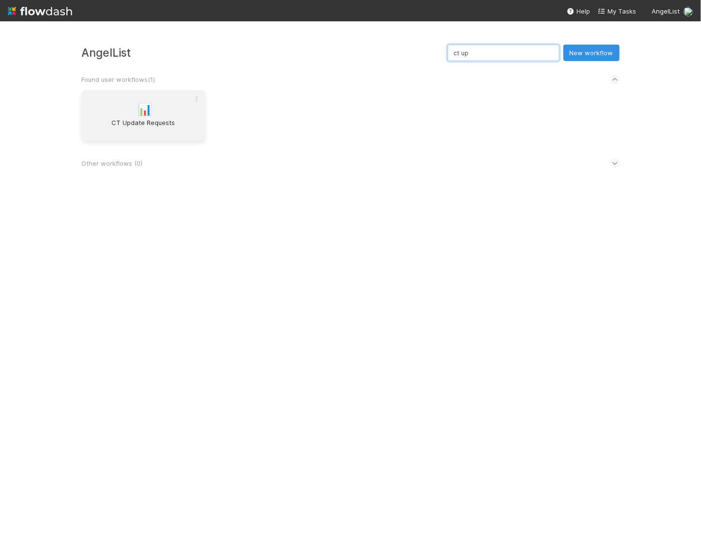
type input "ct up"
click at [171, 103] on div "📊 CT Update Requests" at bounding box center [143, 115] width 123 height 51
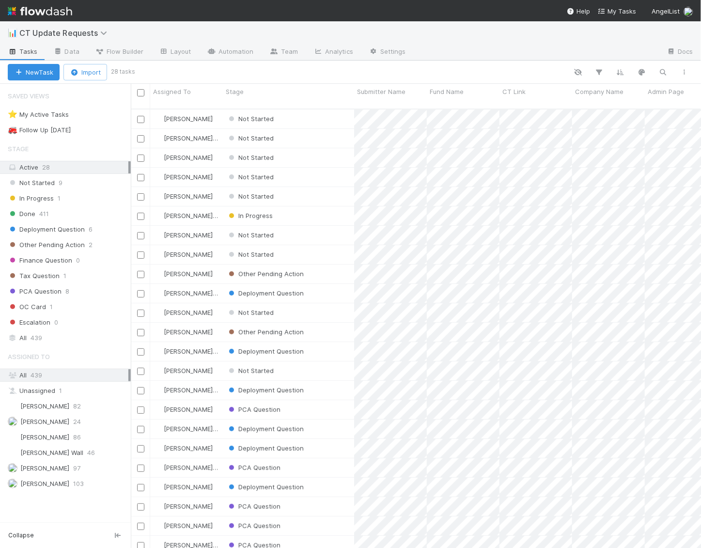
scroll to position [447, 570]
click at [49, 448] on span "[PERSON_NAME] Wall" at bounding box center [51, 452] width 63 height 8
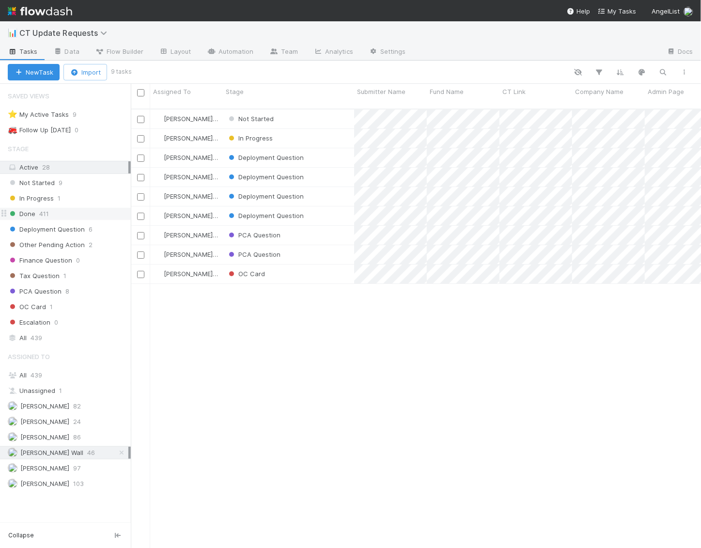
scroll to position [447, 570]
click at [285, 129] on div "In Progress" at bounding box center [288, 138] width 131 height 19
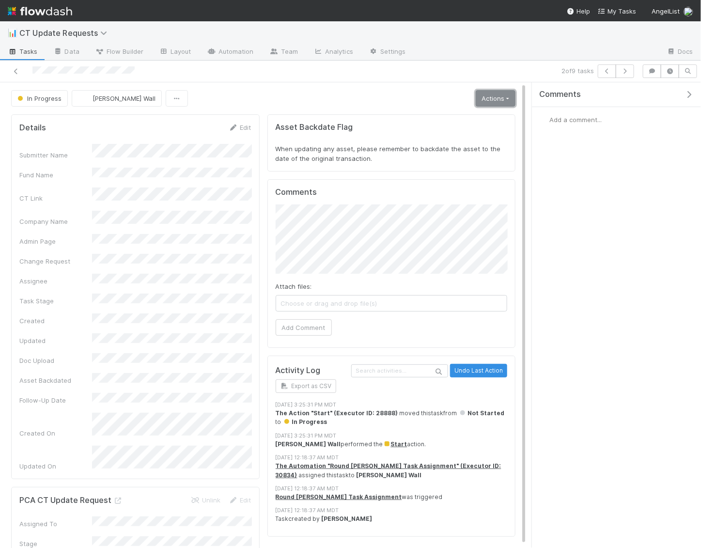
click at [494, 99] on link "Actions" at bounding box center [495, 98] width 40 height 16
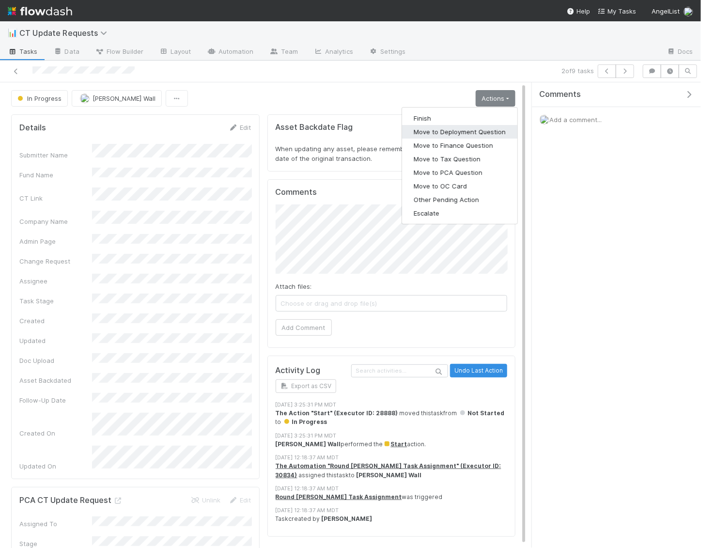
click at [466, 130] on button "Move to Deployment Question" at bounding box center [459, 132] width 115 height 14
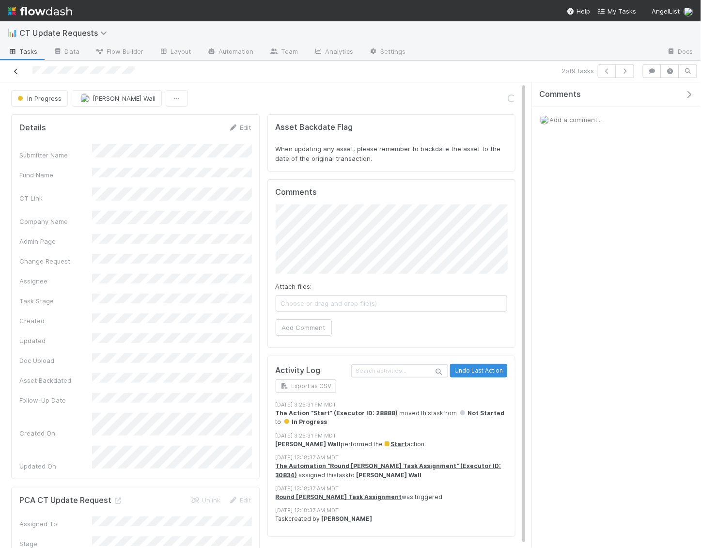
click at [15, 71] on icon at bounding box center [16, 71] width 10 height 6
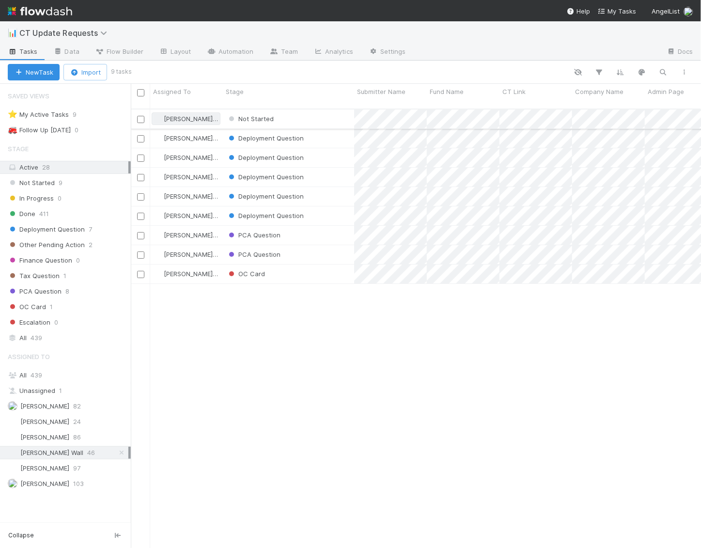
scroll to position [447, 570]
click at [142, 116] on input "checkbox" at bounding box center [140, 119] width 7 height 7
click at [167, 74] on icon "button" at bounding box center [166, 72] width 10 height 6
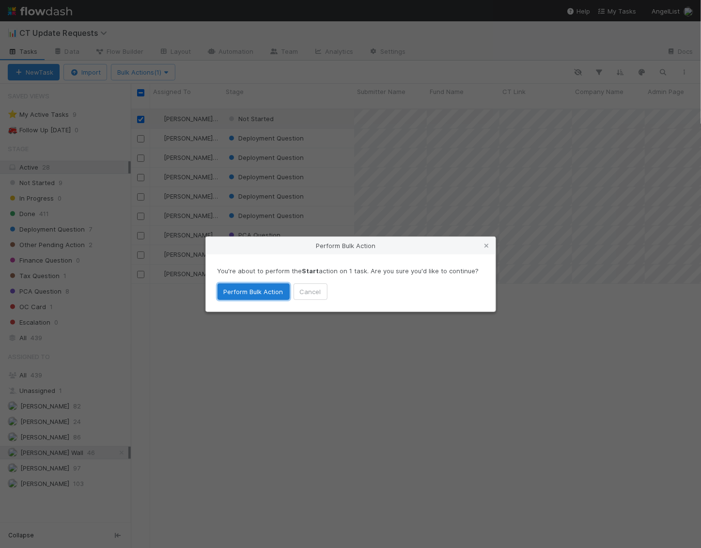
click at [255, 286] on button "Perform Bulk Action" at bounding box center [253, 291] width 72 height 16
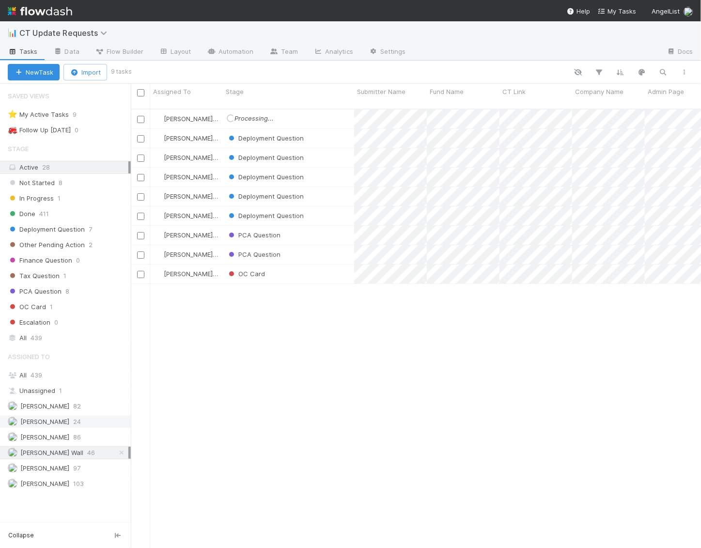
click at [41, 417] on span "Andre Fredrick" at bounding box center [44, 421] width 49 height 8
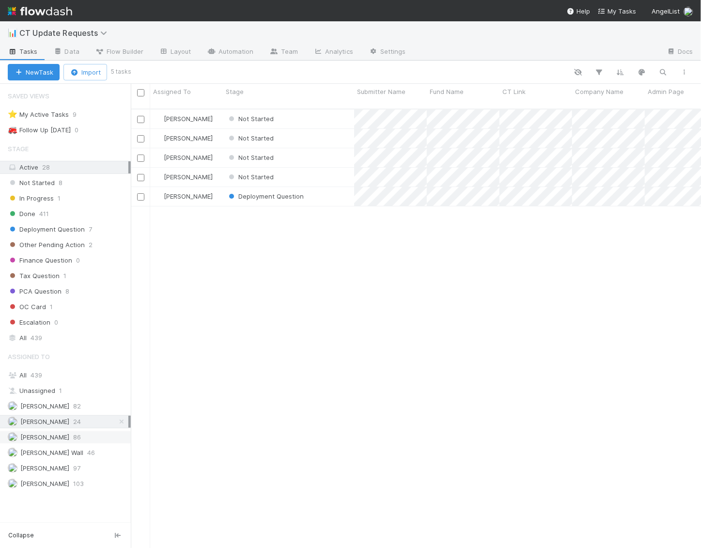
click at [40, 433] on span "Chloe Hammett" at bounding box center [44, 437] width 49 height 8
click at [55, 15] on img at bounding box center [40, 11] width 64 height 16
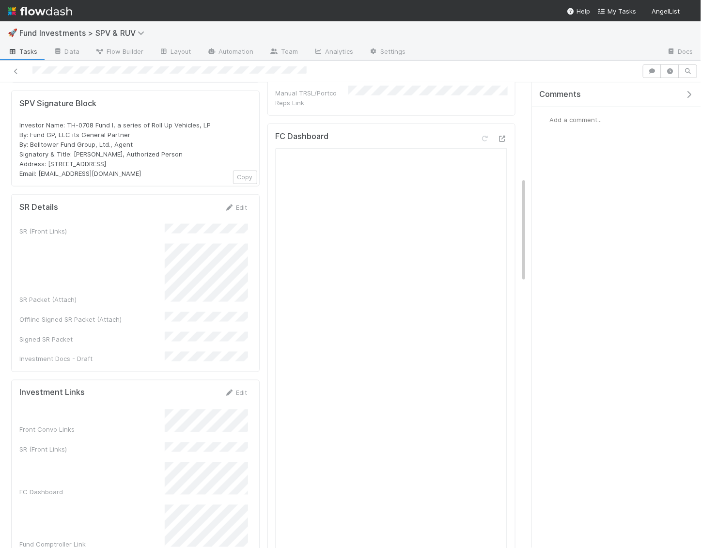
scroll to position [439, 0]
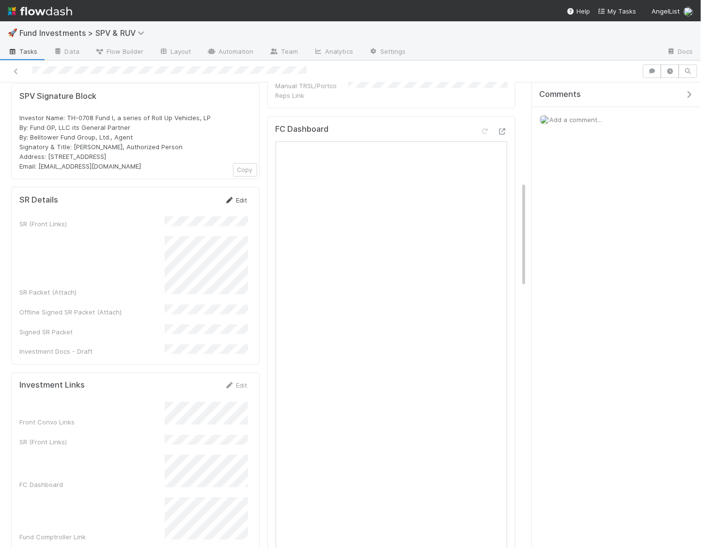
click at [238, 196] on link "Edit" at bounding box center [236, 200] width 23 height 8
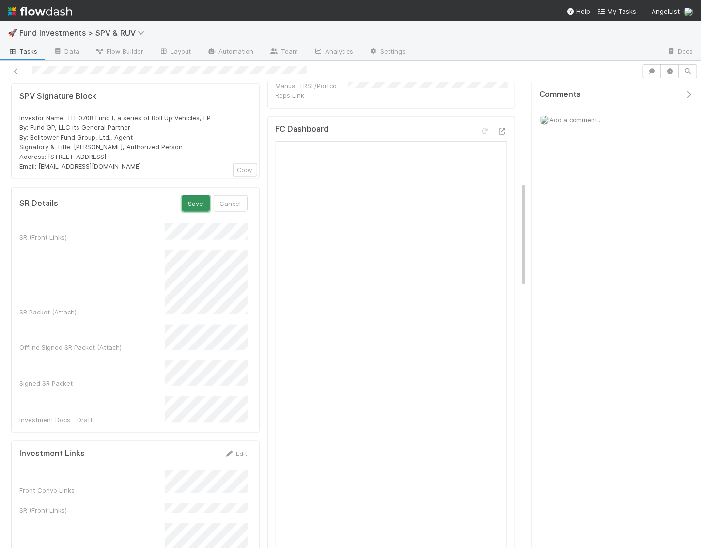
click at [191, 195] on button "Save" at bounding box center [196, 203] width 28 height 16
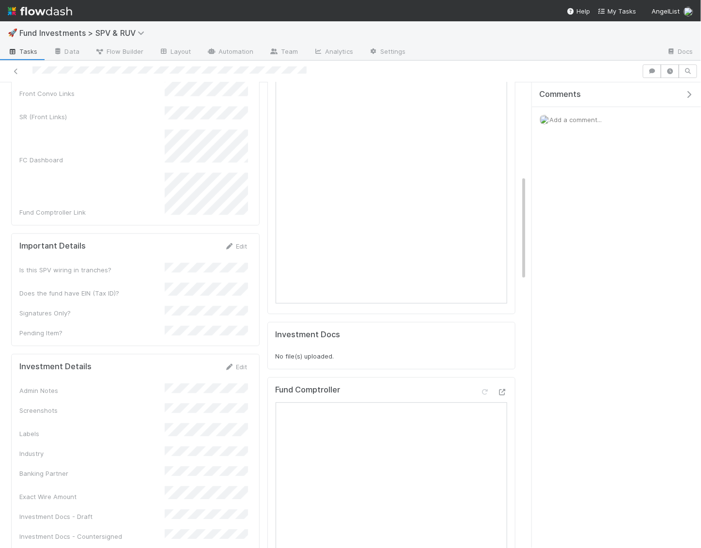
scroll to position [0, 0]
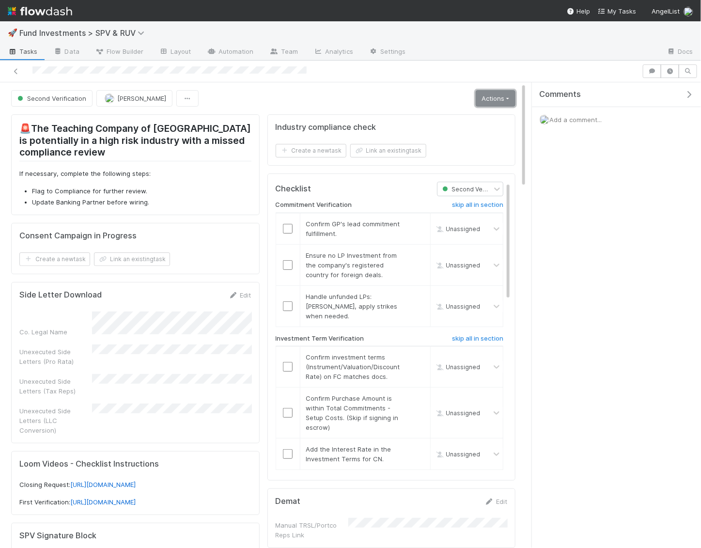
click at [494, 95] on link "Actions" at bounding box center [495, 98] width 40 height 16
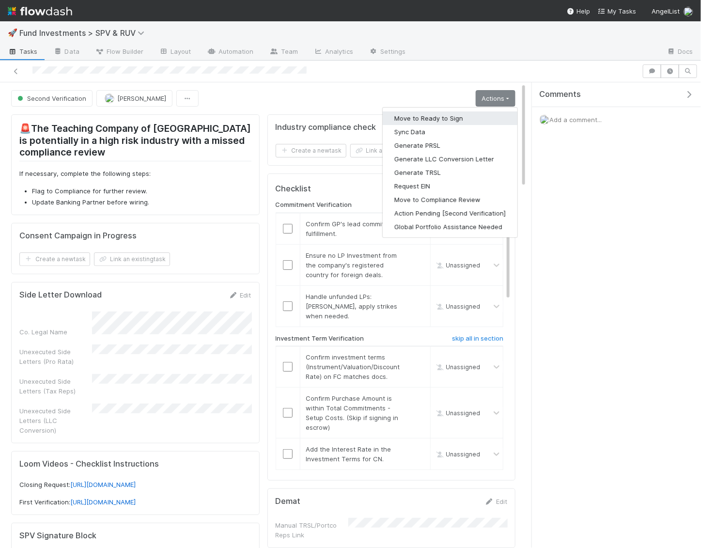
click at [452, 119] on button "Move to Ready to Sign" at bounding box center [449, 118] width 135 height 14
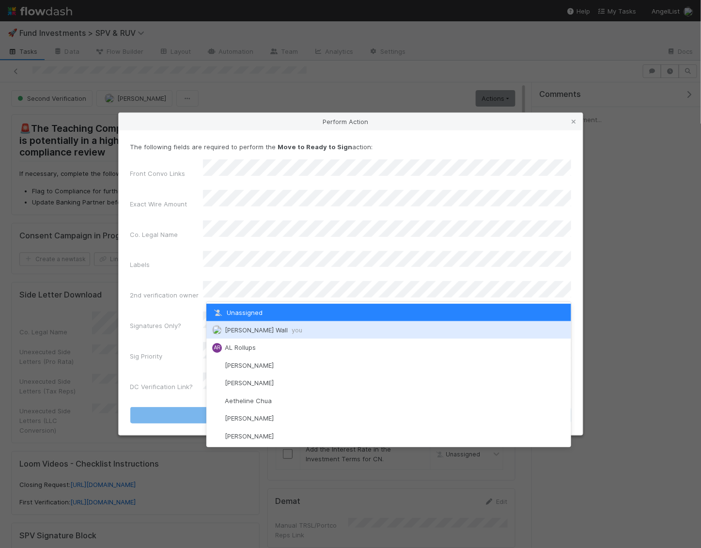
click at [227, 329] on span "Kennedy Wall you" at bounding box center [263, 330] width 77 height 8
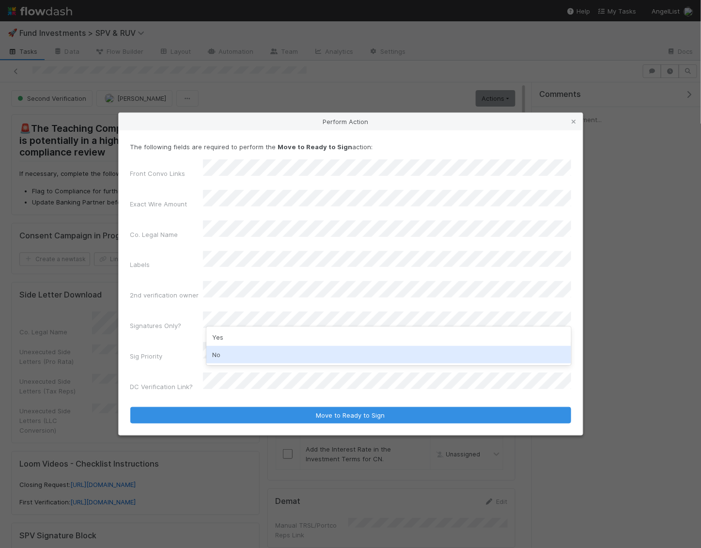
click at [222, 360] on div "No" at bounding box center [388, 354] width 365 height 17
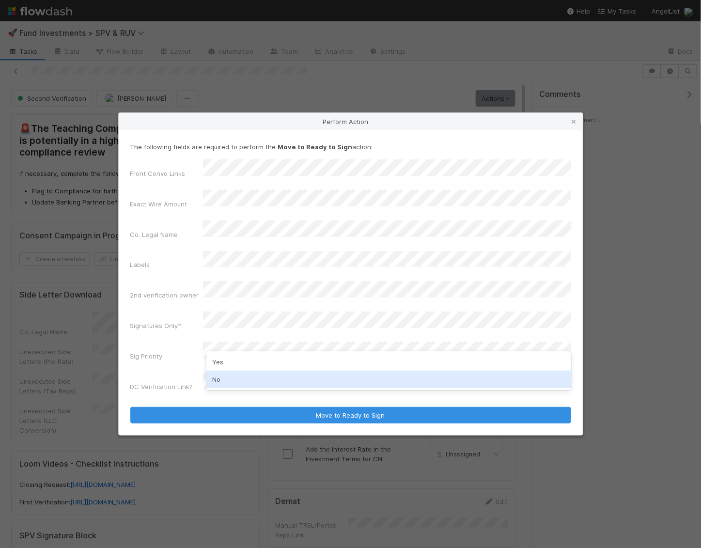
click at [225, 373] on div "No" at bounding box center [388, 378] width 365 height 17
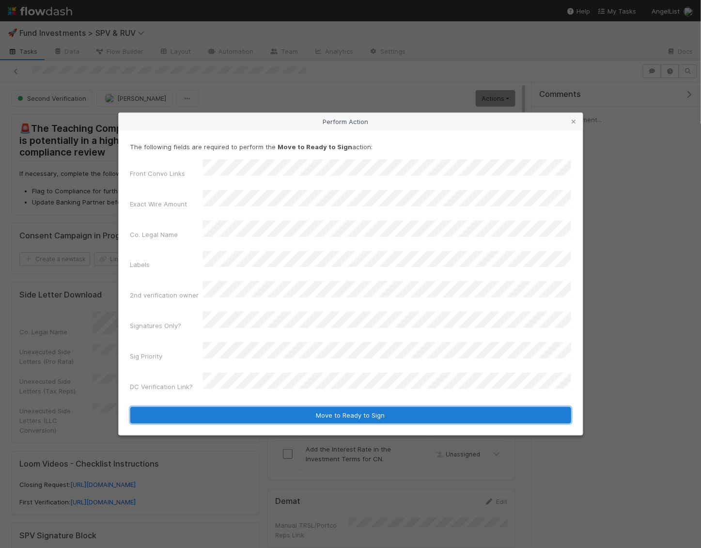
click at [229, 407] on button "Move to Ready to Sign" at bounding box center [350, 415] width 441 height 16
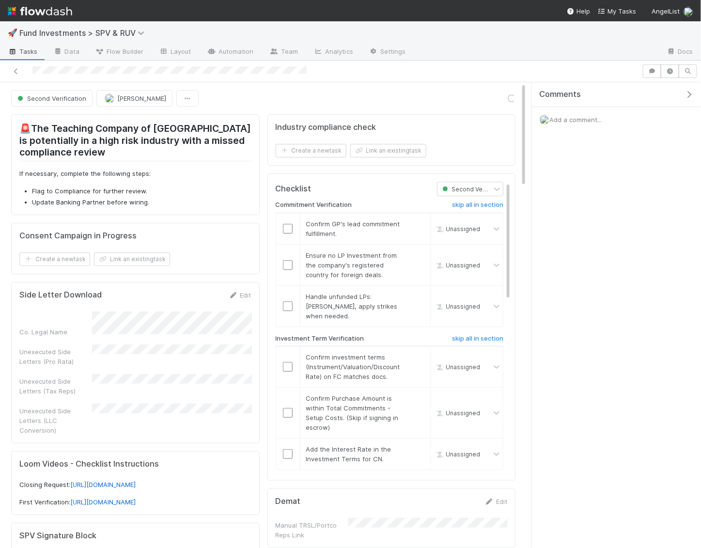
click at [690, 91] on icon "button" at bounding box center [689, 95] width 10 height 8
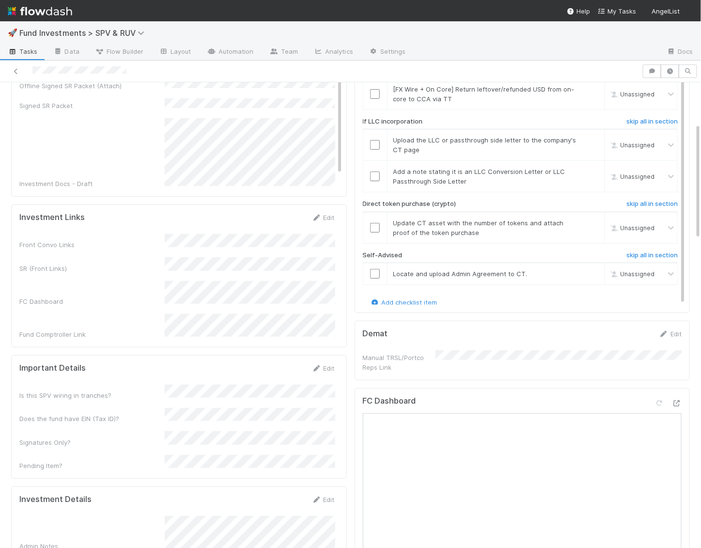
scroll to position [277, 0]
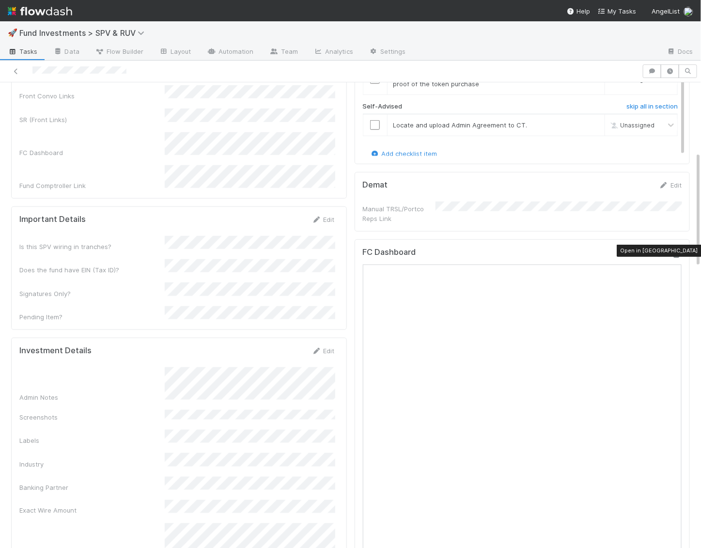
click at [677, 251] on icon at bounding box center [676, 254] width 10 height 6
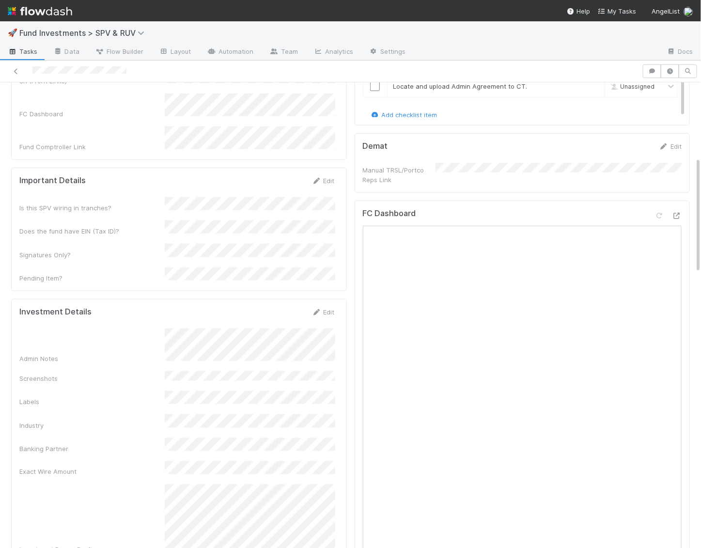
scroll to position [317, 0]
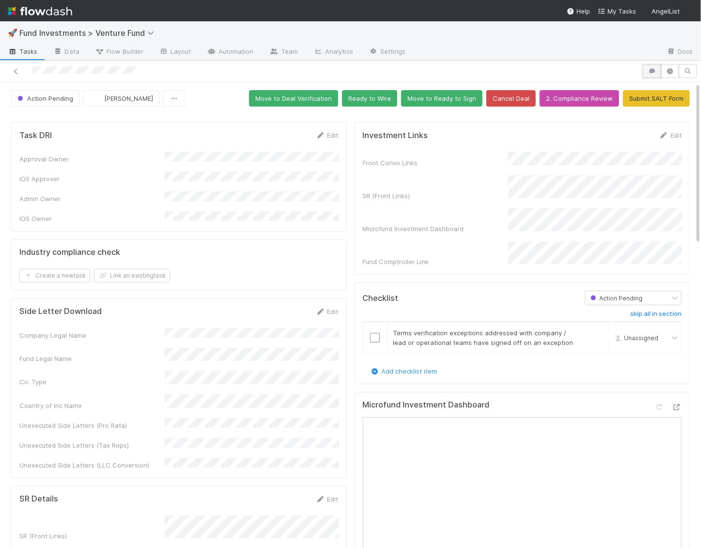
click at [655, 68] on icon "button" at bounding box center [652, 71] width 10 height 6
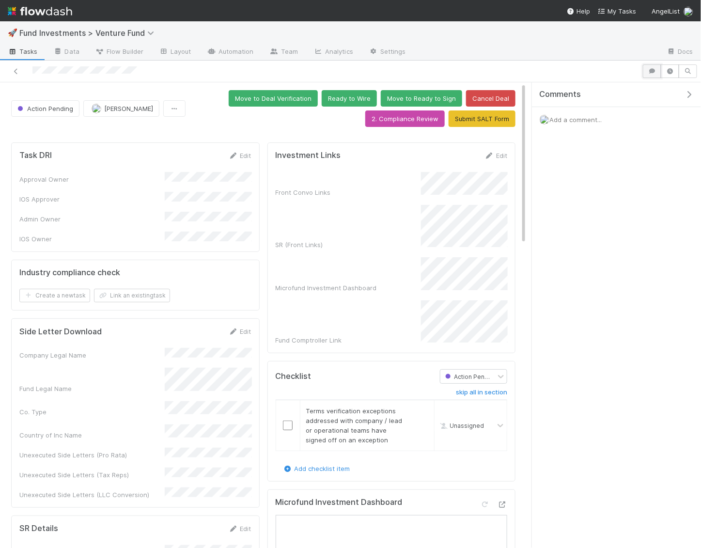
click at [652, 69] on icon "button" at bounding box center [652, 71] width 10 height 6
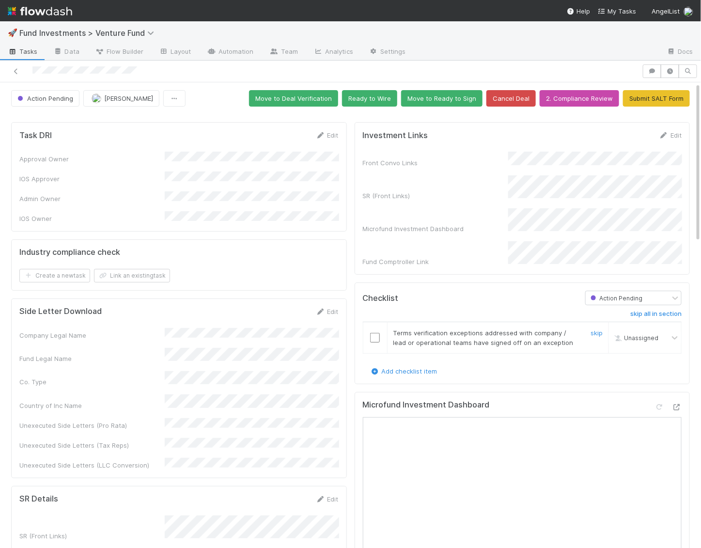
click at [373, 330] on td at bounding box center [375, 336] width 24 height 31
click at [375, 330] on td at bounding box center [375, 336] width 24 height 31
click at [374, 333] on input "checkbox" at bounding box center [375, 338] width 10 height 10
click at [372, 97] on button "Ready to Wire" at bounding box center [369, 98] width 55 height 16
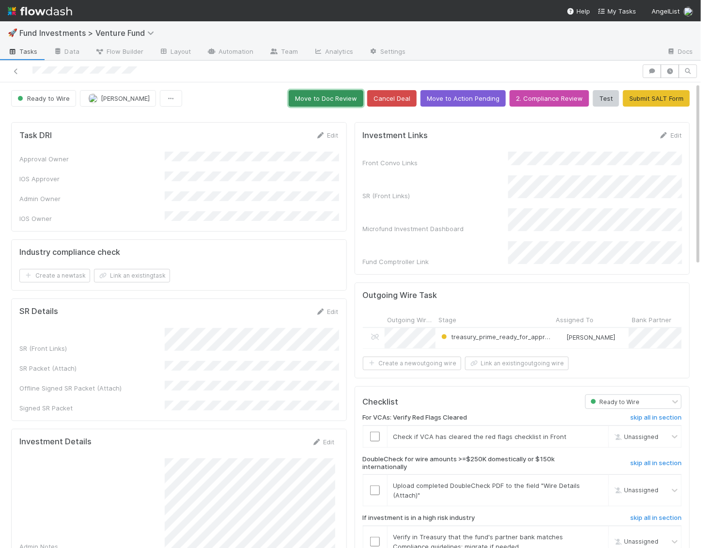
click at [337, 97] on button "Move to Doc Review" at bounding box center [326, 98] width 75 height 16
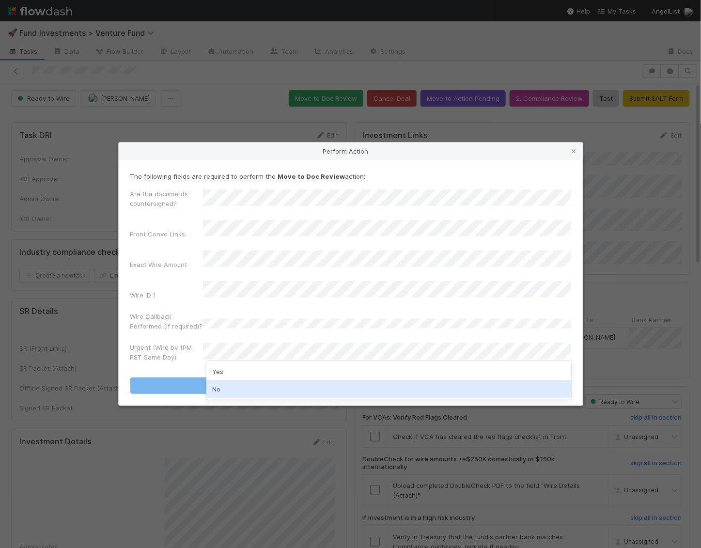
click at [232, 388] on div "No" at bounding box center [388, 388] width 365 height 17
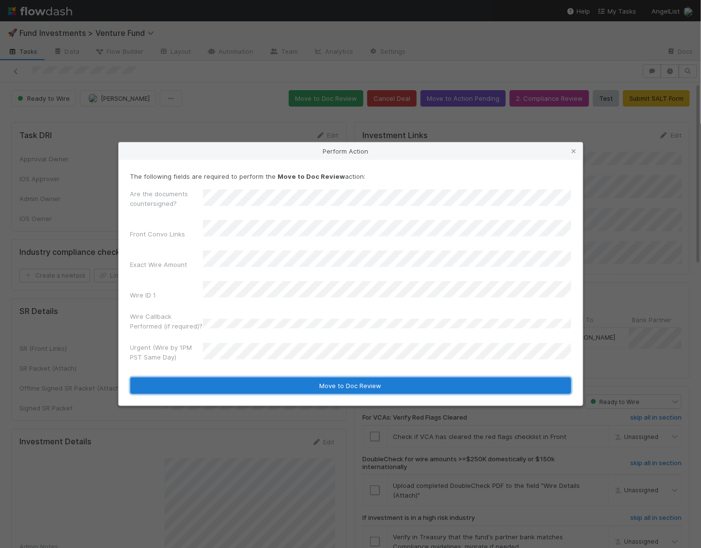
click at [232, 382] on button "Move to Doc Review" at bounding box center [350, 385] width 441 height 16
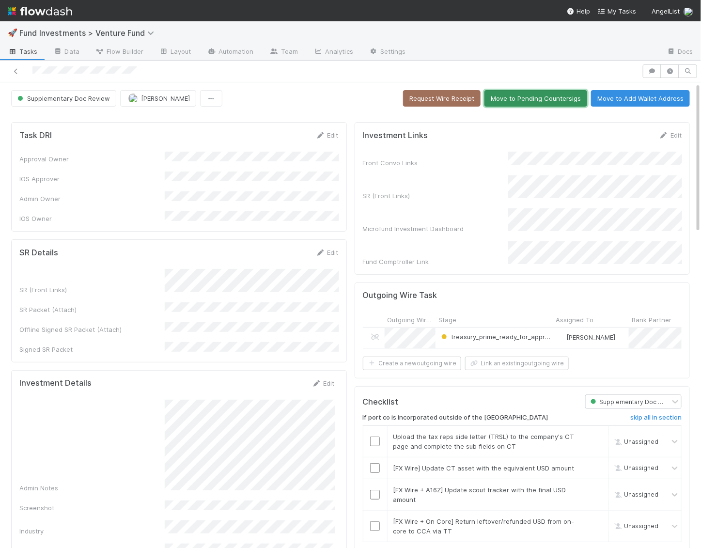
click at [531, 101] on button "Move to Pending Countersigs" at bounding box center [535, 98] width 103 height 16
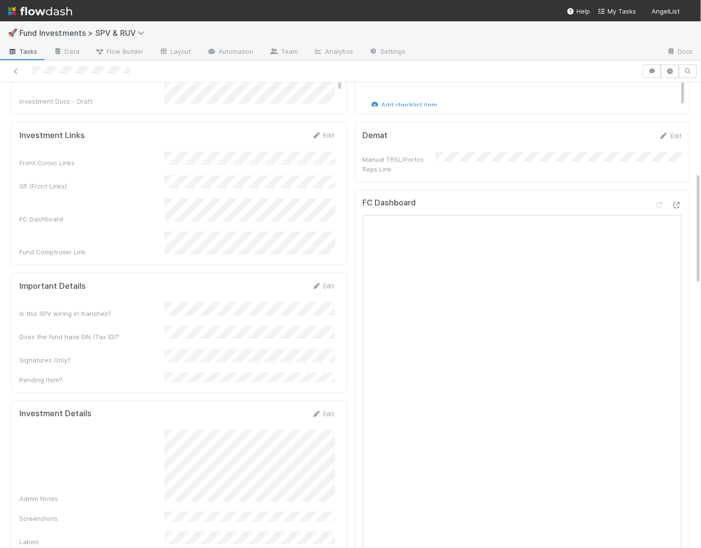
scroll to position [382, 0]
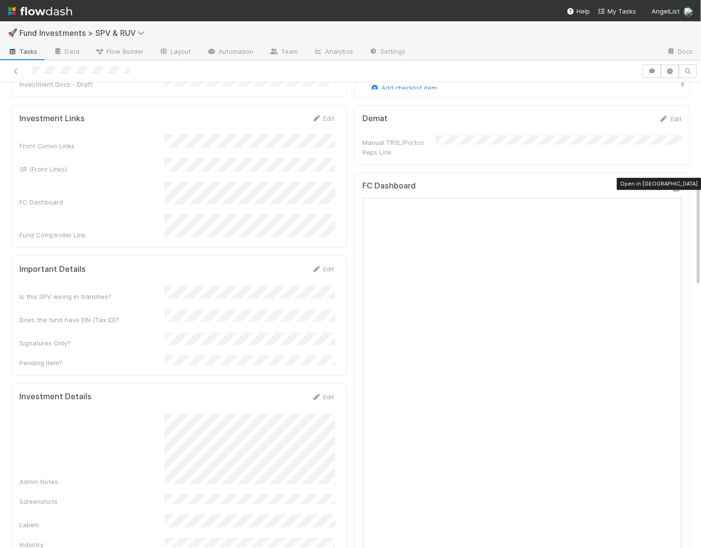
click at [675, 185] on icon at bounding box center [676, 188] width 10 height 6
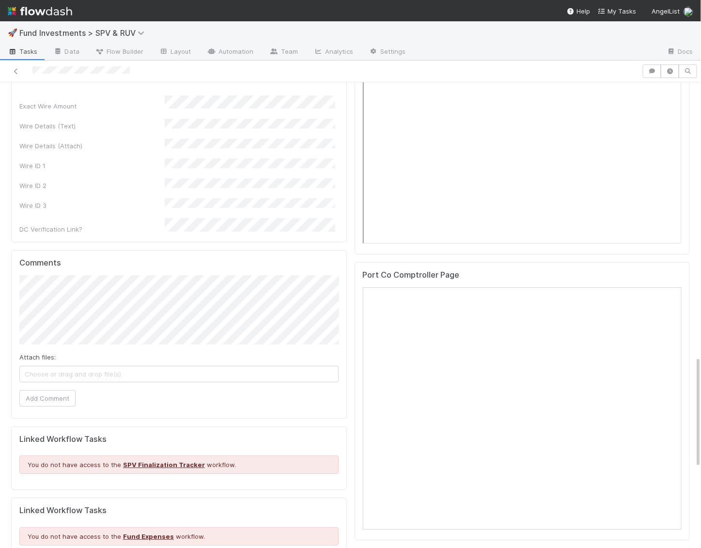
scroll to position [1180, 0]
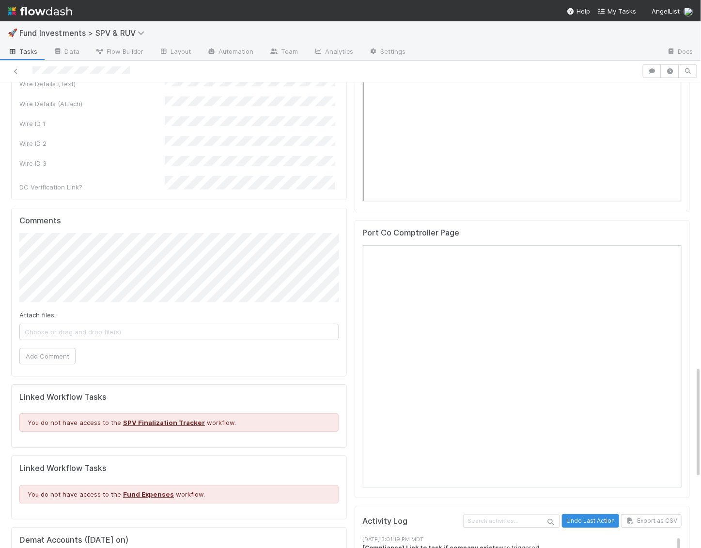
click at [323, 41] on link "Edit" at bounding box center [323, 37] width 23 height 8
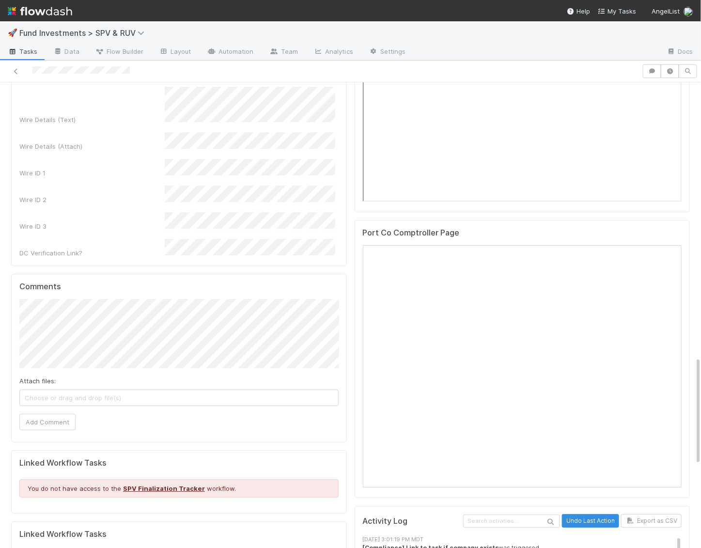
click at [287, 48] on button "Save" at bounding box center [283, 40] width 28 height 16
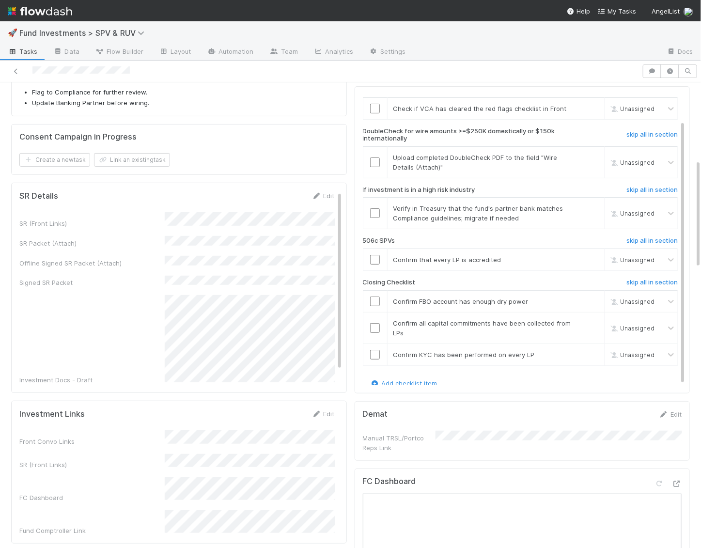
scroll to position [0, 0]
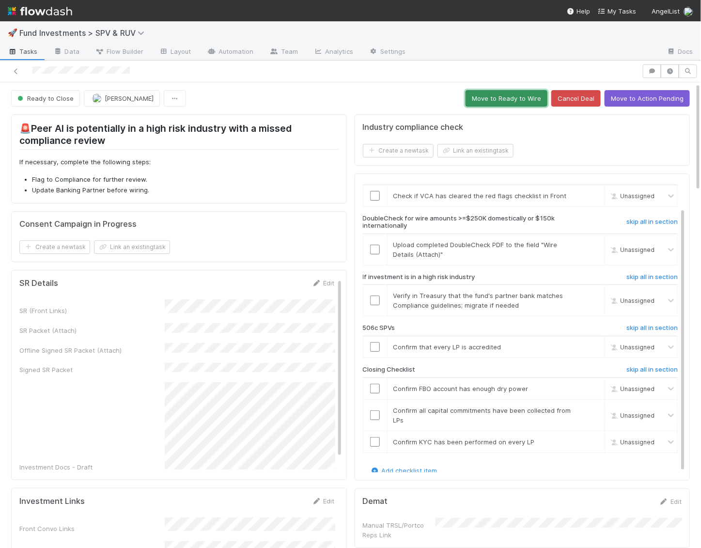
click at [520, 90] on button "Move to Ready to Wire" at bounding box center [506, 98] width 82 height 16
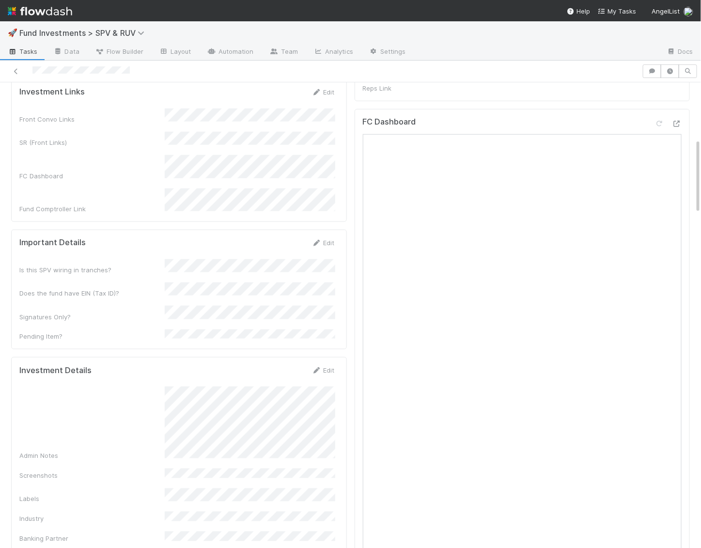
scroll to position [253, 0]
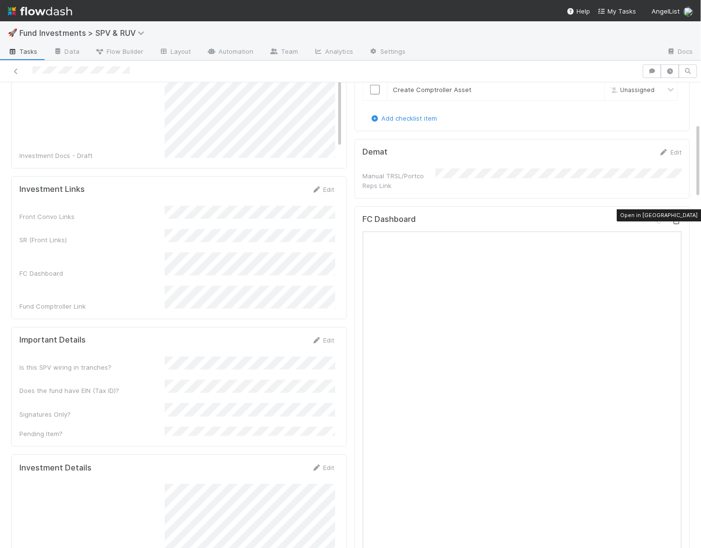
click at [679, 218] on icon at bounding box center [676, 221] width 10 height 6
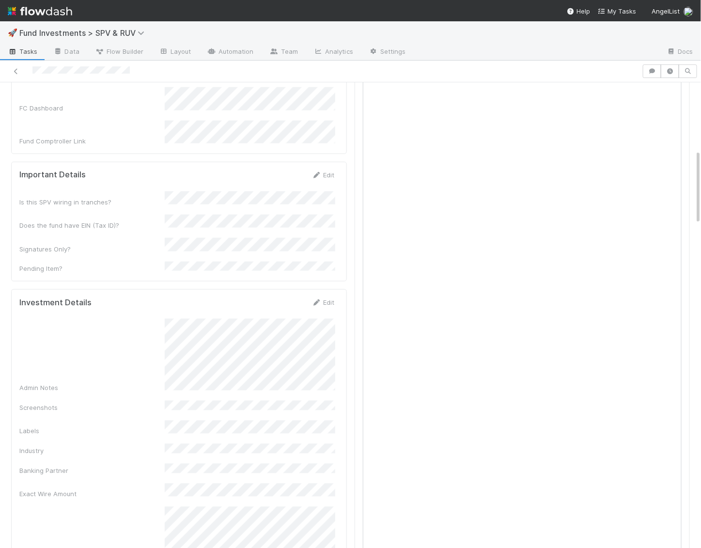
scroll to position [0, 0]
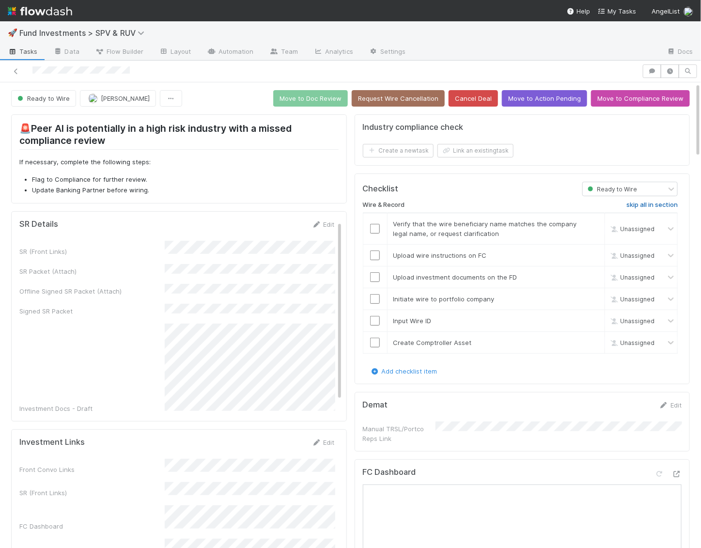
click at [635, 203] on h6 "skip all in section" at bounding box center [651, 205] width 51 height 8
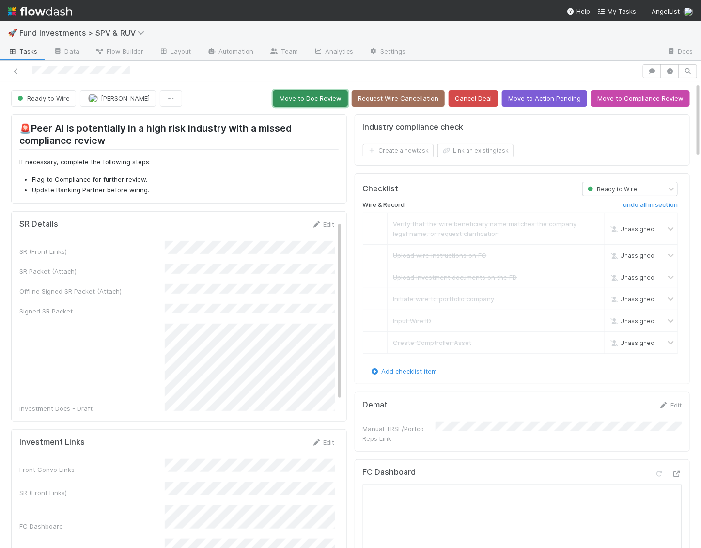
click at [340, 104] on button "Move to Doc Review" at bounding box center [310, 98] width 75 height 16
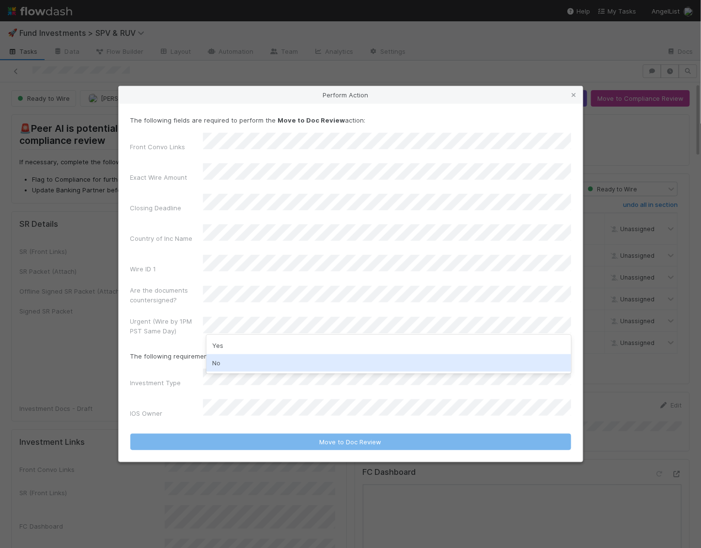
click at [281, 362] on div "No" at bounding box center [388, 362] width 365 height 17
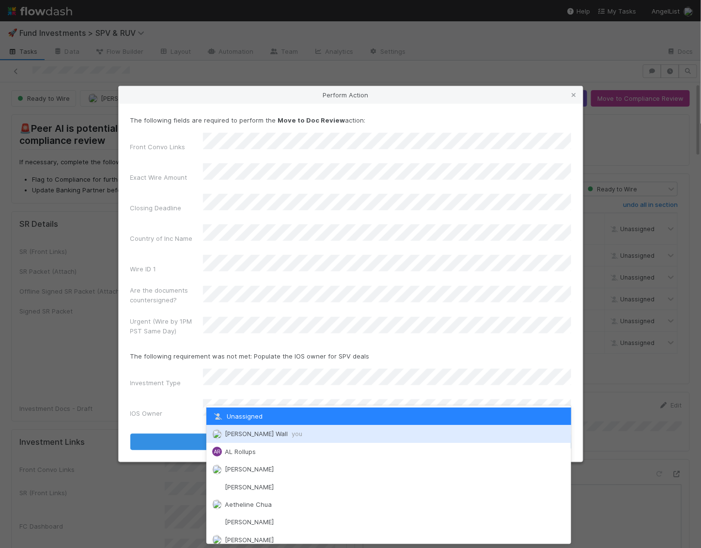
click at [256, 430] on span "Kennedy Wall you" at bounding box center [263, 433] width 77 height 8
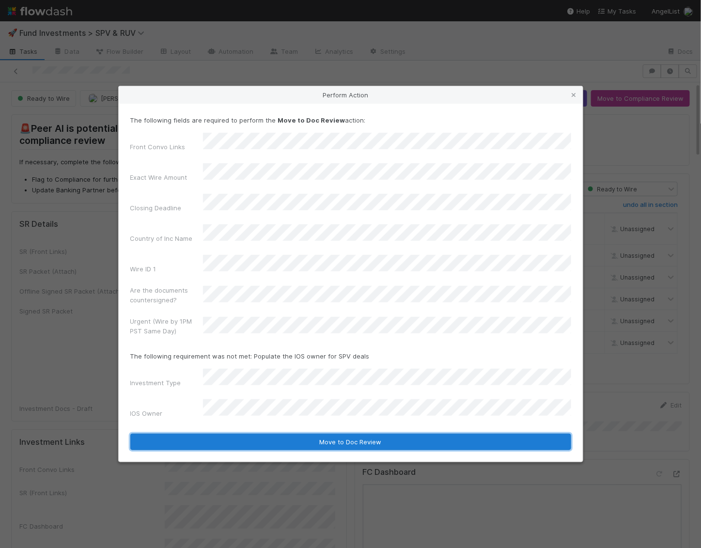
click at [256, 433] on button "Move to Doc Review" at bounding box center [350, 441] width 441 height 16
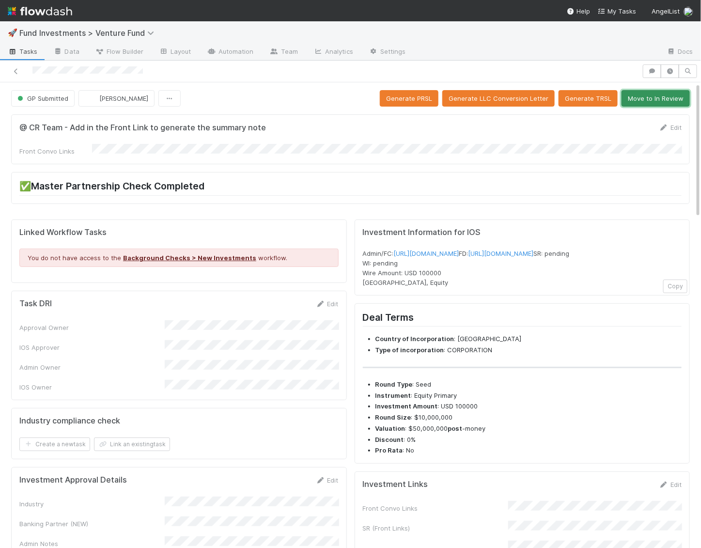
click at [669, 102] on button "Move to In Review" at bounding box center [655, 98] width 68 height 16
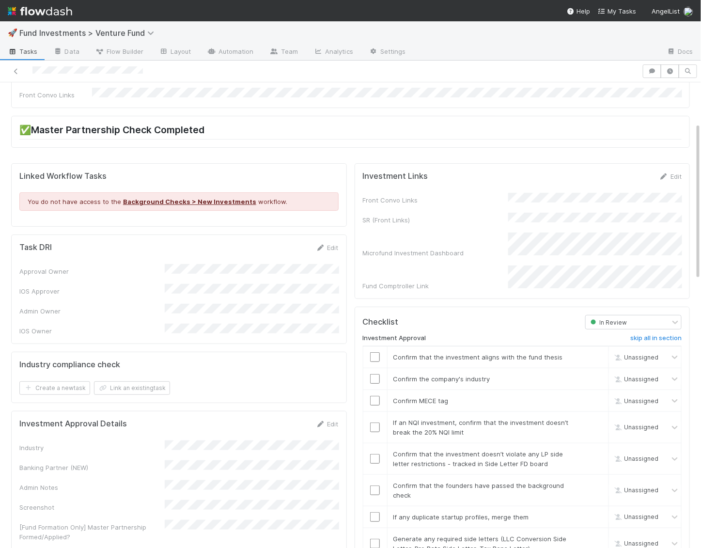
scroll to position [13, 0]
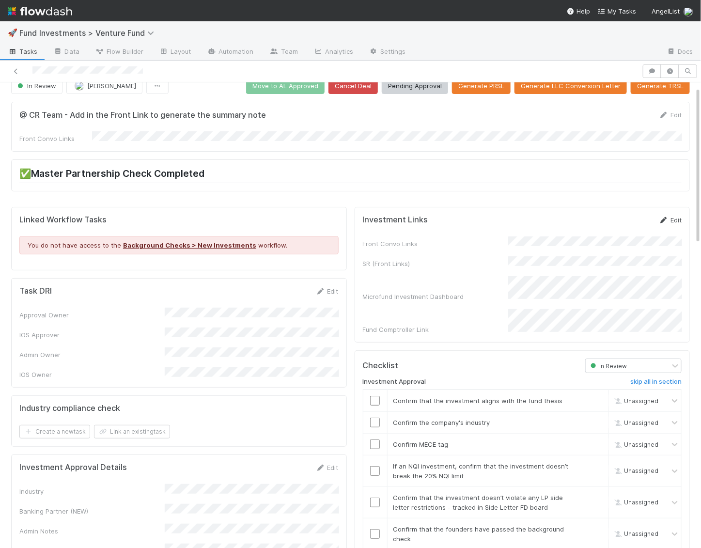
click at [666, 217] on icon at bounding box center [663, 220] width 10 height 6
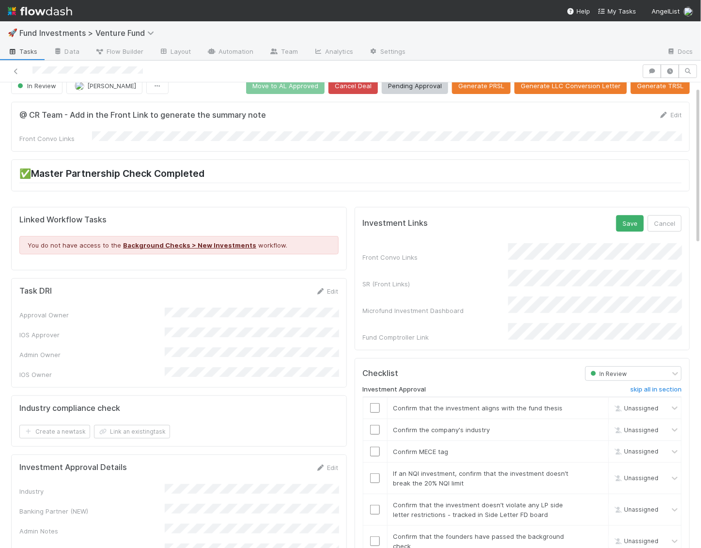
click at [375, 232] on form "Investment Links Save Cancel Front Convo Links SR (Front Links) Microfund Inves…" at bounding box center [522, 278] width 319 height 127
click at [623, 216] on button "Save" at bounding box center [630, 223] width 28 height 16
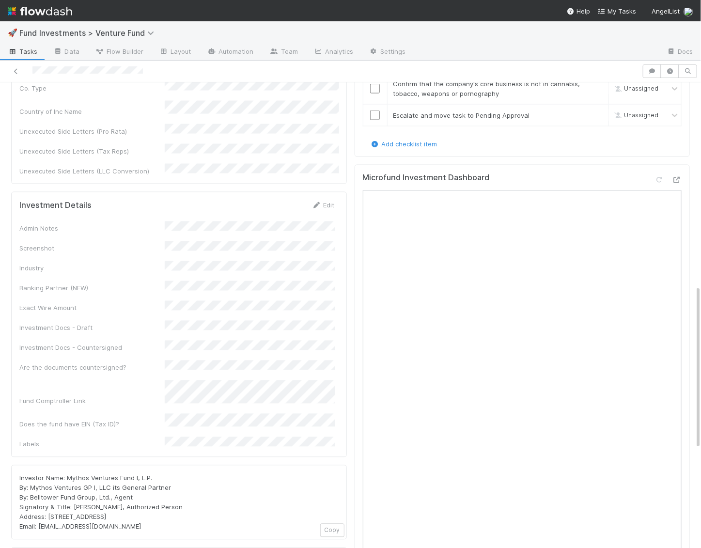
scroll to position [577, 0]
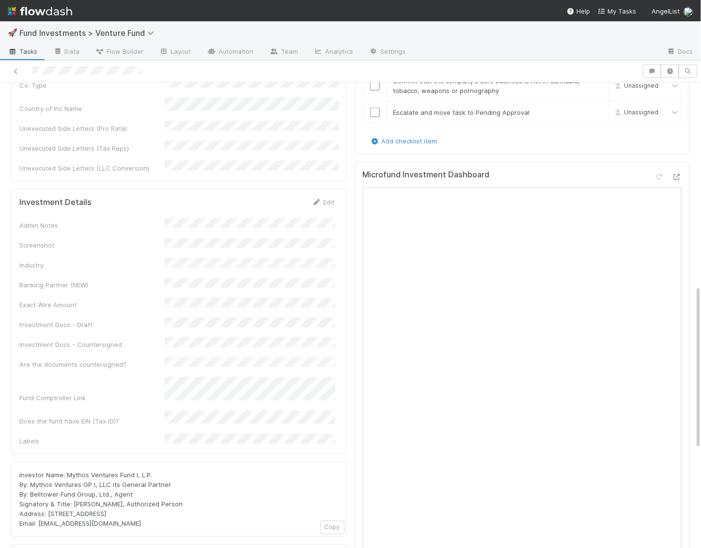
click at [321, 197] on div "Edit" at bounding box center [323, 202] width 23 height 10
click at [322, 198] on link "Edit" at bounding box center [323, 202] width 23 height 8
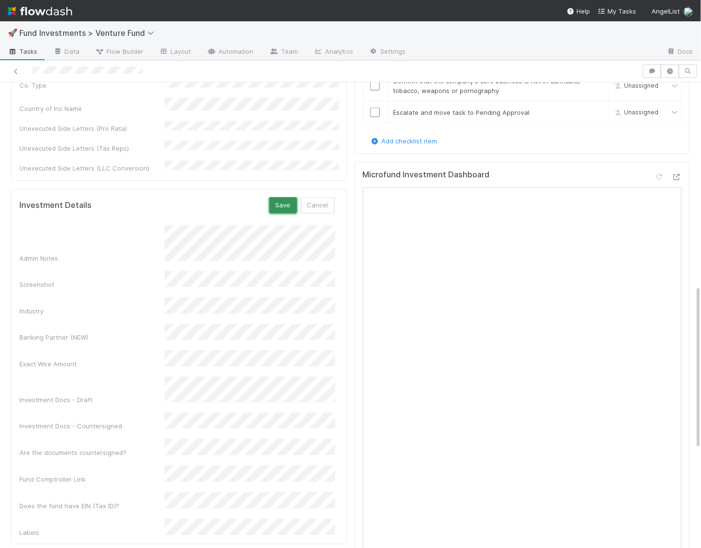
click at [289, 197] on button "Save" at bounding box center [283, 205] width 28 height 16
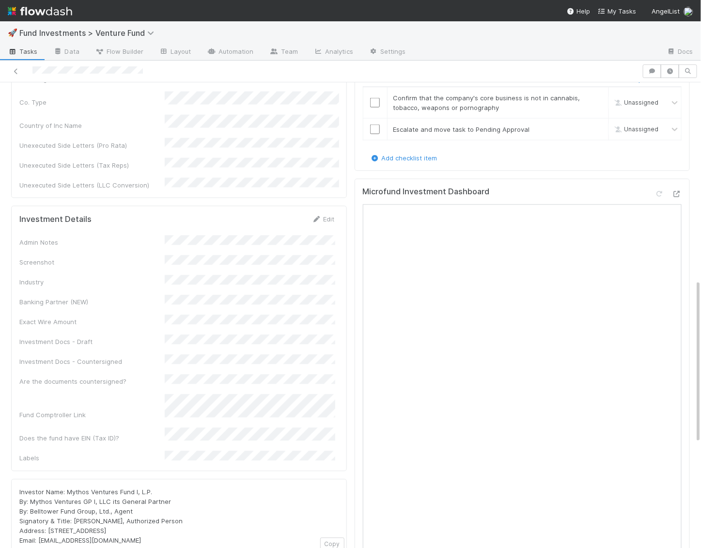
scroll to position [534, 0]
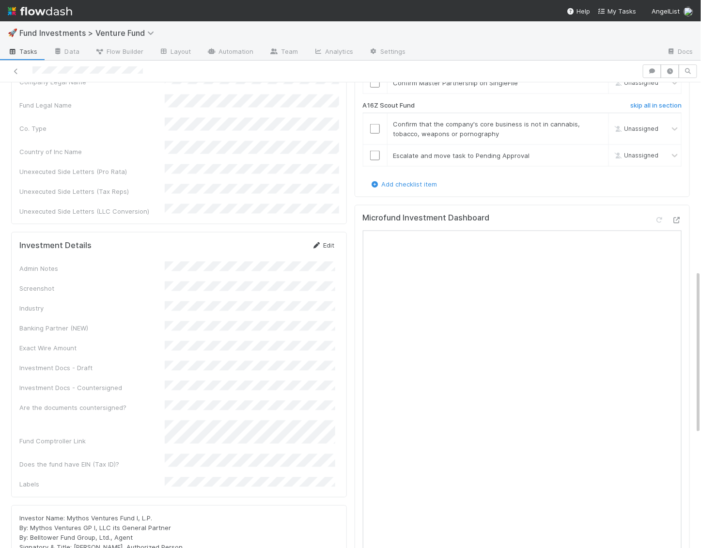
click at [326, 241] on link "Edit" at bounding box center [323, 245] width 23 height 8
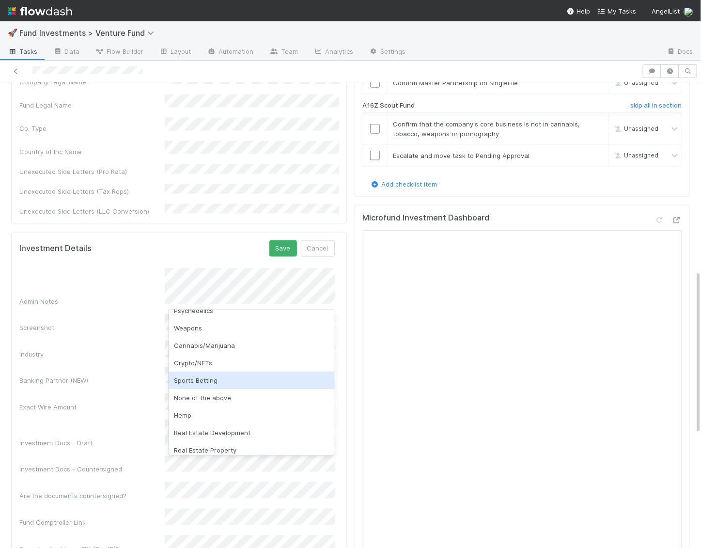
scroll to position [286, 0]
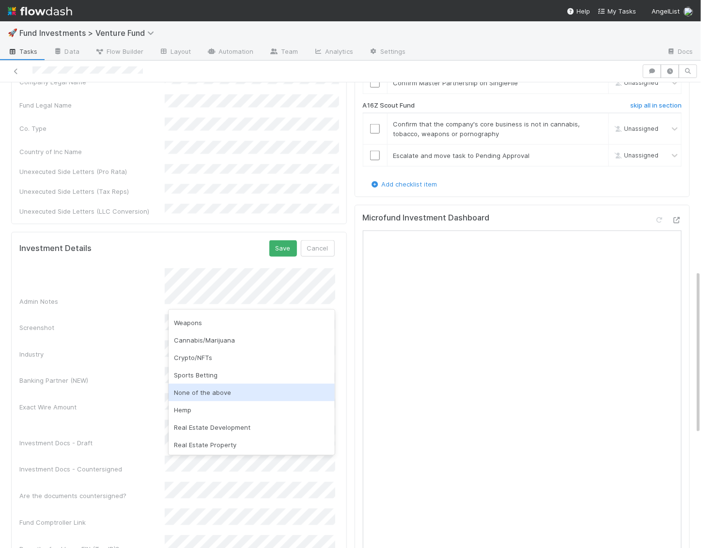
click at [219, 391] on div "None of the above" at bounding box center [251, 391] width 167 height 17
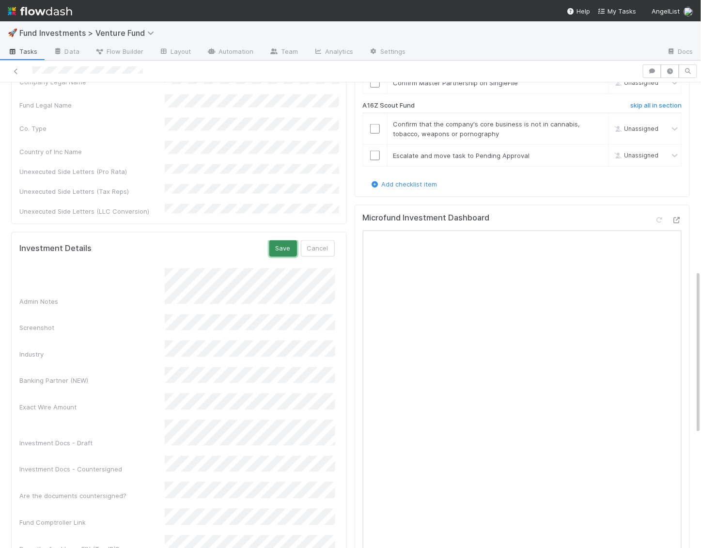
click at [286, 240] on button "Save" at bounding box center [283, 248] width 28 height 16
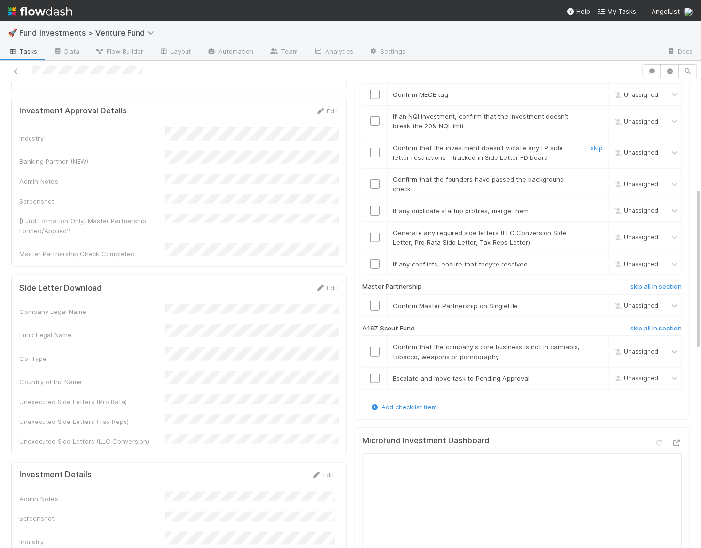
scroll to position [304, 0]
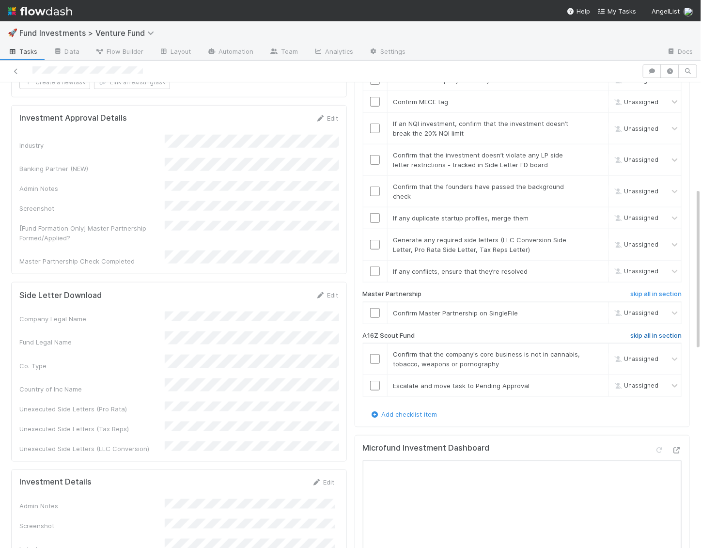
click at [640, 332] on h6 "skip all in section" at bounding box center [655, 336] width 51 height 8
click at [371, 308] on input "checkbox" at bounding box center [375, 313] width 10 height 10
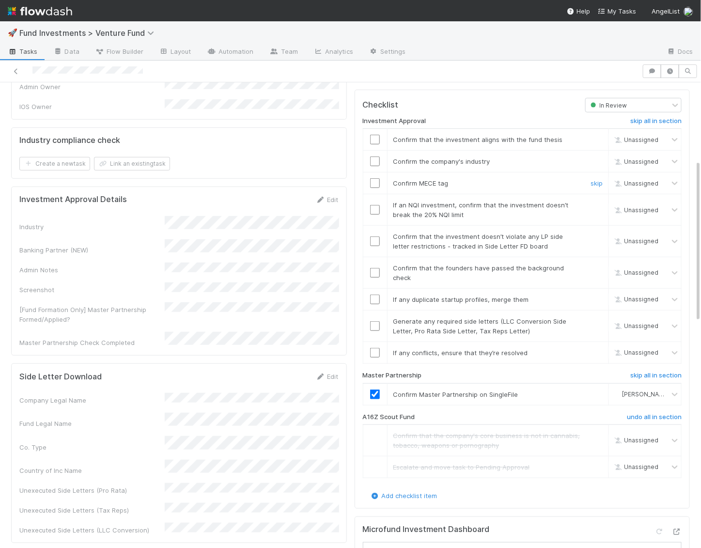
scroll to position [210, 0]
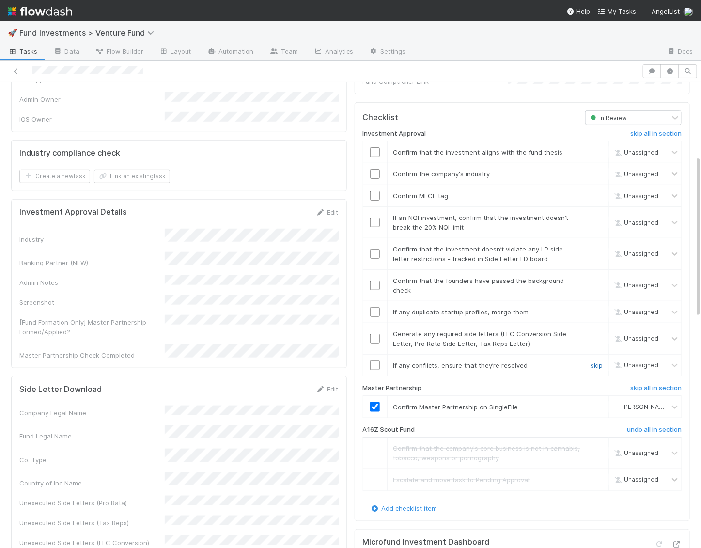
click at [598, 361] on link "skip" at bounding box center [596, 365] width 12 height 8
click at [596, 330] on link "skip" at bounding box center [596, 334] width 12 height 8
click at [595, 308] on link "skip" at bounding box center [596, 312] width 12 height 8
click at [379, 280] on div at bounding box center [375, 285] width 24 height 10
click at [374, 280] on input "checkbox" at bounding box center [375, 285] width 10 height 10
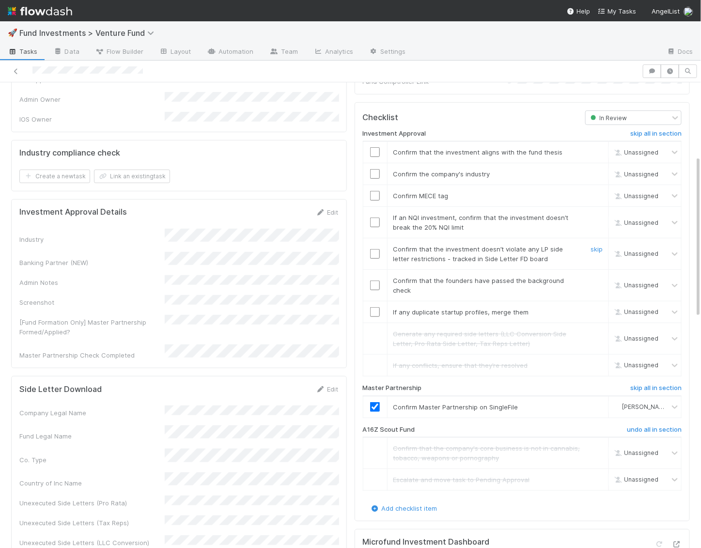
click at [375, 249] on input "checkbox" at bounding box center [375, 254] width 10 height 10
click at [375, 280] on input "checkbox" at bounding box center [375, 285] width 10 height 10
click at [375, 217] on input "checkbox" at bounding box center [375, 222] width 10 height 10
click at [377, 191] on input "checkbox" at bounding box center [375, 196] width 10 height 10
click at [374, 169] on input "checkbox" at bounding box center [375, 174] width 10 height 10
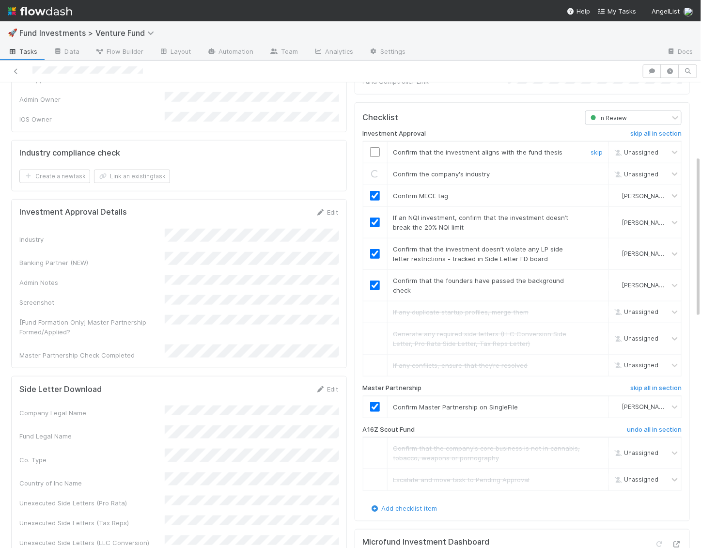
click at [373, 147] on input "checkbox" at bounding box center [375, 152] width 10 height 10
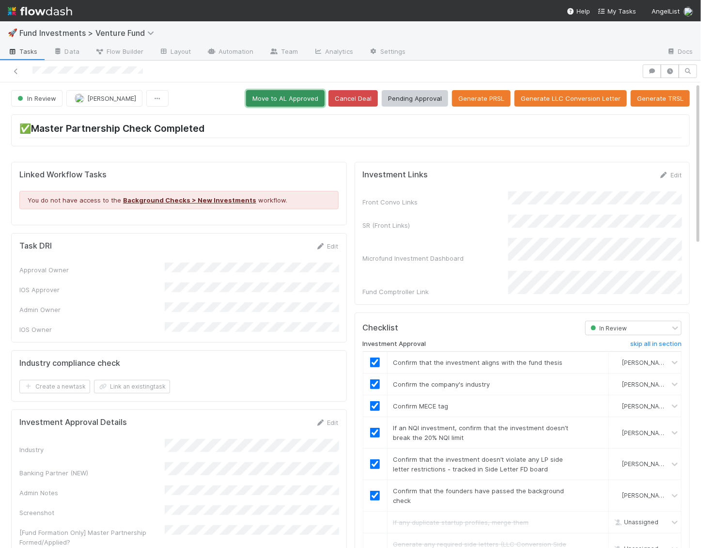
click at [309, 97] on button "Move to AL Approved" at bounding box center [285, 98] width 78 height 16
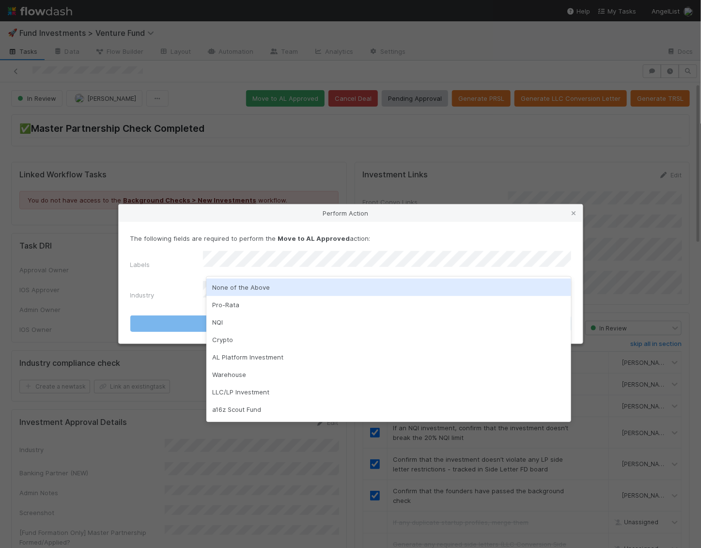
click at [285, 287] on div "None of the Above" at bounding box center [388, 286] width 365 height 17
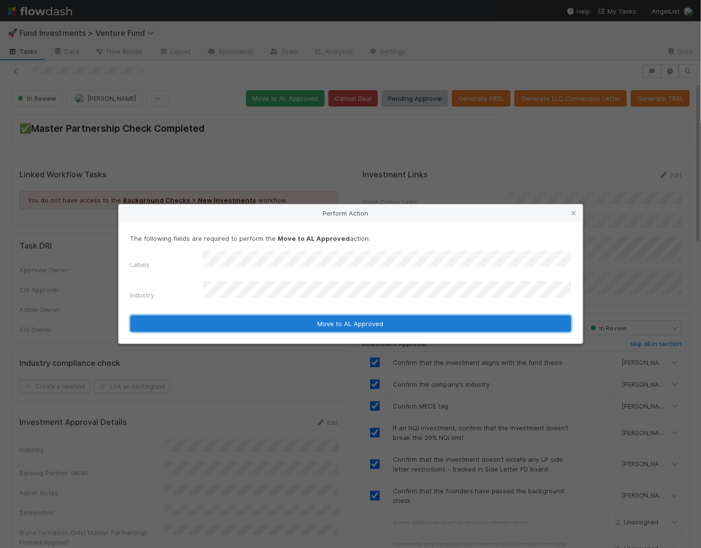
click at [284, 323] on button "Move to AL Approved" at bounding box center [350, 323] width 441 height 16
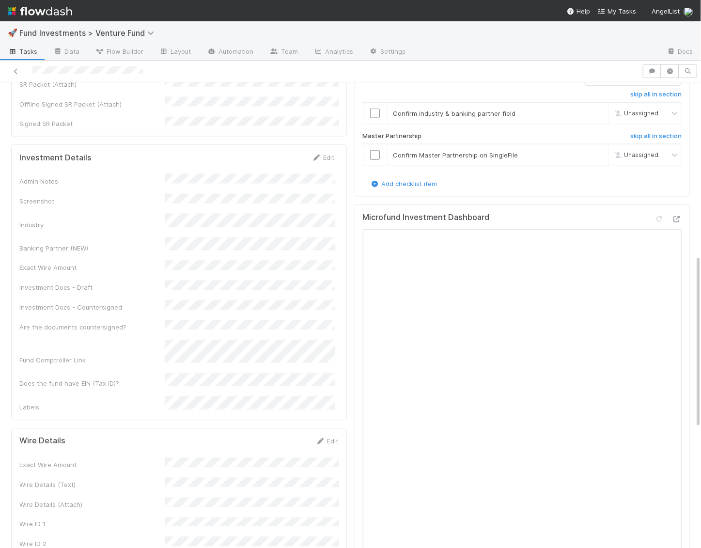
scroll to position [400, 0]
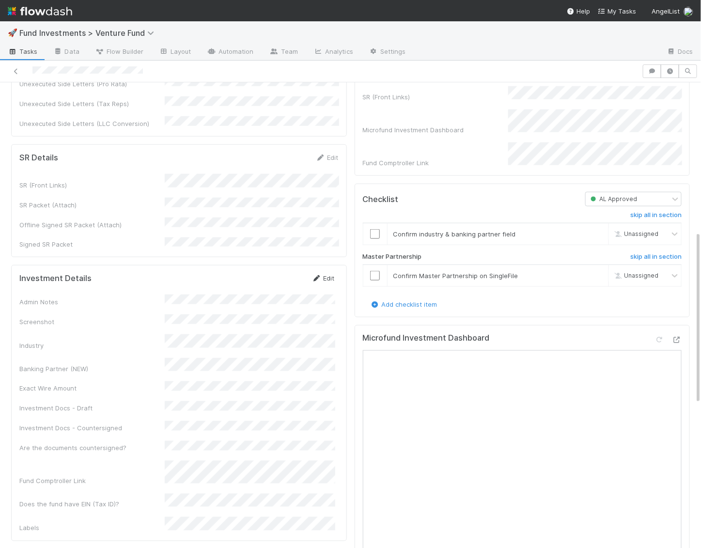
click at [332, 274] on link "Edit" at bounding box center [323, 278] width 23 height 8
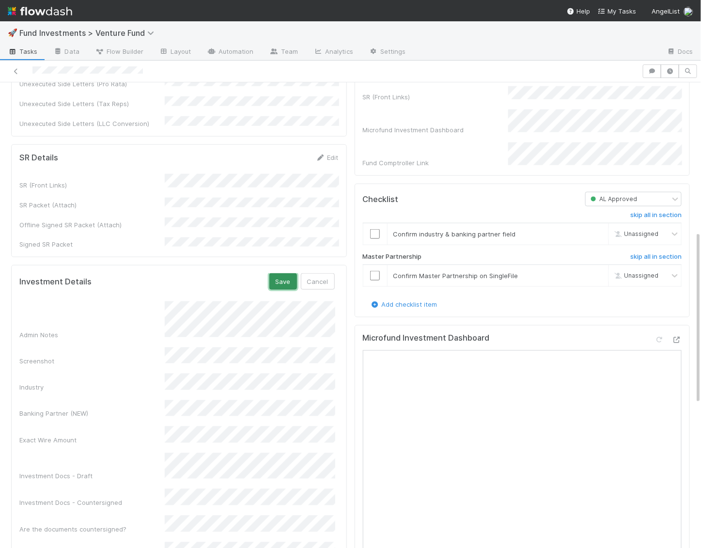
click at [277, 273] on button "Save" at bounding box center [283, 281] width 28 height 16
click at [324, 274] on link "Edit" at bounding box center [323, 278] width 23 height 8
click at [285, 273] on button "Save" at bounding box center [283, 281] width 28 height 16
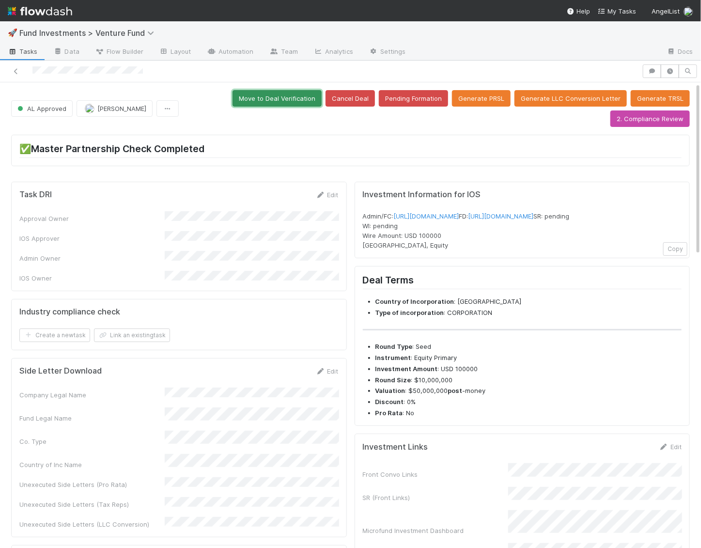
click at [291, 90] on button "Move to Deal Verification" at bounding box center [276, 98] width 89 height 16
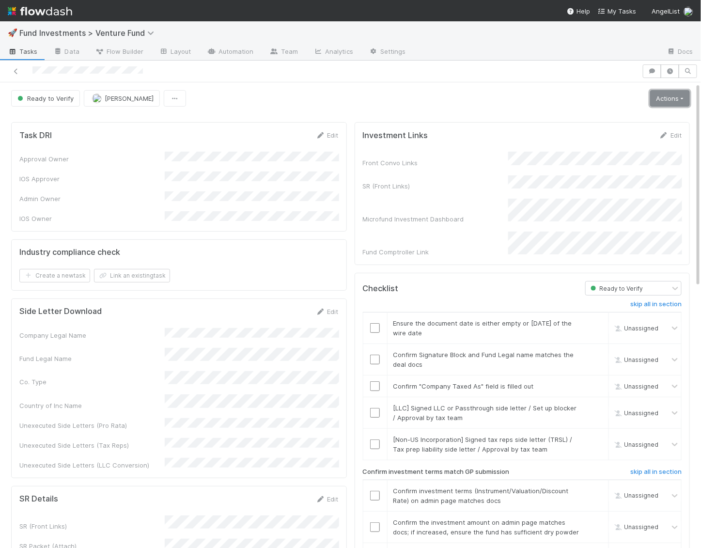
click at [669, 100] on link "Actions" at bounding box center [670, 98] width 40 height 16
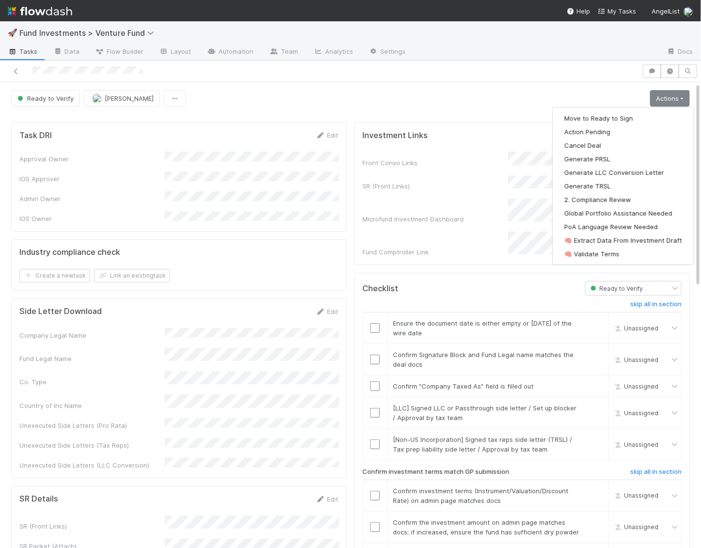
click at [503, 130] on div "Investment Links Edit" at bounding box center [522, 135] width 319 height 10
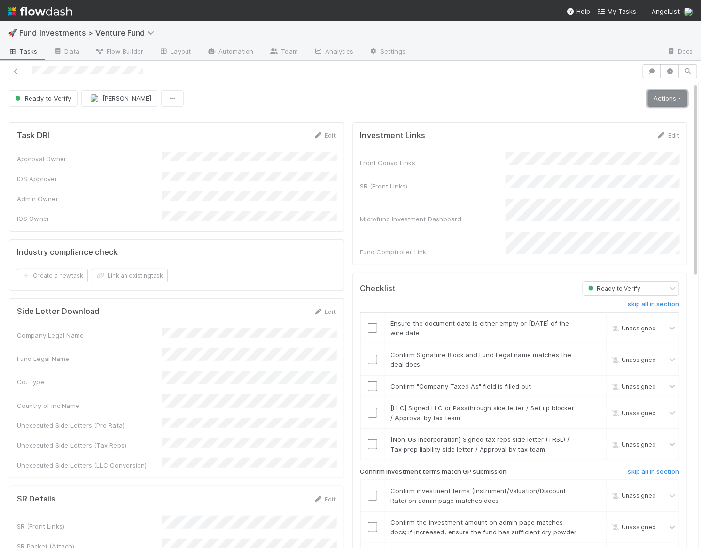
click at [672, 100] on link "Actions" at bounding box center [667, 98] width 40 height 16
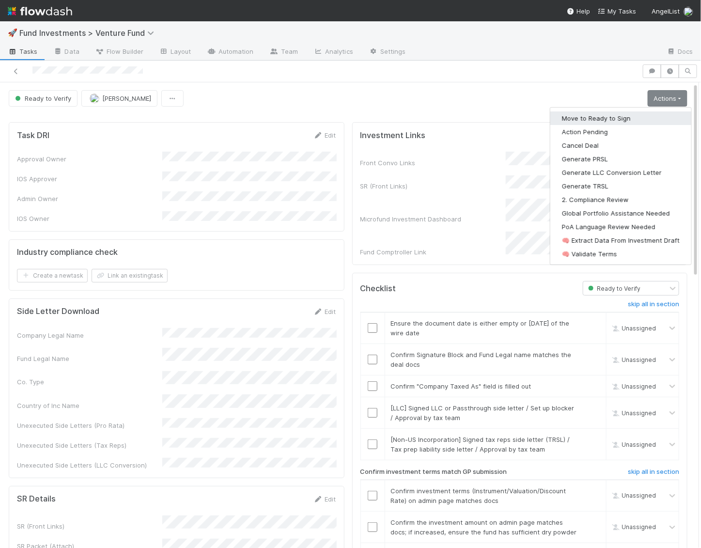
click at [640, 115] on button "Move to Ready to Sign" at bounding box center [620, 118] width 141 height 14
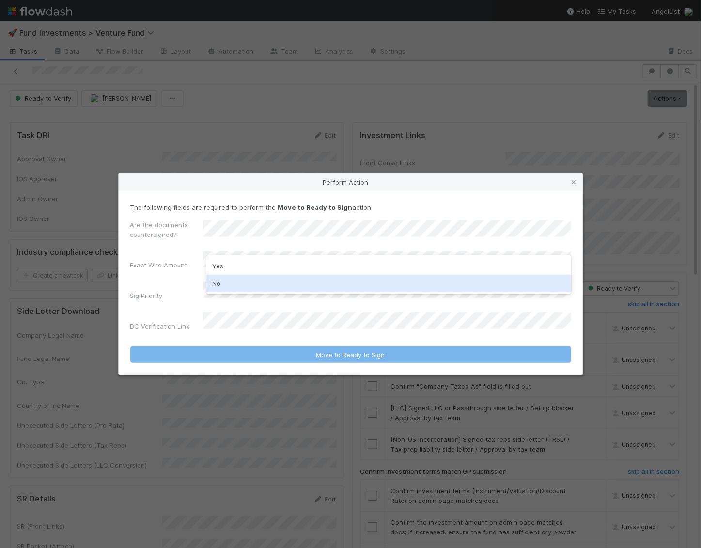
click at [224, 282] on div "No" at bounding box center [388, 282] width 365 height 17
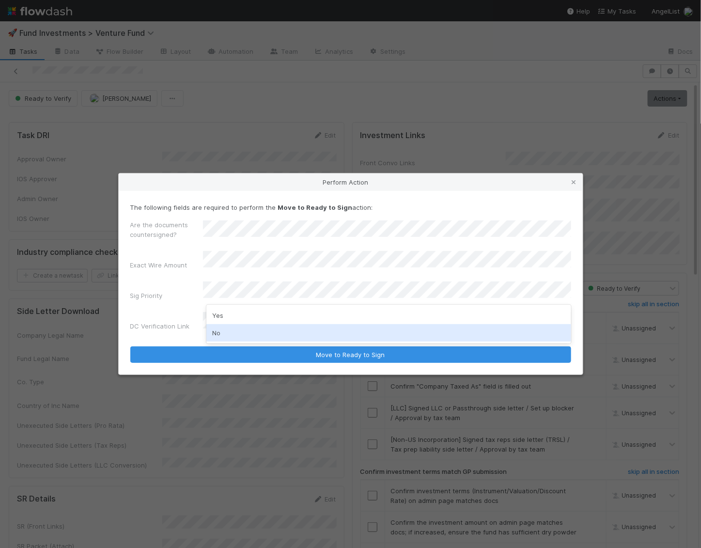
click at [224, 333] on div "No" at bounding box center [388, 332] width 365 height 17
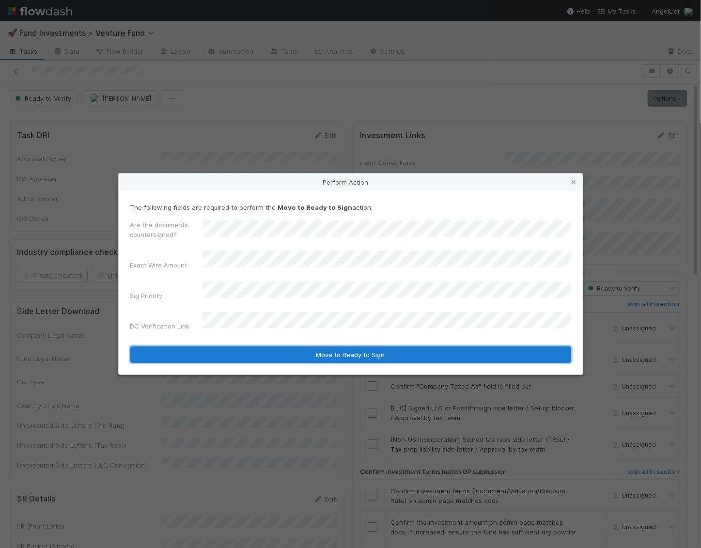
click at [230, 350] on button "Move to Ready to Sign" at bounding box center [350, 354] width 441 height 16
